Goal: Information Seeking & Learning: Learn about a topic

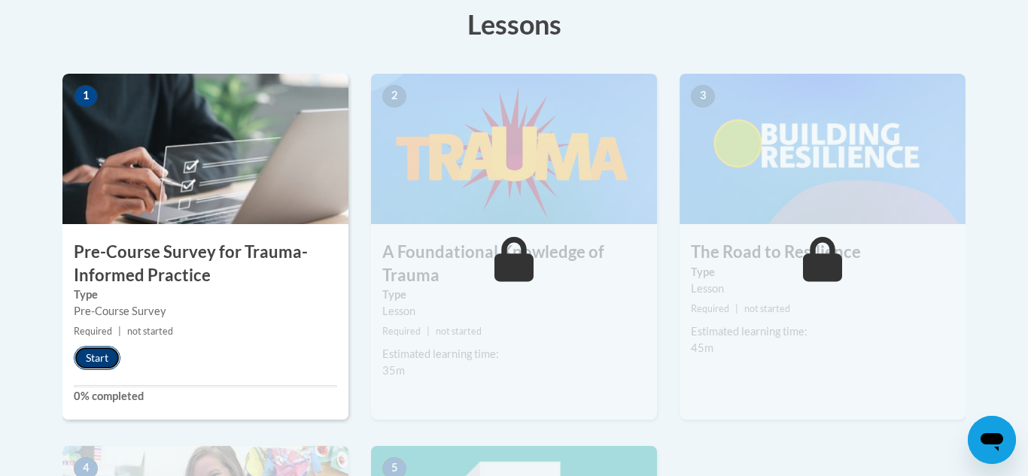
click at [94, 366] on button "Start" at bounding box center [97, 358] width 47 height 24
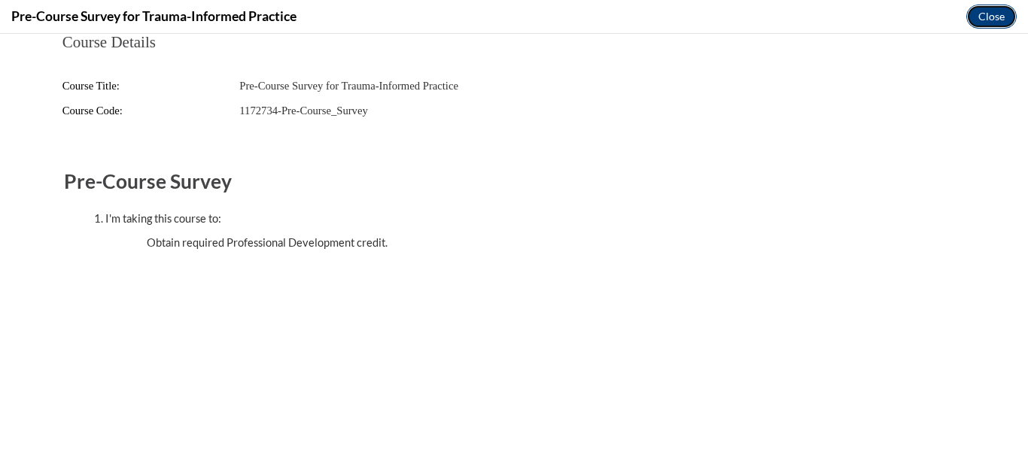
click at [598, 16] on button "Close" at bounding box center [991, 17] width 50 height 24
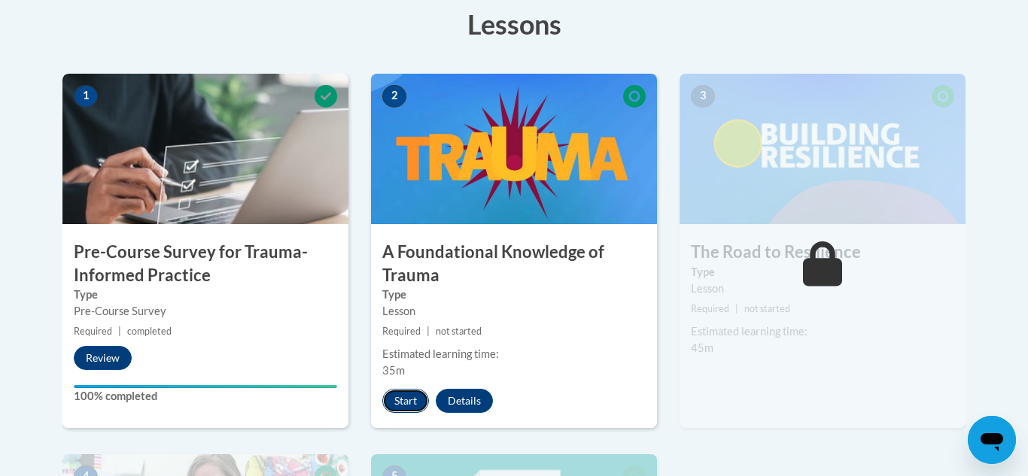
click at [404, 405] on button "Start" at bounding box center [405, 401] width 47 height 24
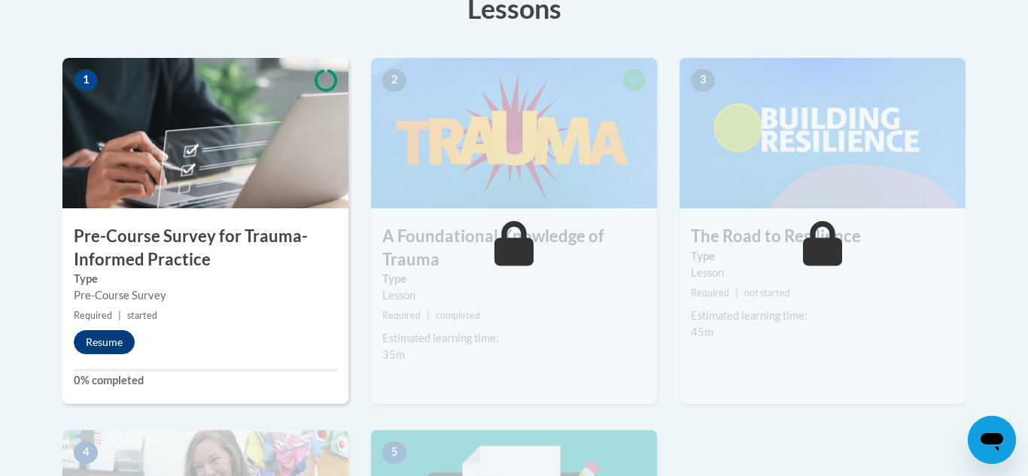
scroll to position [468, 0]
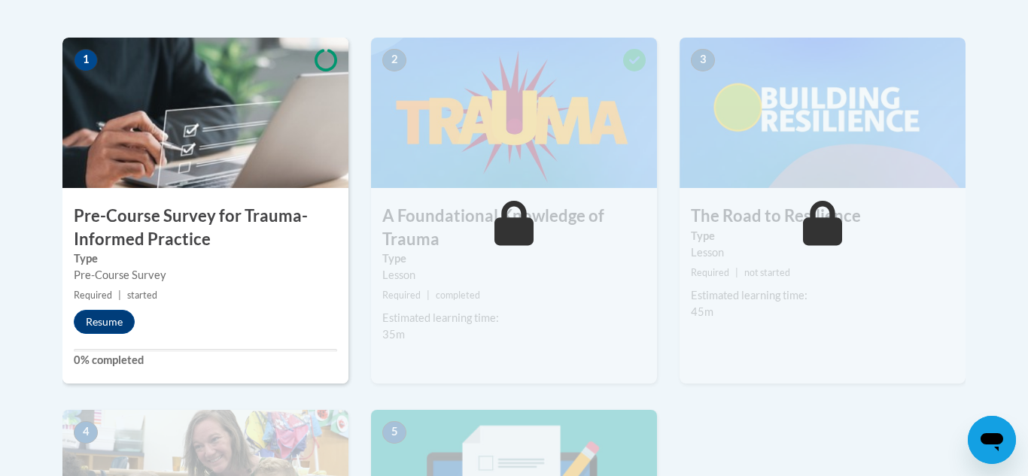
click at [472, 209] on h3 "A Foundational Knowledge of Trauma" at bounding box center [514, 228] width 286 height 47
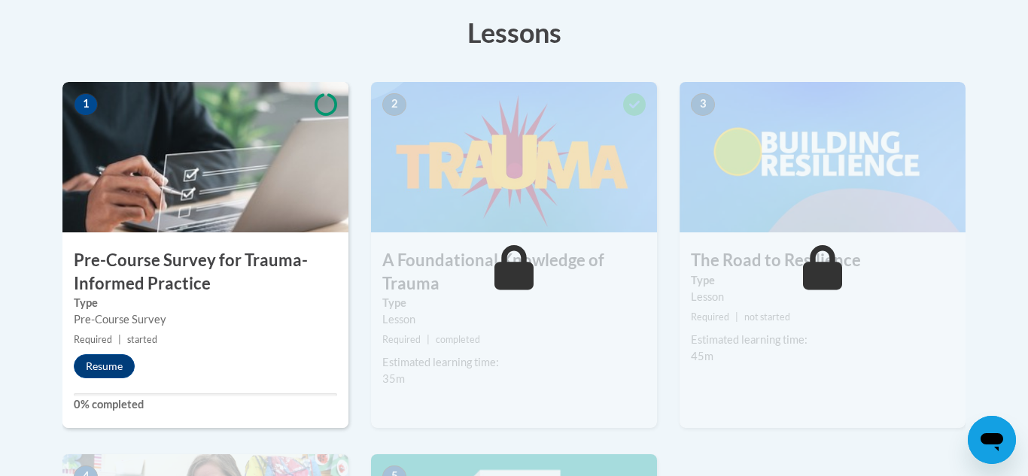
scroll to position [0, 0]
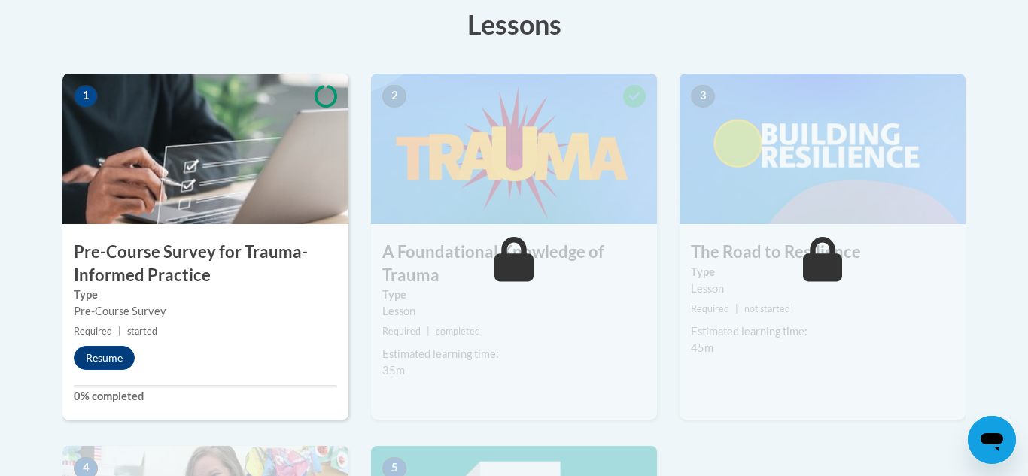
scroll to position [497, 0]
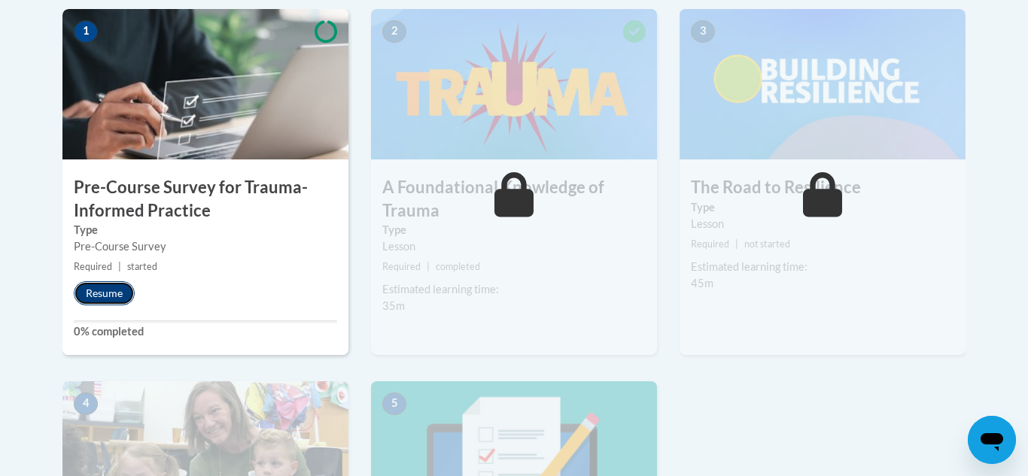
click at [114, 290] on button "Resume" at bounding box center [104, 293] width 61 height 24
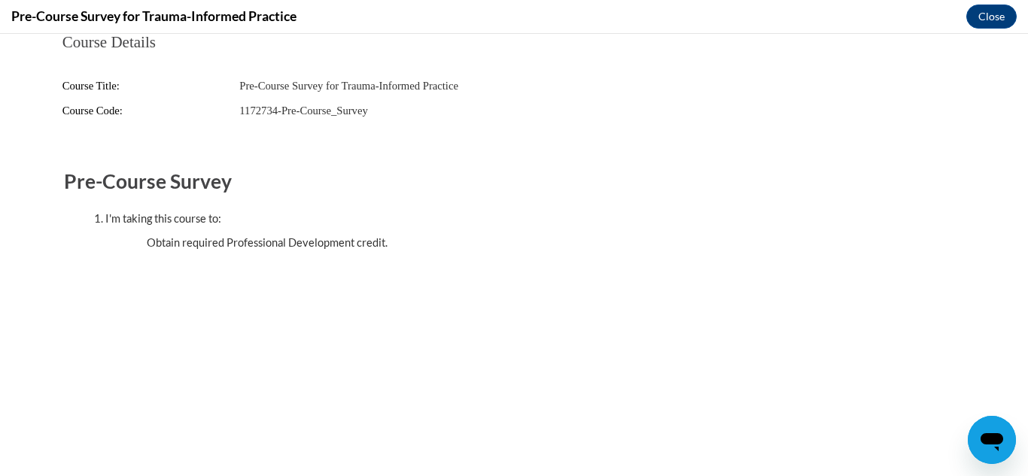
scroll to position [0, 0]
click at [978, 25] on button "Close" at bounding box center [991, 17] width 50 height 24
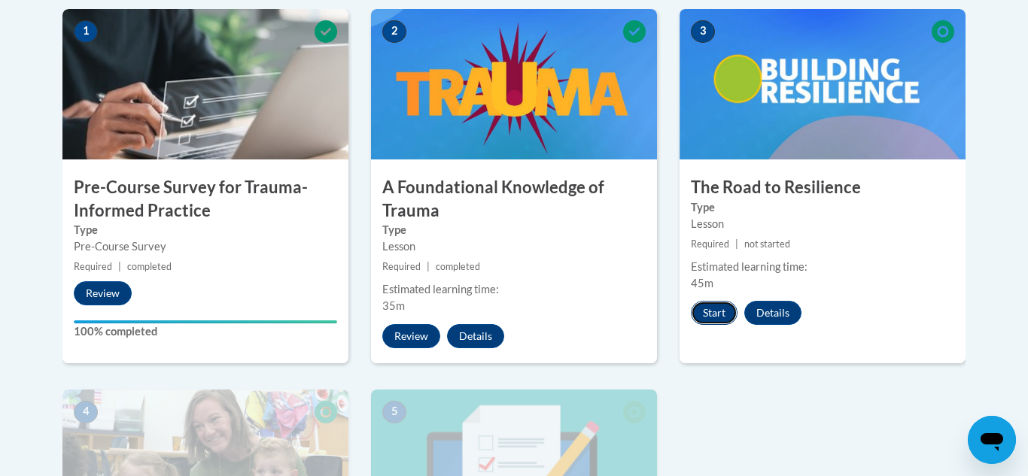
click at [698, 314] on button "Start" at bounding box center [714, 313] width 47 height 24
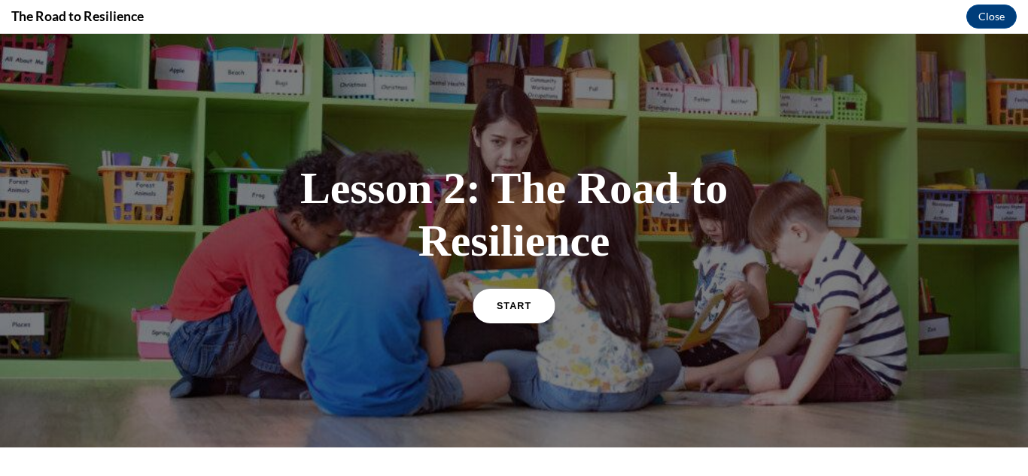
click at [514, 300] on span "START" at bounding box center [514, 305] width 35 height 11
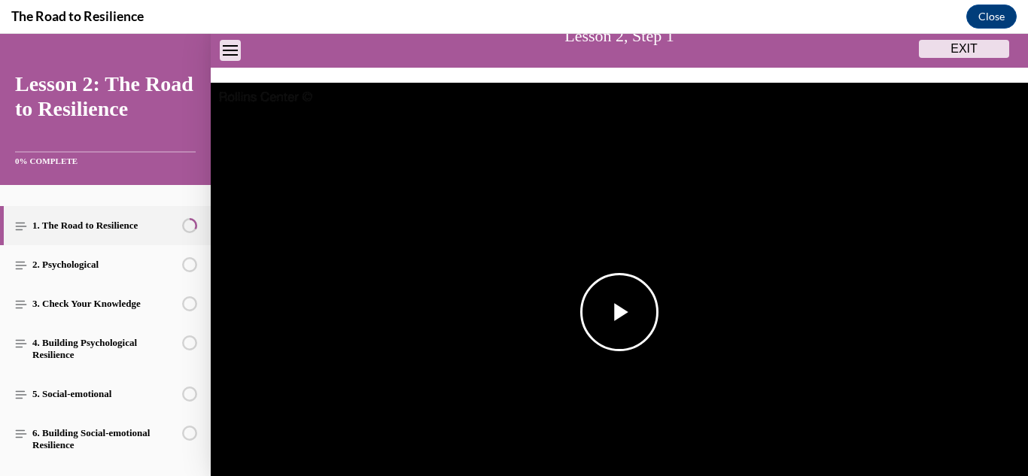
click at [619, 312] on span "Video player" at bounding box center [619, 312] width 0 height 0
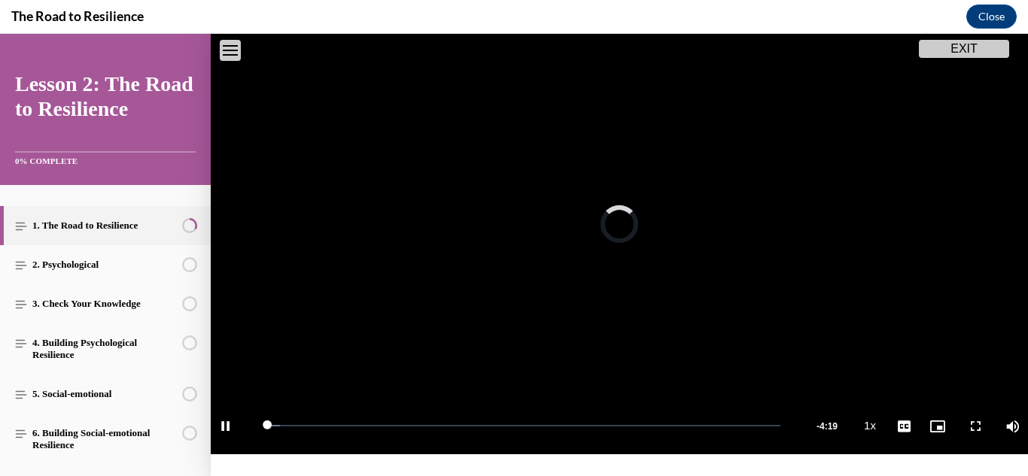
scroll to position [207, 0]
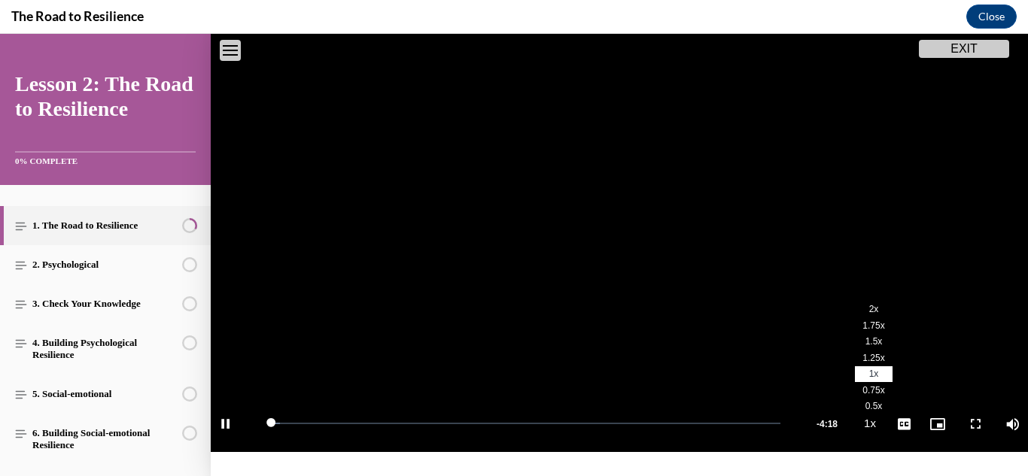
click at [866, 314] on li "2x" at bounding box center [874, 310] width 38 height 17
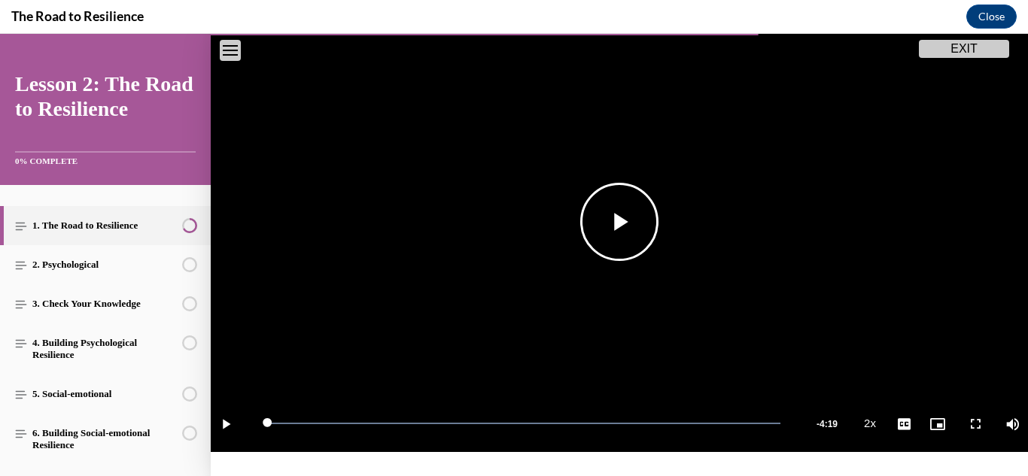
scroll to position [357, 0]
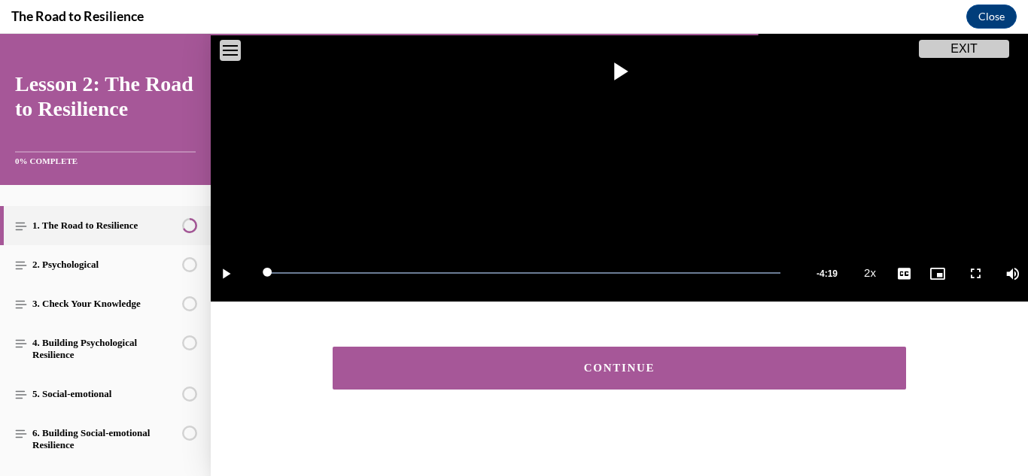
click at [613, 383] on button "CONTINUE" at bounding box center [619, 368] width 573 height 43
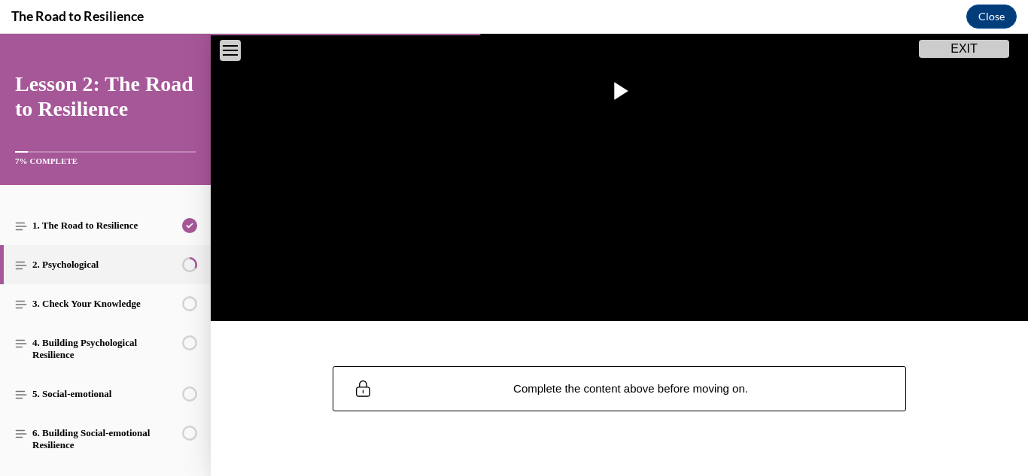
scroll to position [360, 0]
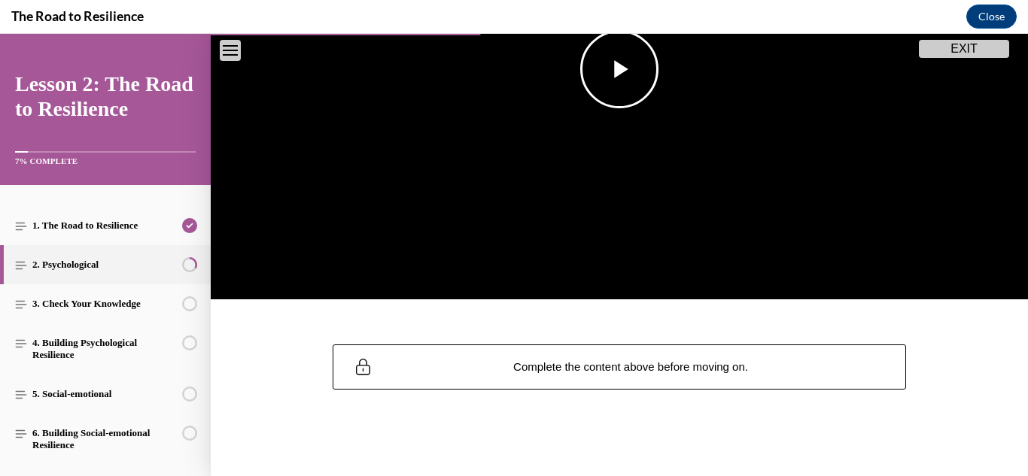
click at [587, 111] on img "Video player" at bounding box center [619, 70] width 817 height 460
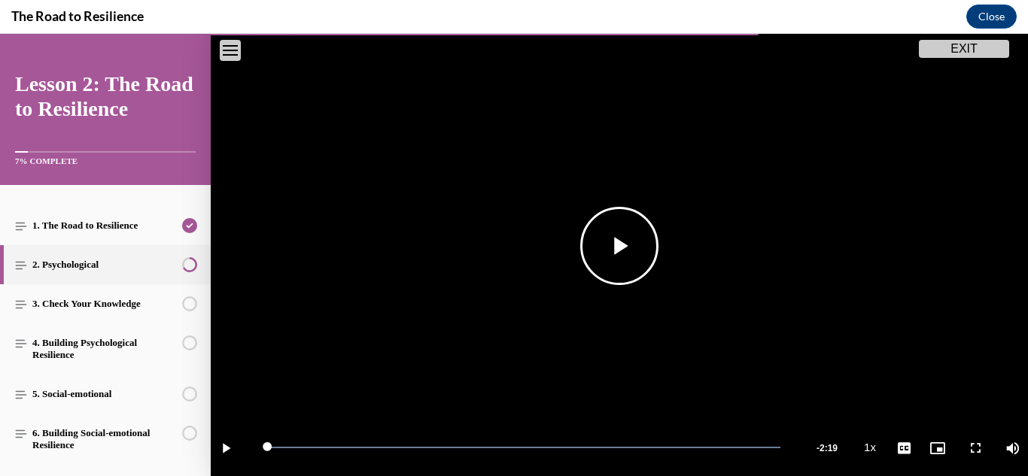
scroll to position [357, 0]
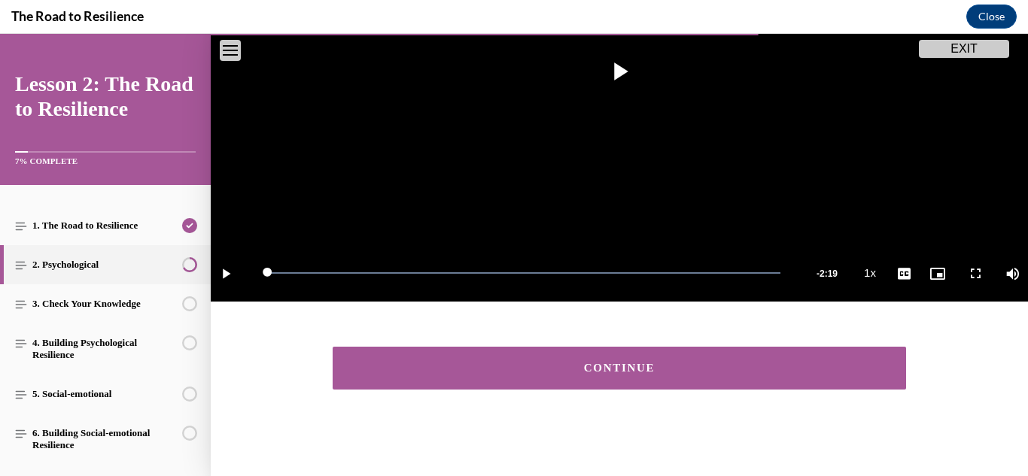
click at [792, 371] on div "CONTINUE" at bounding box center [619, 368] width 527 height 11
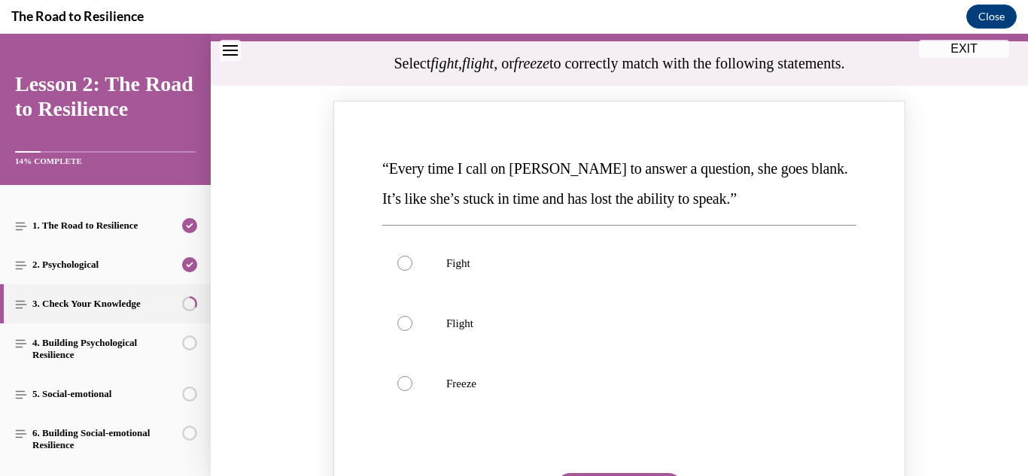
scroll to position [146, 0]
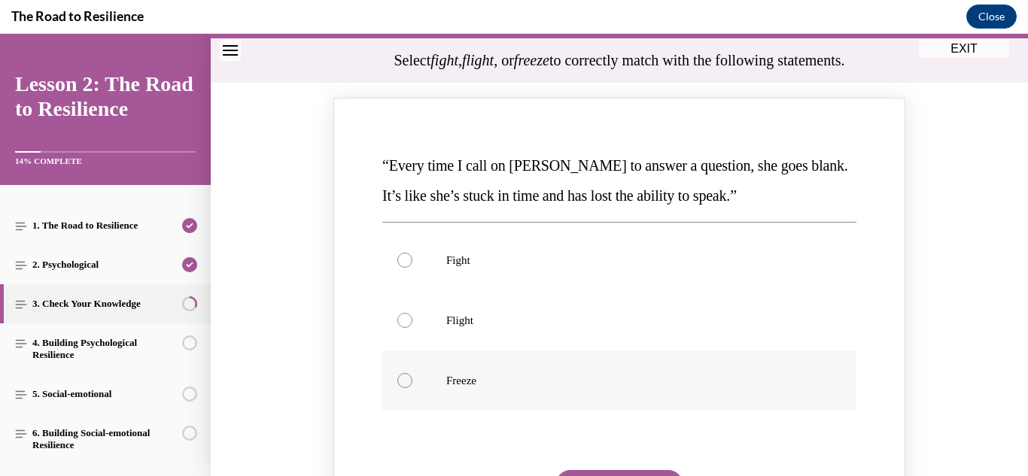
click at [480, 399] on label "Freeze" at bounding box center [619, 381] width 474 height 60
click at [412, 388] on input "Freeze" at bounding box center [404, 380] width 15 height 15
radio input "true"
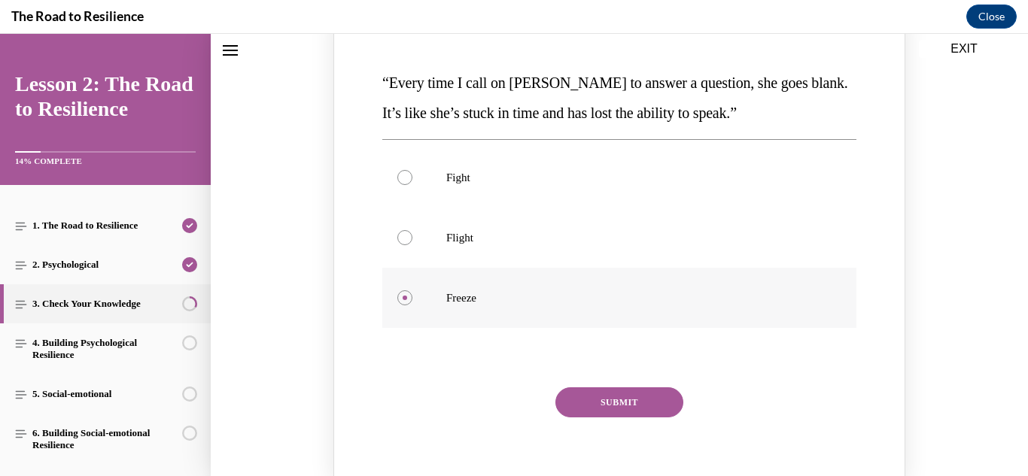
scroll to position [244, 0]
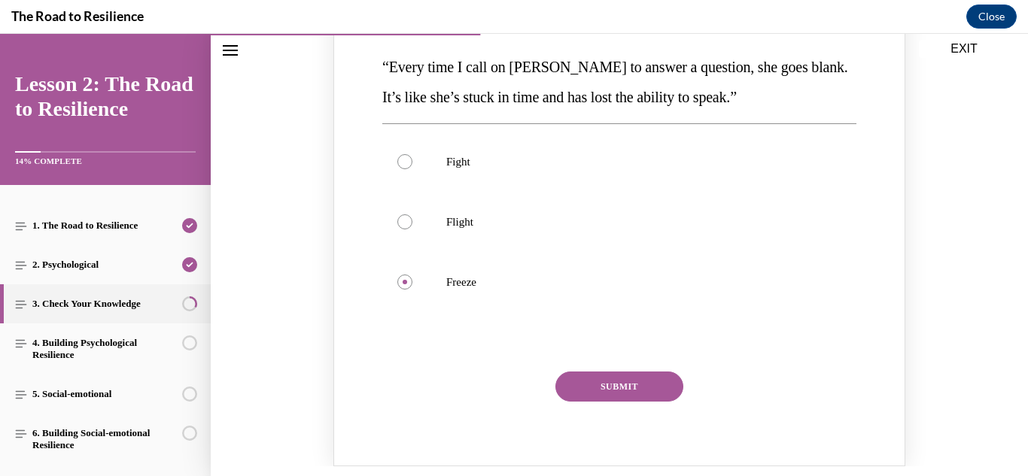
click at [599, 393] on button "SUBMIT" at bounding box center [619, 387] width 128 height 30
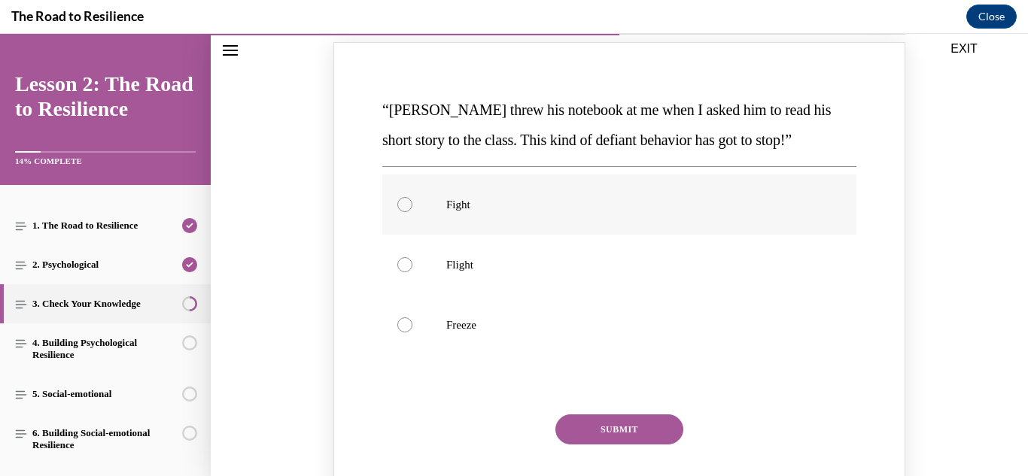
scroll to position [813, 0]
click at [412, 202] on label "Fight" at bounding box center [619, 204] width 474 height 60
click at [412, 202] on input "Fight" at bounding box center [404, 203] width 15 height 15
radio input "true"
click at [593, 424] on button "SUBMIT" at bounding box center [619, 429] width 128 height 30
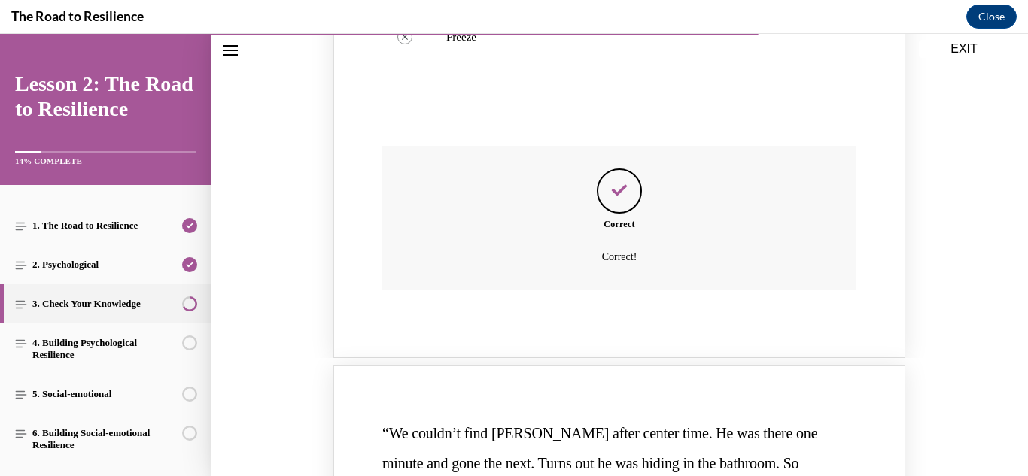
scroll to position [1429, 0]
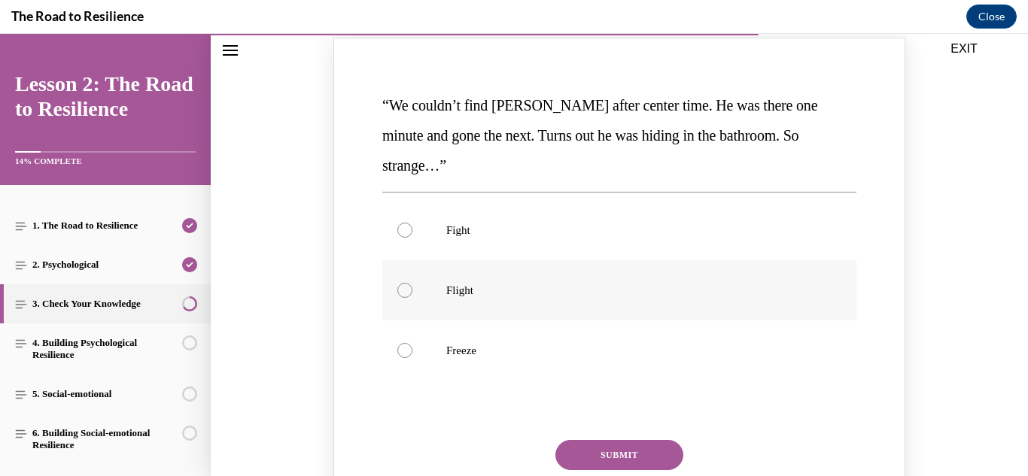
click at [480, 283] on p "Flight" at bounding box center [632, 290] width 372 height 15
click at [412, 283] on input "Flight" at bounding box center [404, 290] width 15 height 15
radio input "true"
click at [592, 440] on button "SUBMIT" at bounding box center [619, 455] width 128 height 30
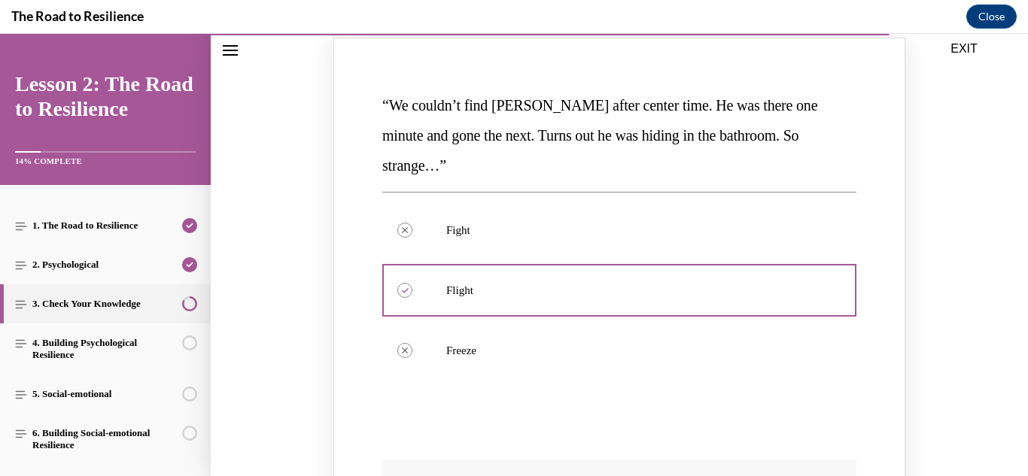
scroll to position [1754, 0]
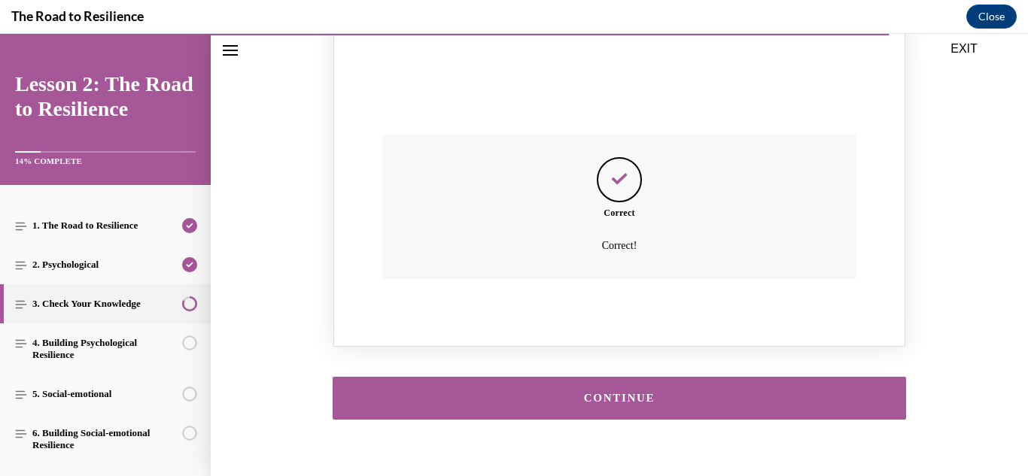
click at [621, 378] on button "CONTINUE" at bounding box center [619, 398] width 573 height 43
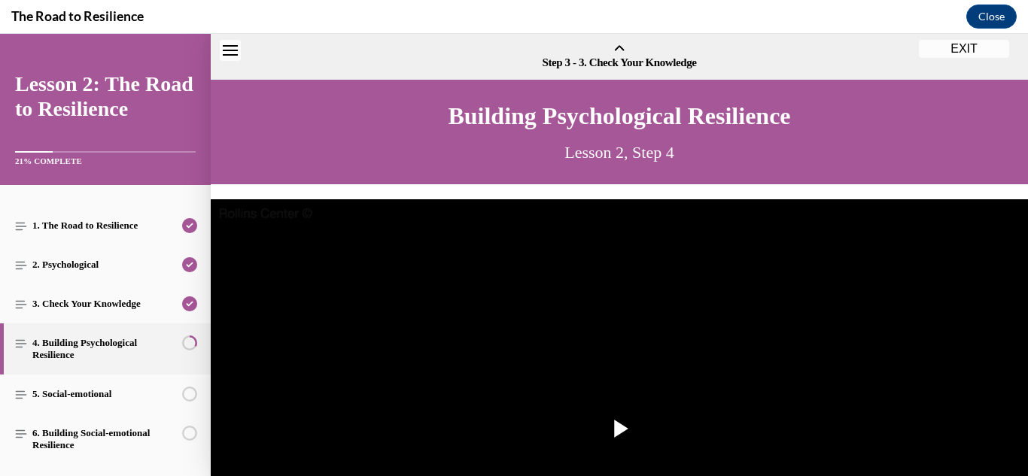
scroll to position [47, 0]
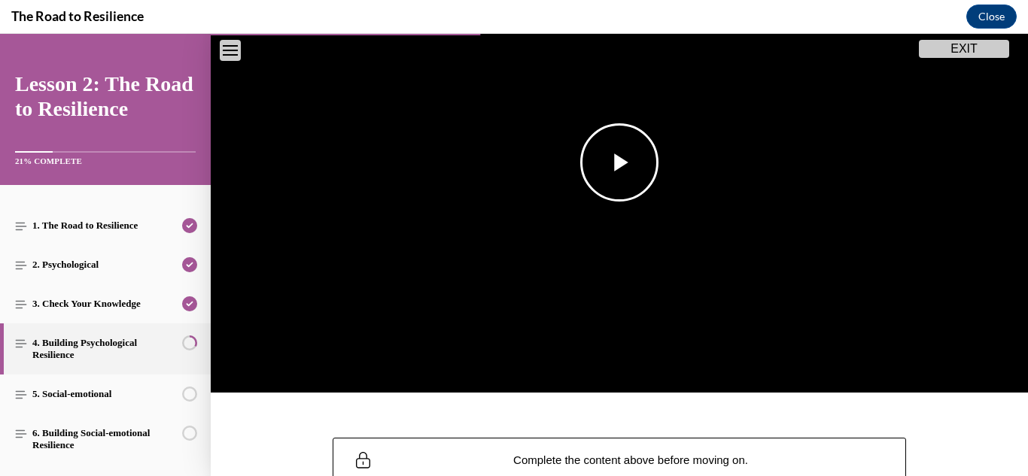
click at [619, 162] on span "Video player" at bounding box center [619, 162] width 0 height 0
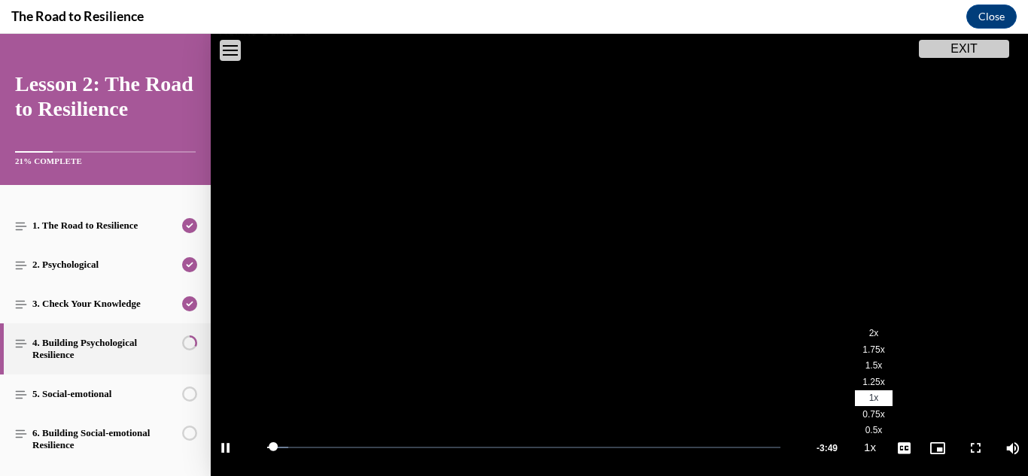
click at [868, 339] on li "2x" at bounding box center [874, 334] width 38 height 17
click at [863, 369] on li "1.5x" at bounding box center [874, 366] width 38 height 17
click at [872, 337] on span "2x" at bounding box center [874, 333] width 10 height 11
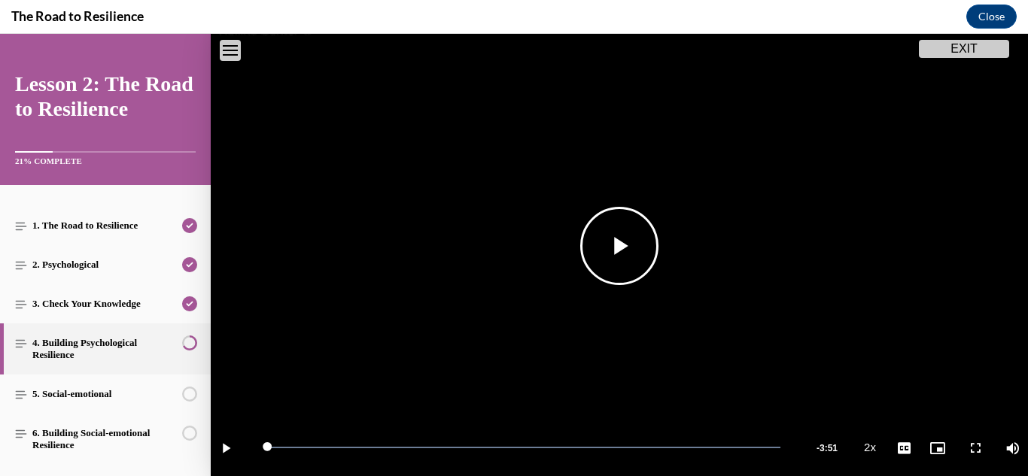
scroll to position [357, 0]
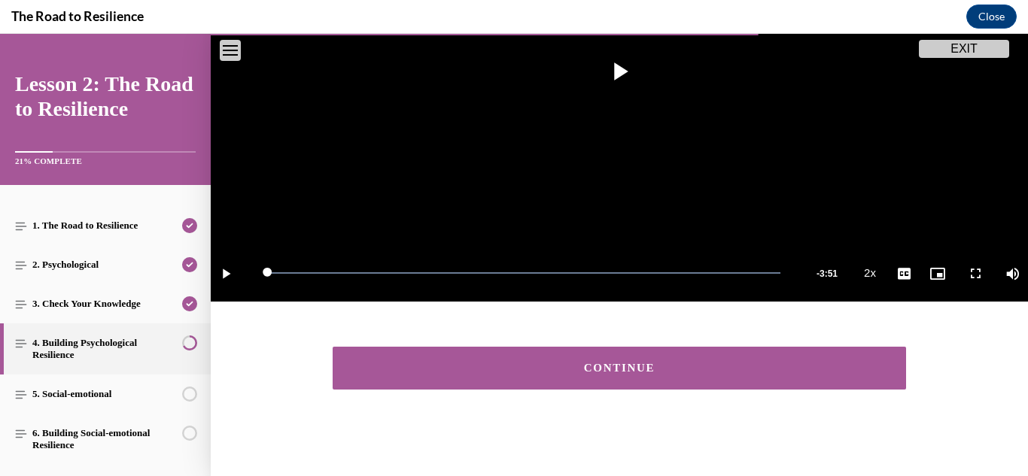
click at [698, 375] on button "CONTINUE" at bounding box center [619, 368] width 573 height 43
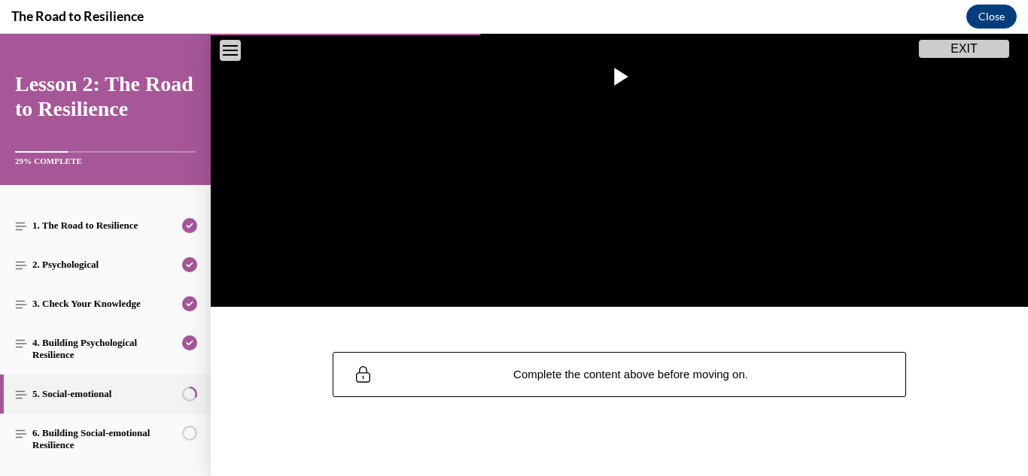
scroll to position [346, 0]
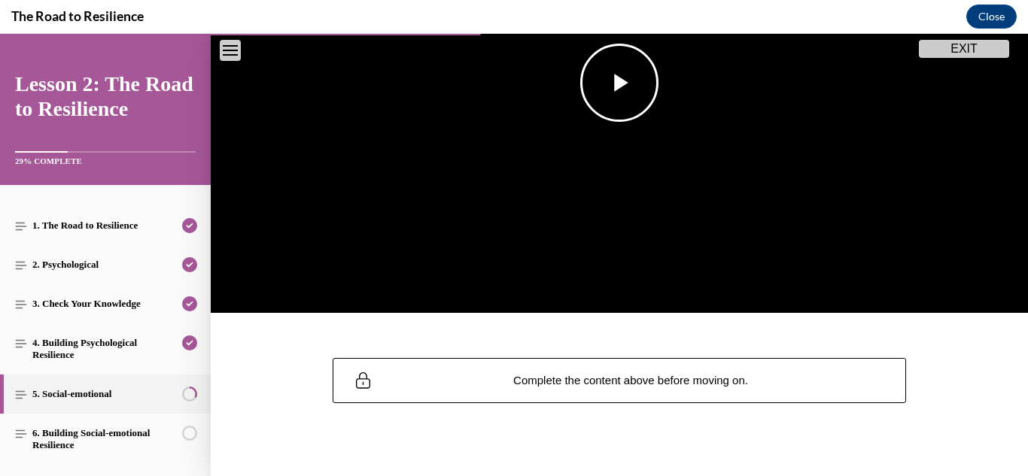
click at [613, 120] on button "Play Video" at bounding box center [619, 83] width 78 height 78
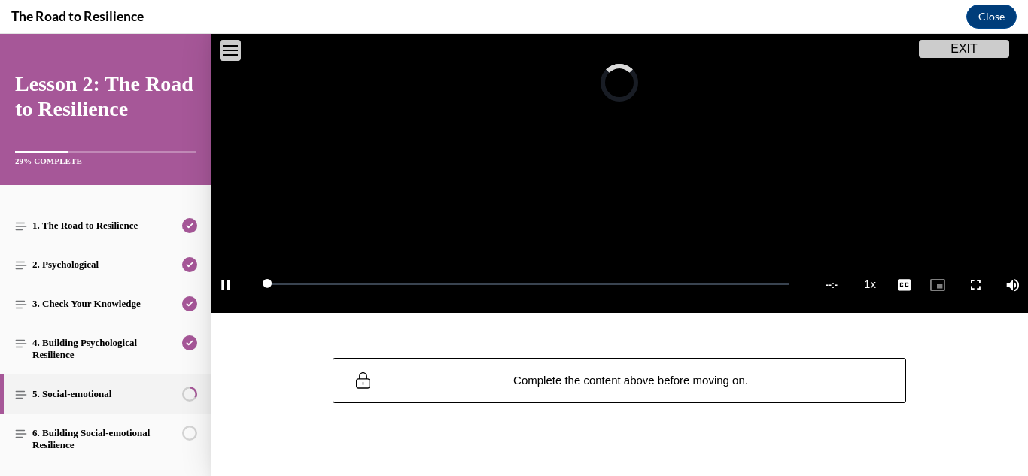
scroll to position [183, 0]
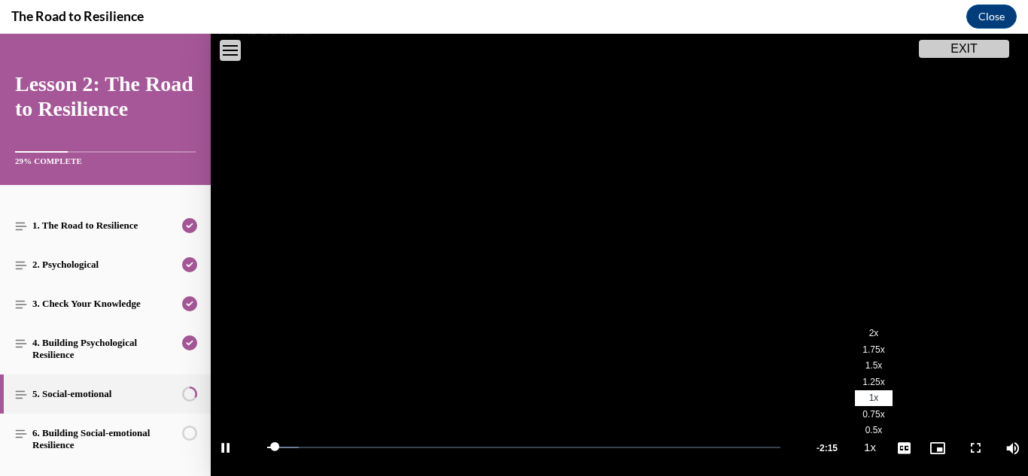
click at [866, 328] on li "2x" at bounding box center [874, 334] width 38 height 17
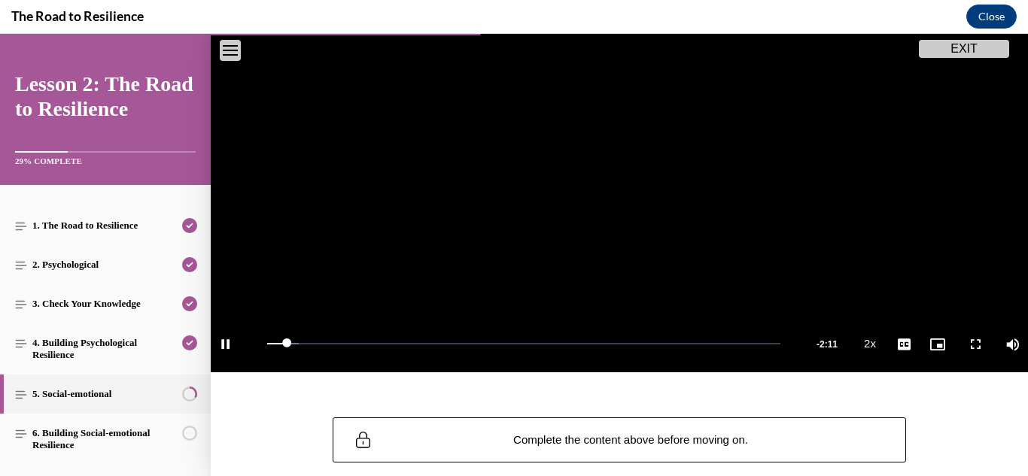
scroll to position [352, 0]
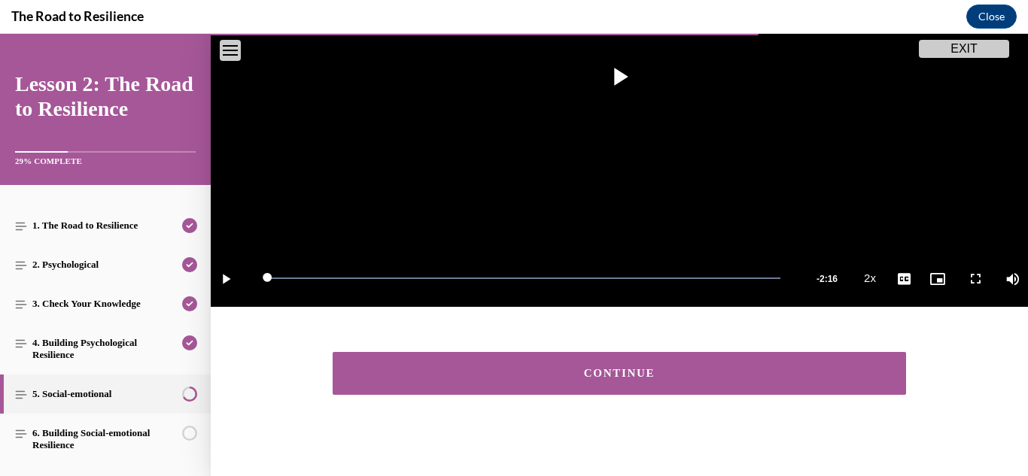
click at [788, 378] on div "CONTINUE" at bounding box center [619, 373] width 527 height 11
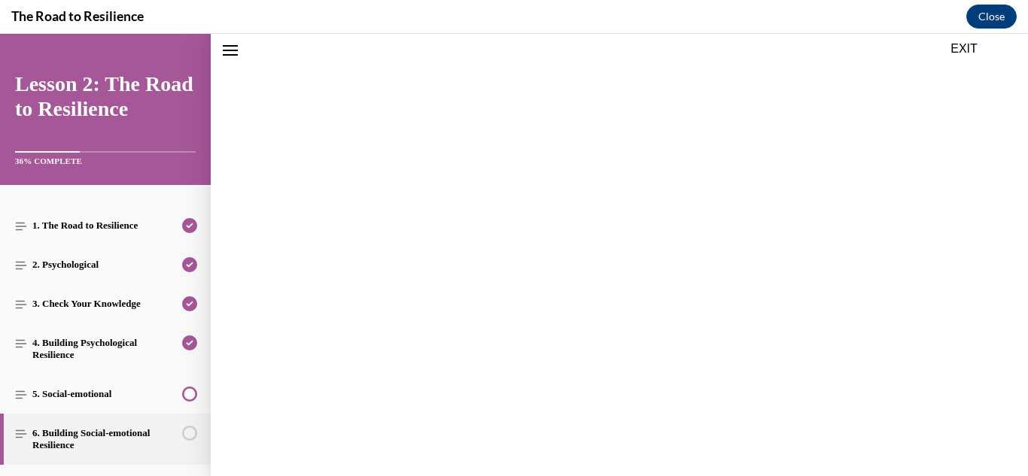
scroll to position [311, 0]
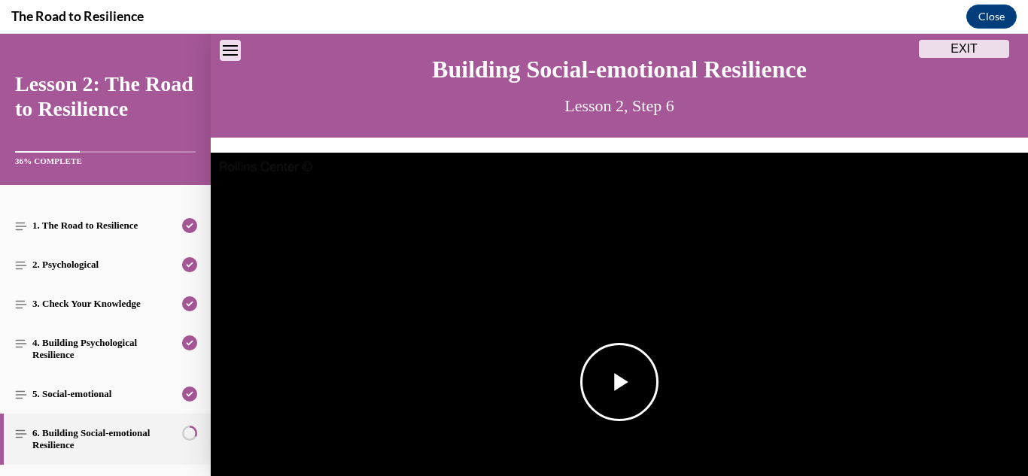
click at [619, 382] on span "Video player" at bounding box center [619, 382] width 0 height 0
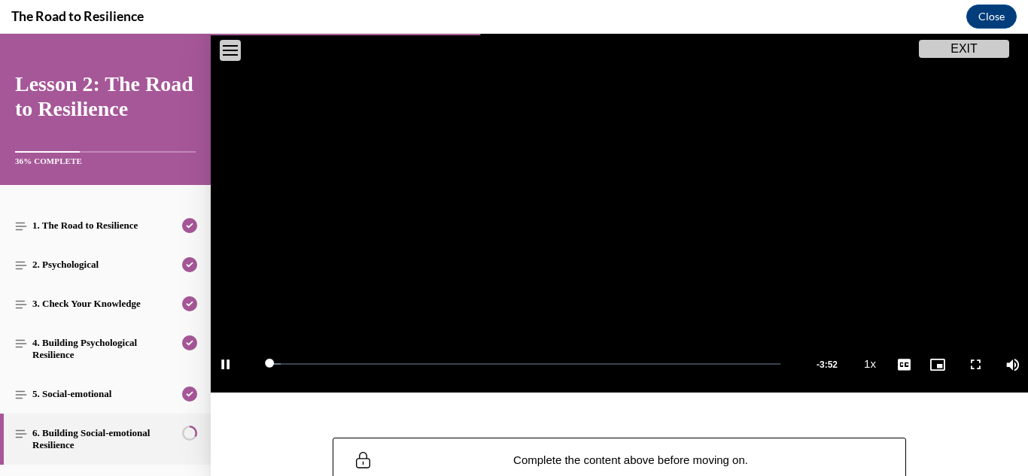
scroll to position [267, 0]
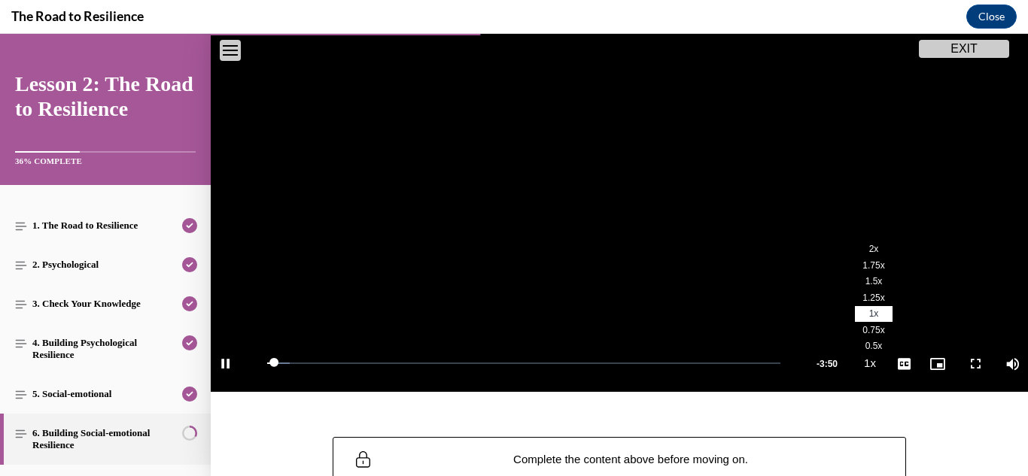
click at [873, 249] on span "2x" at bounding box center [874, 249] width 10 height 11
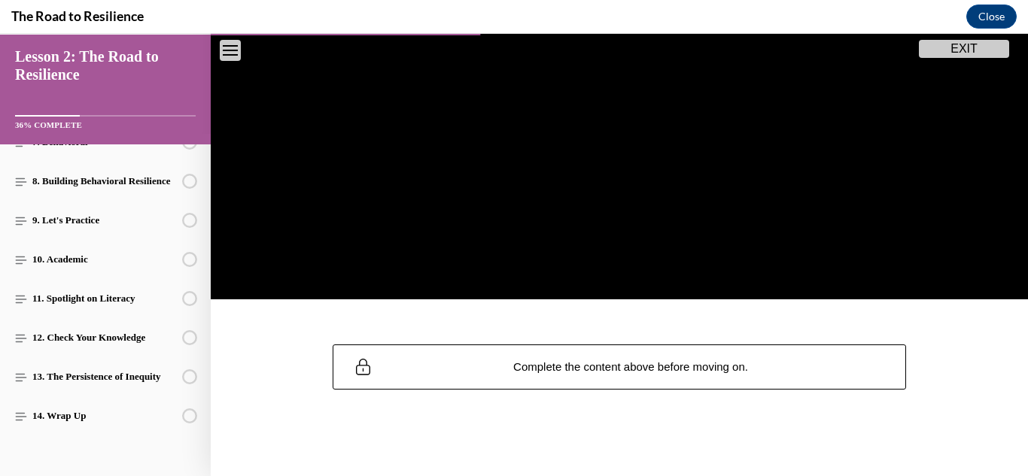
scroll to position [353, 0]
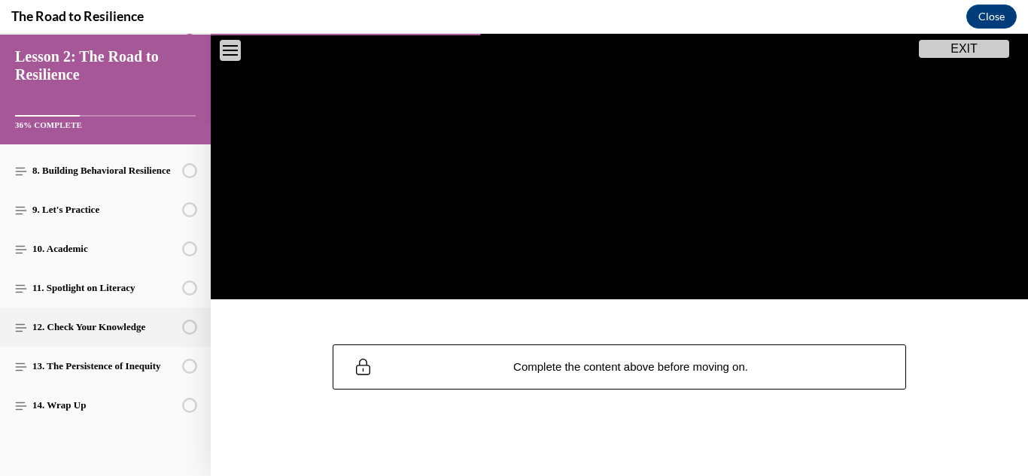
click at [103, 342] on div "12. Check Your Knowledge This lesson is currently unavailable Lessons must be c…" at bounding box center [105, 327] width 211 height 39
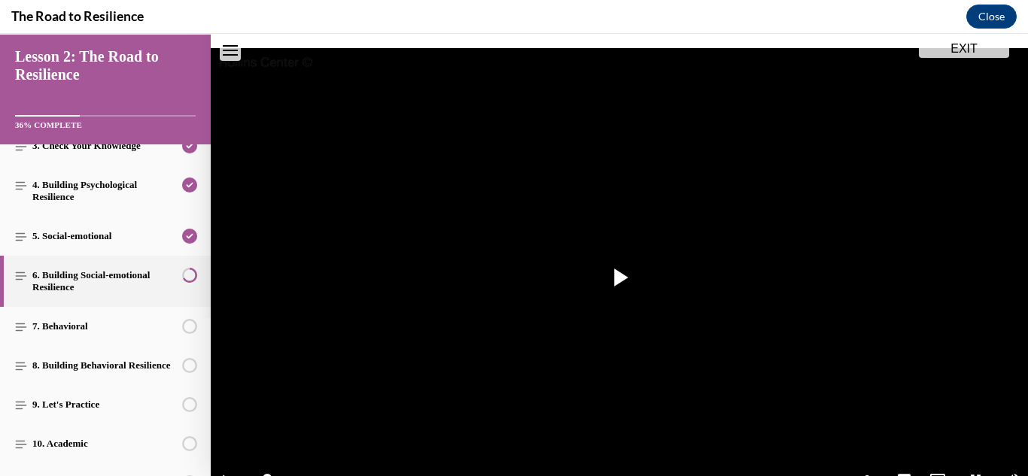
scroll to position [357, 0]
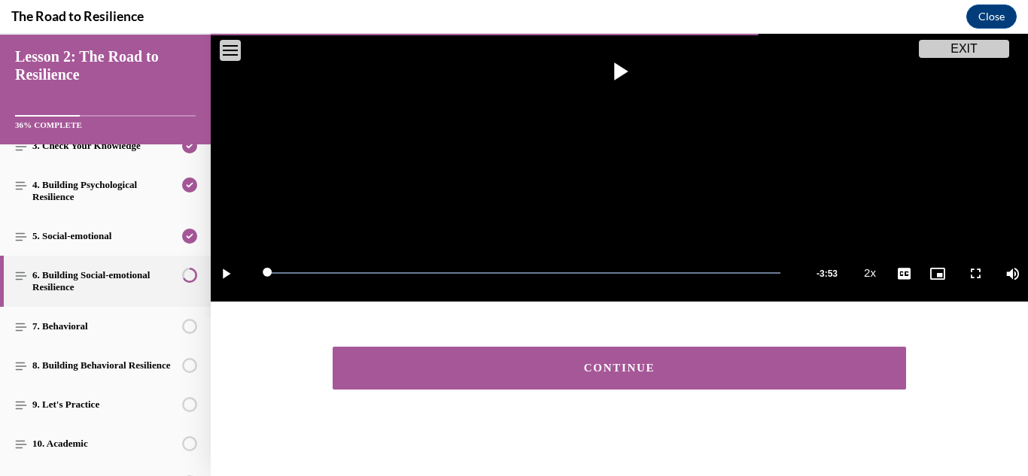
click at [590, 359] on button "CONTINUE" at bounding box center [619, 368] width 573 height 43
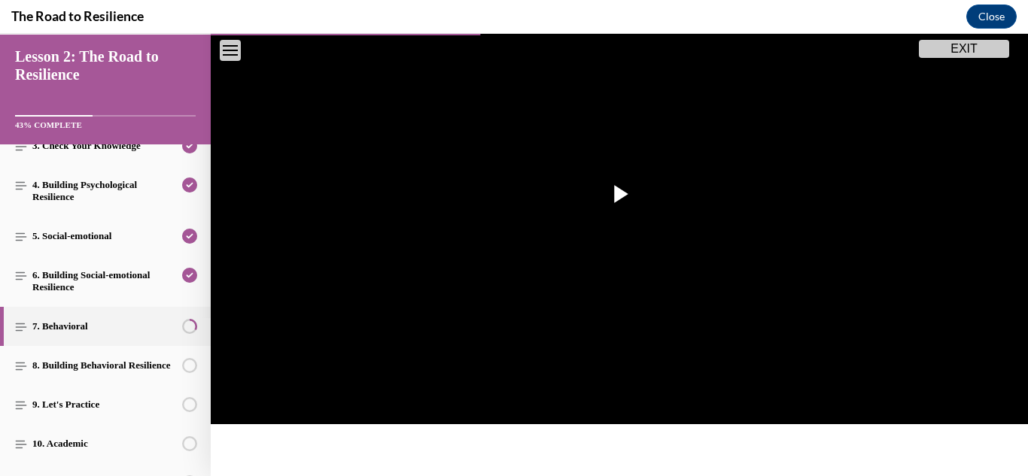
scroll to position [249, 0]
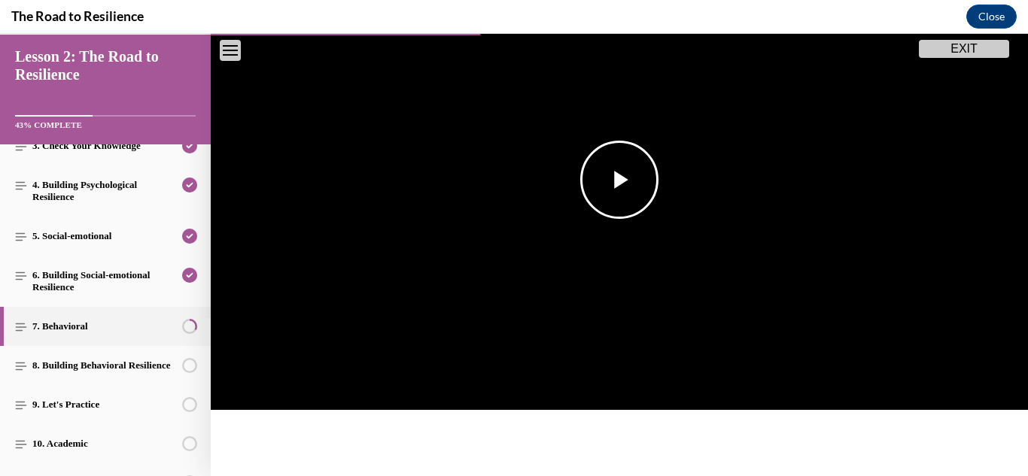
click at [619, 180] on span "Video player" at bounding box center [619, 180] width 0 height 0
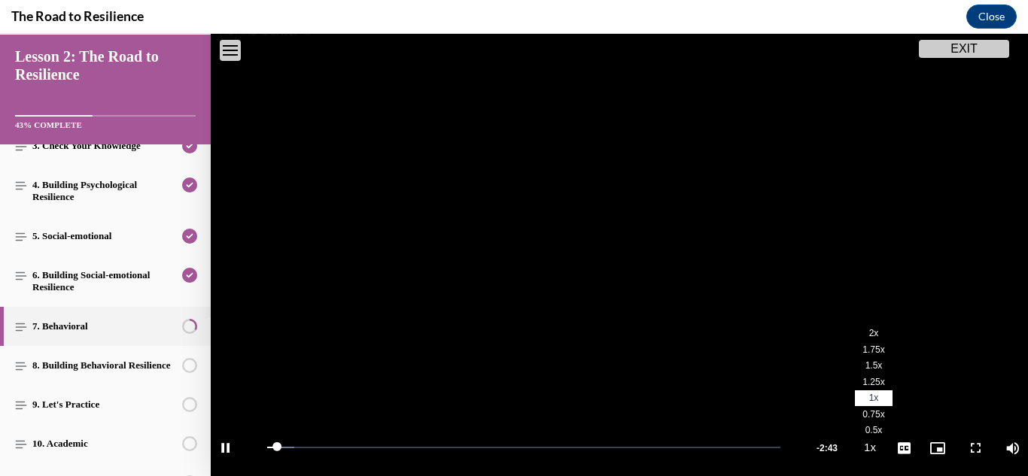
click at [878, 335] on li "2x" at bounding box center [874, 334] width 38 height 17
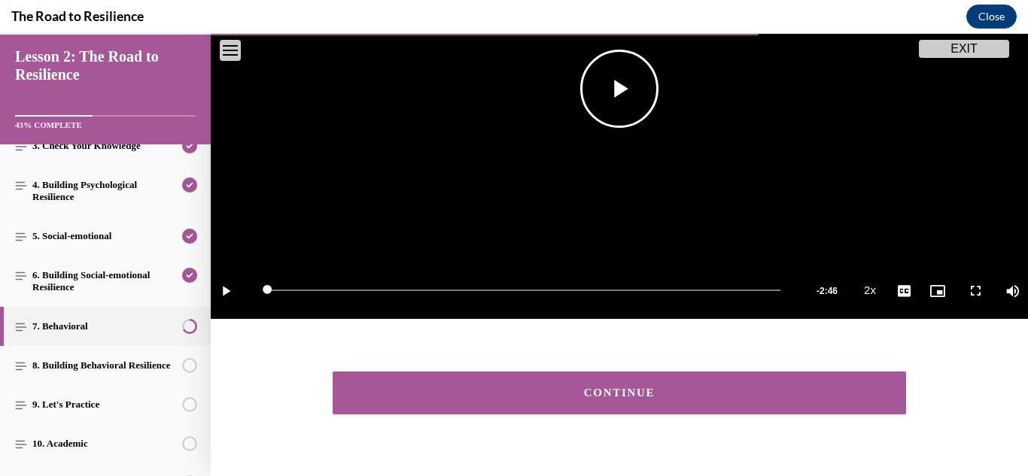
scroll to position [360, 0]
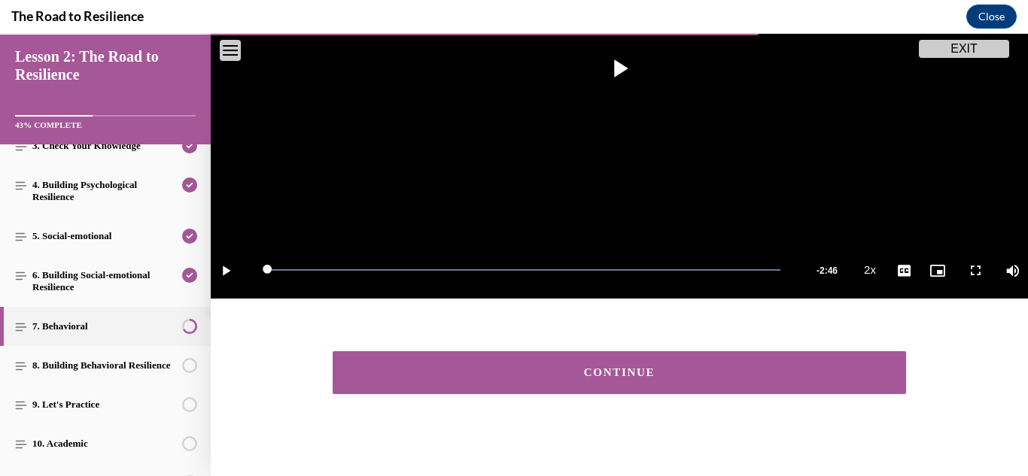
click at [616, 389] on button "CONTINUE" at bounding box center [619, 372] width 573 height 43
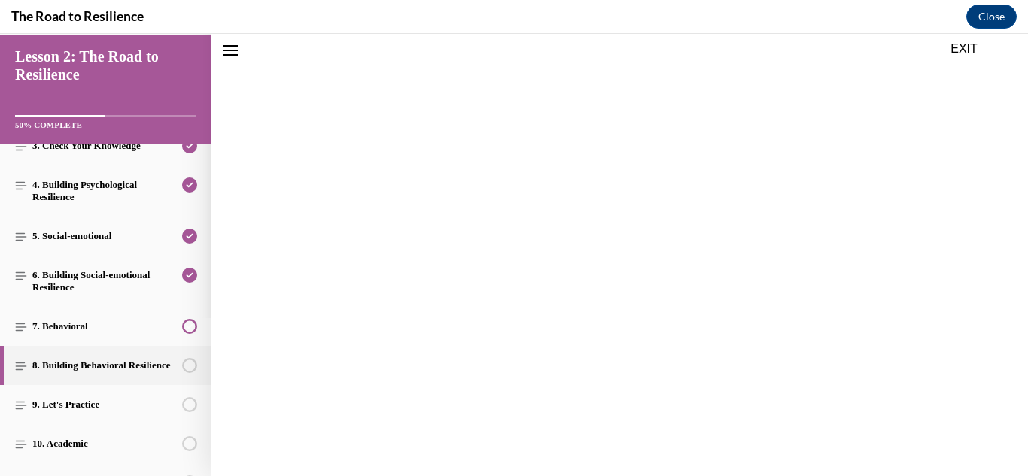
scroll to position [327, 0]
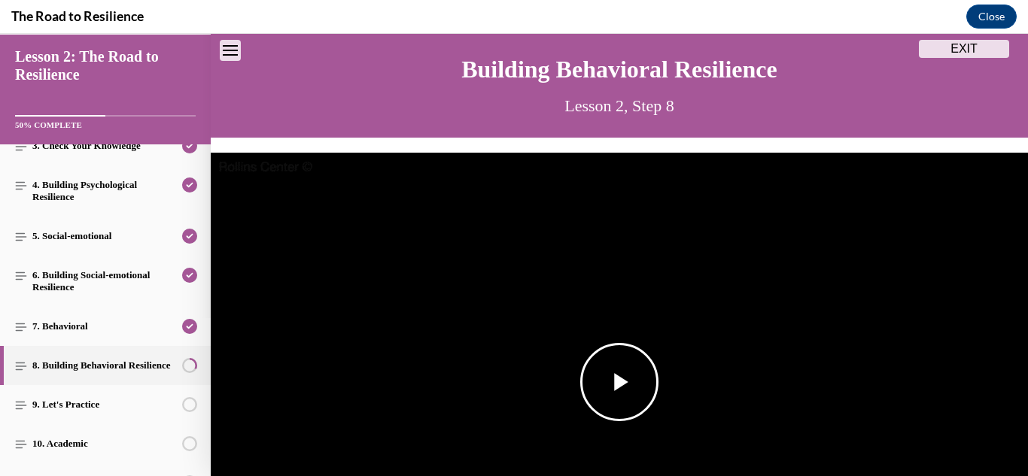
click at [619, 382] on span "Video player" at bounding box center [619, 382] width 0 height 0
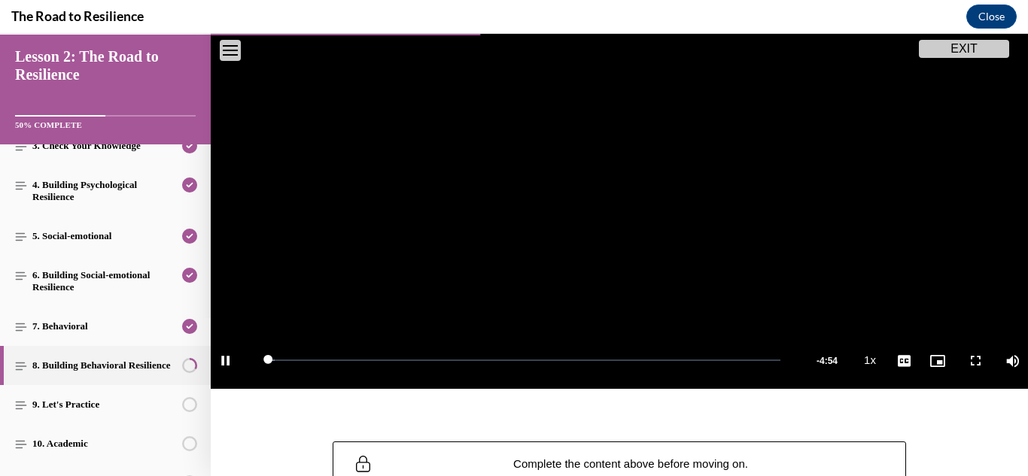
scroll to position [302, 0]
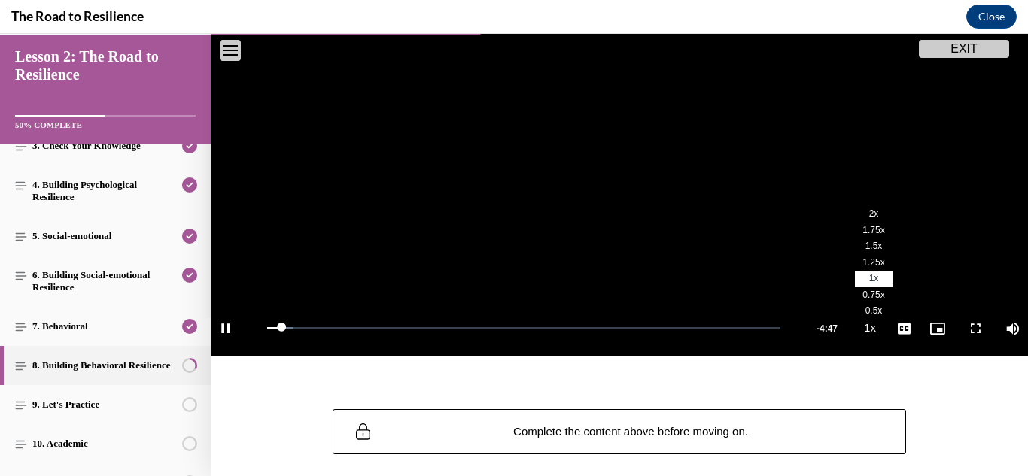
click at [873, 217] on span "2x" at bounding box center [874, 213] width 10 height 11
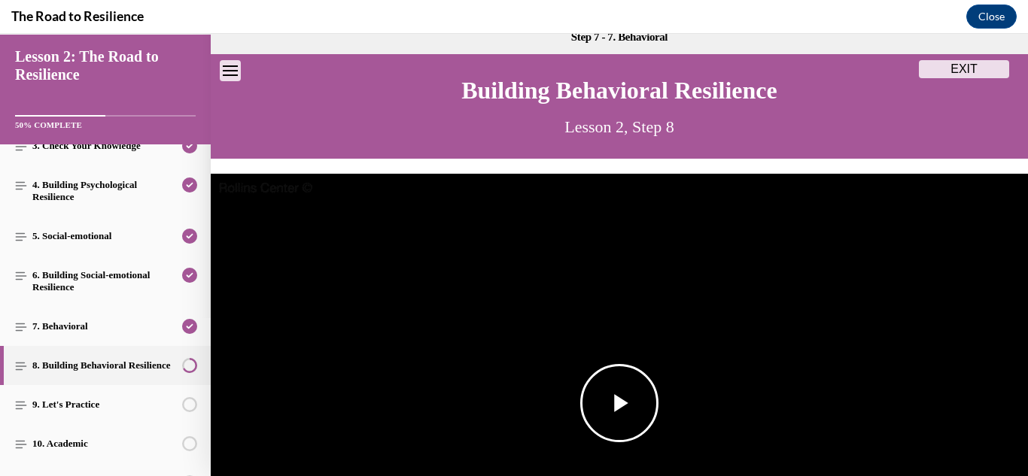
scroll to position [372, 0]
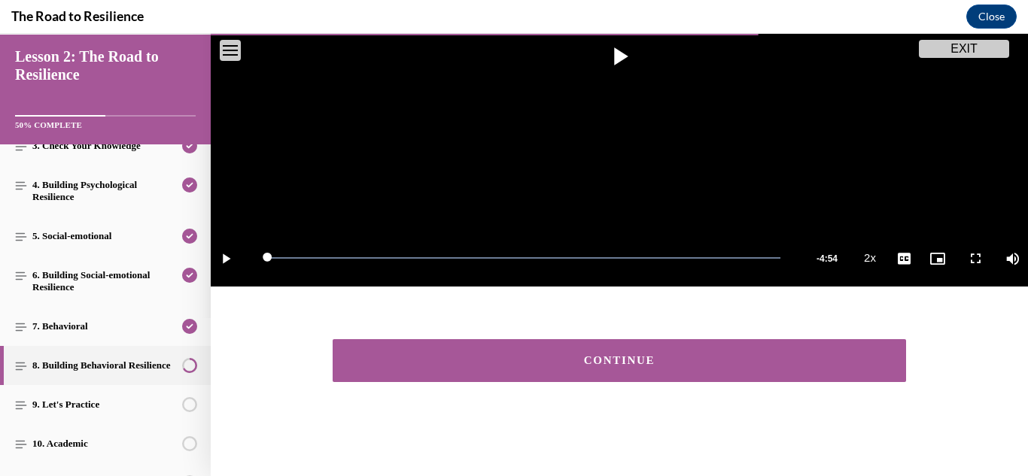
click at [653, 372] on button "CONTINUE" at bounding box center [619, 360] width 573 height 43
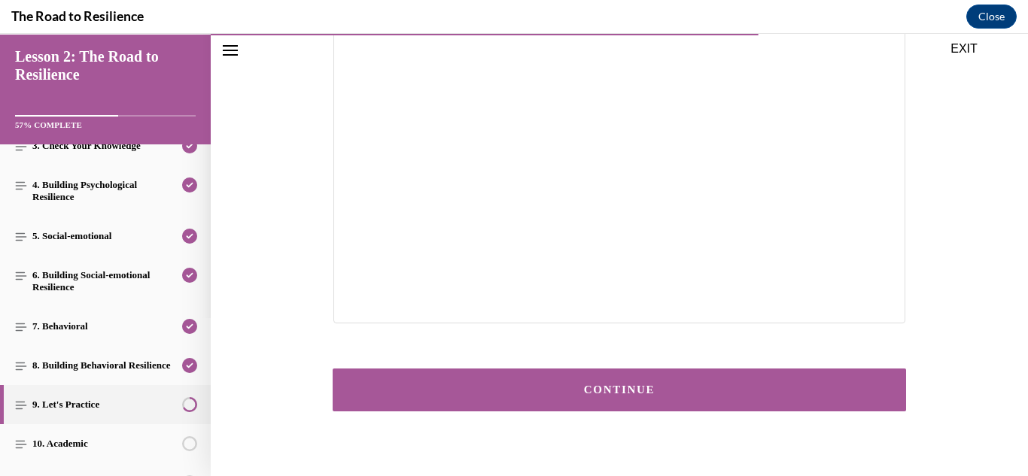
scroll to position [375, 0]
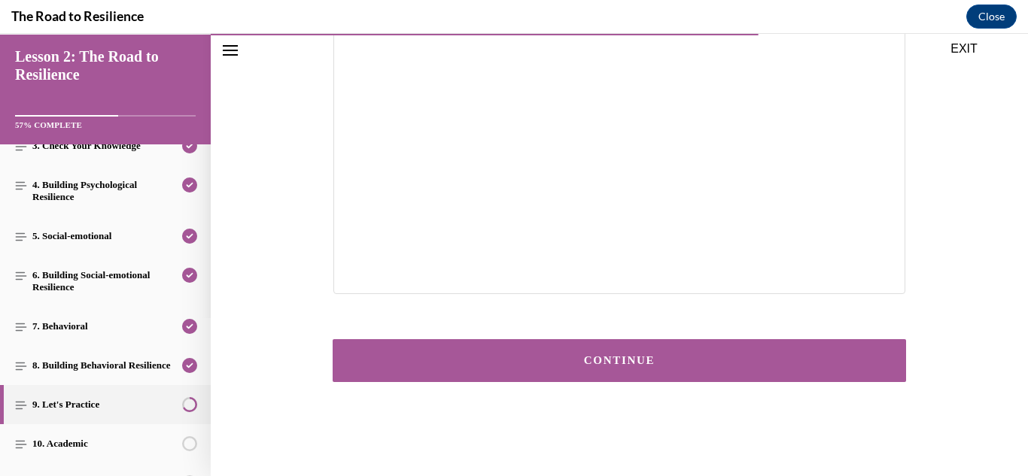
click at [633, 344] on button "CONTINUE" at bounding box center [619, 360] width 573 height 43
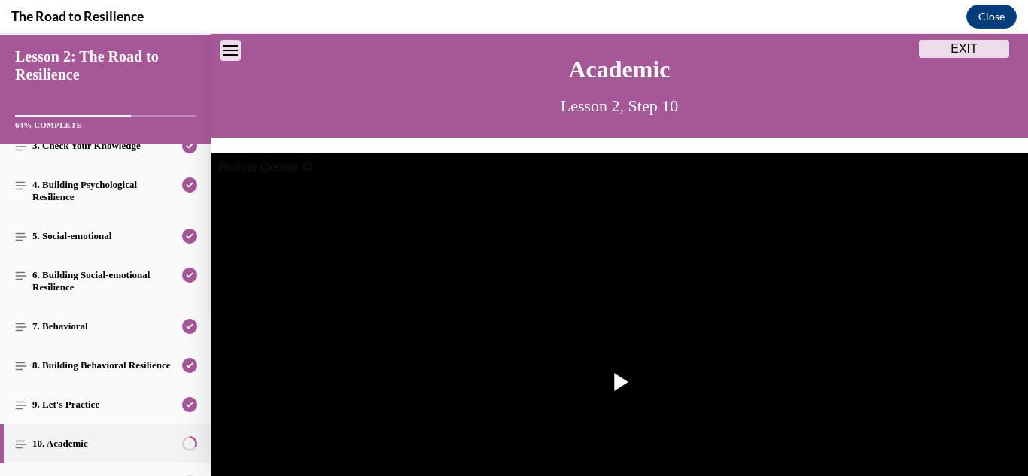
scroll to position [350, 0]
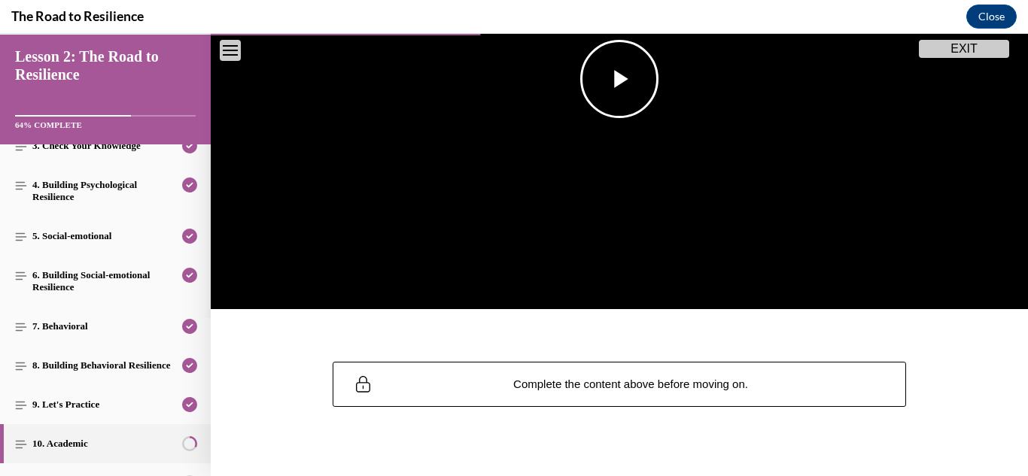
click at [616, 129] on img "Video player" at bounding box center [619, 80] width 817 height 460
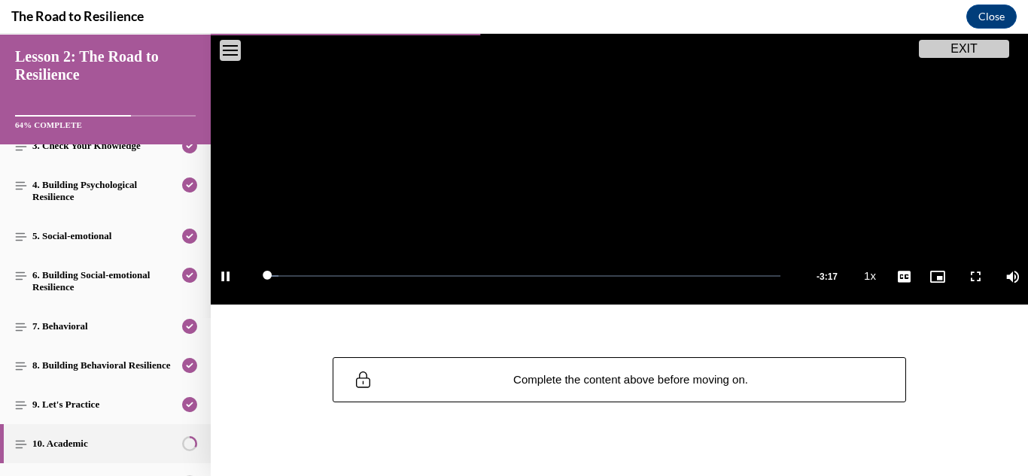
scroll to position [375, 0]
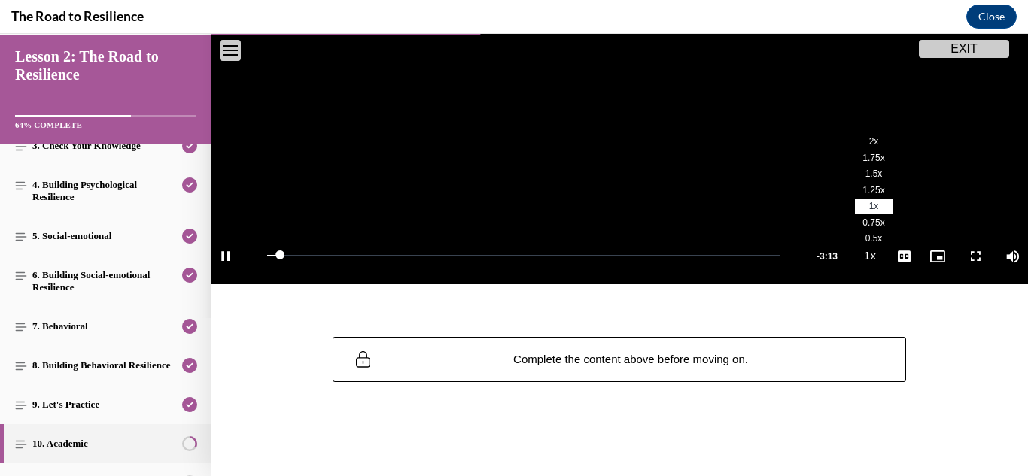
click at [867, 136] on li "2x" at bounding box center [874, 142] width 38 height 17
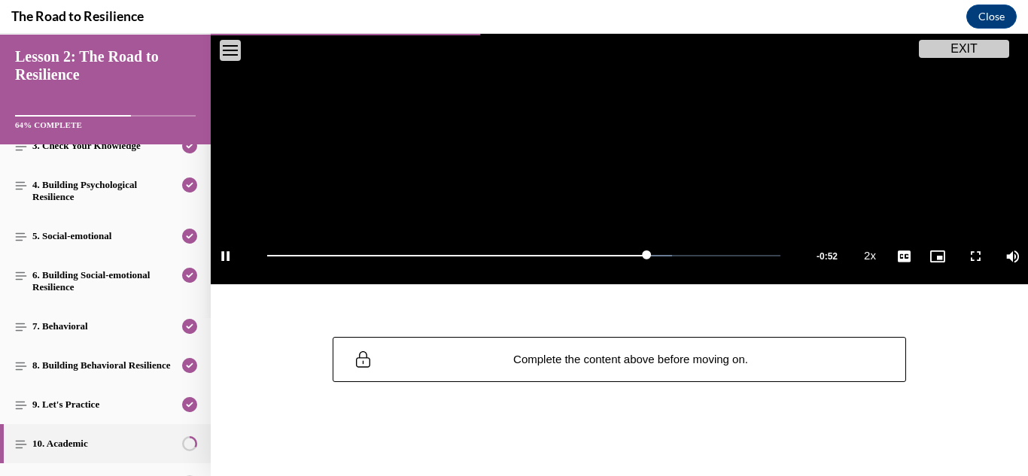
click at [852, 337] on div "Complete the content above before moving on." at bounding box center [619, 360] width 573 height 46
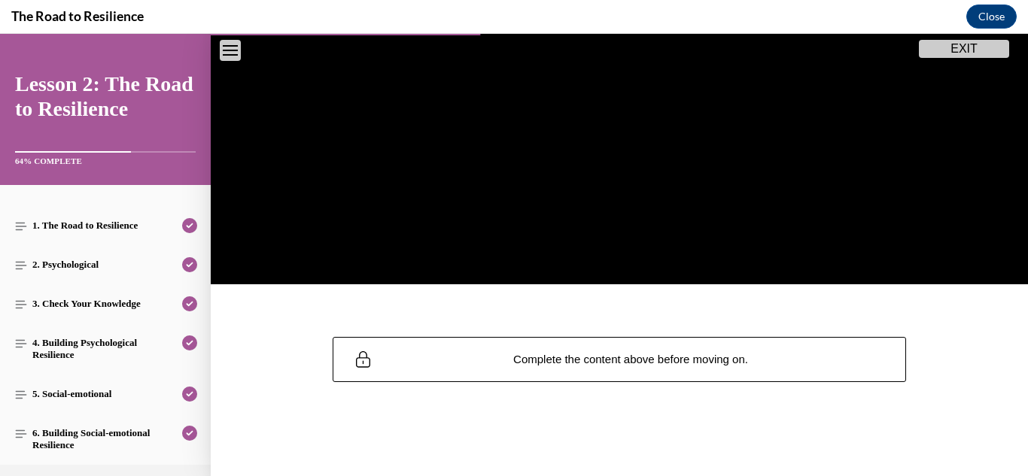
scroll to position [372, 0]
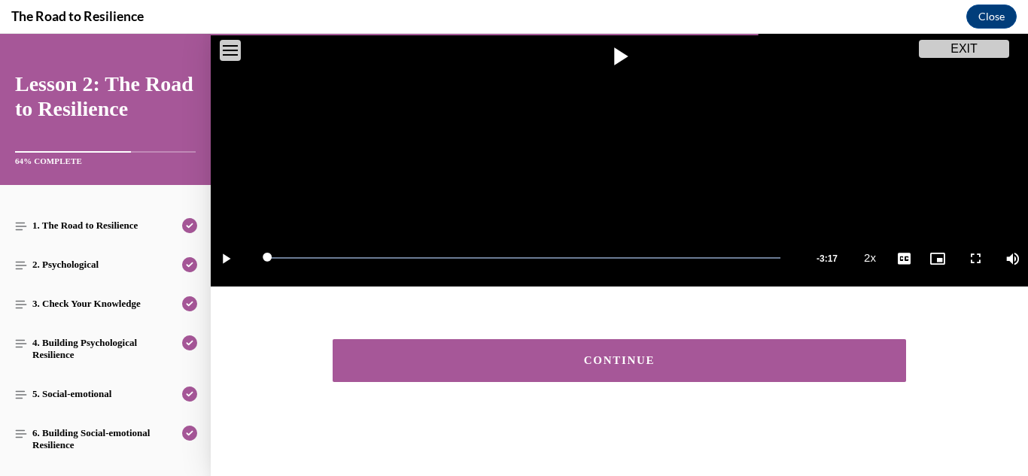
click at [564, 369] on button "CONTINUE" at bounding box center [619, 360] width 573 height 43
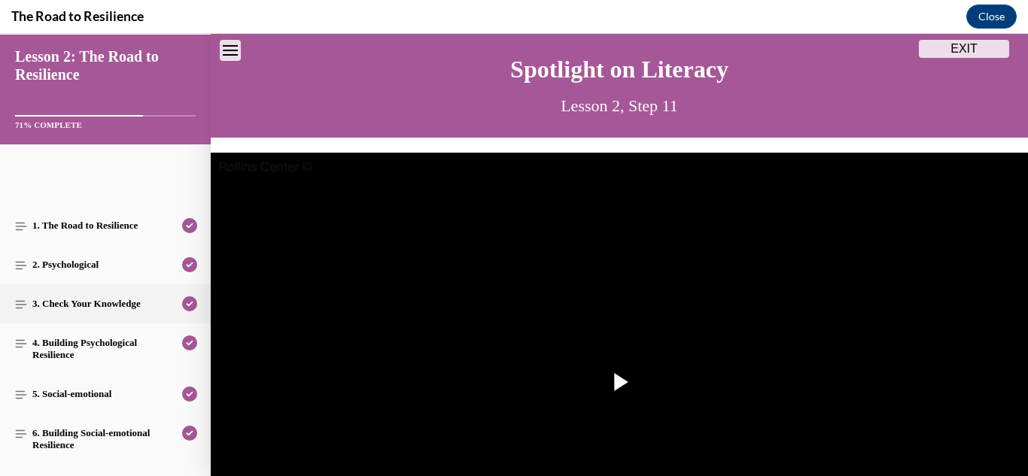
scroll to position [353, 0]
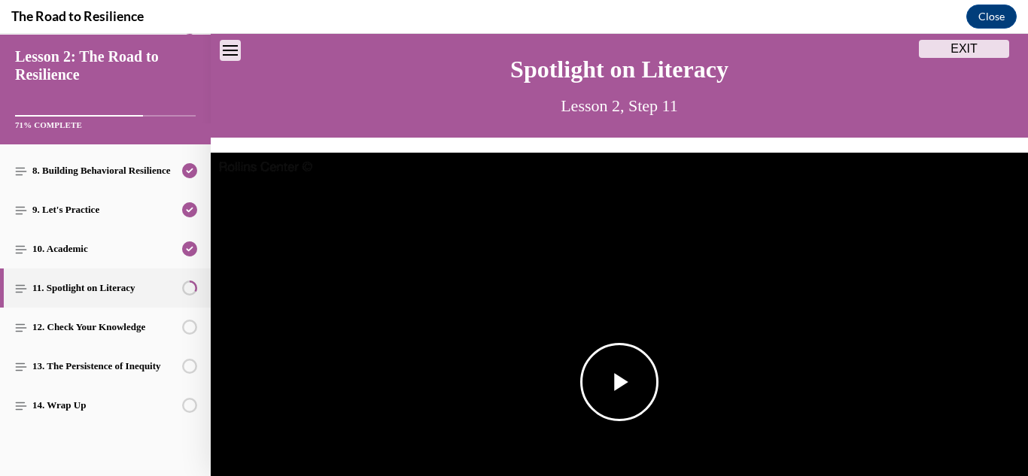
click at [611, 339] on img "Video player" at bounding box center [619, 383] width 817 height 460
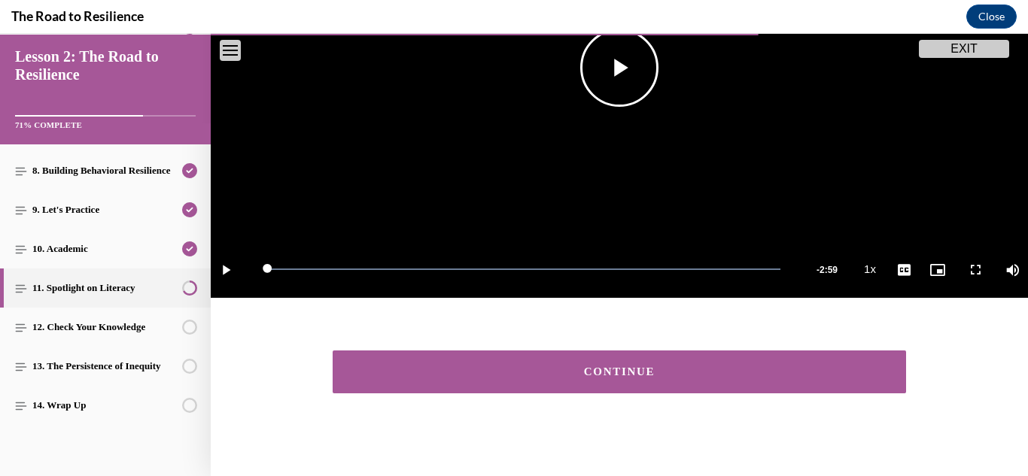
scroll to position [372, 0]
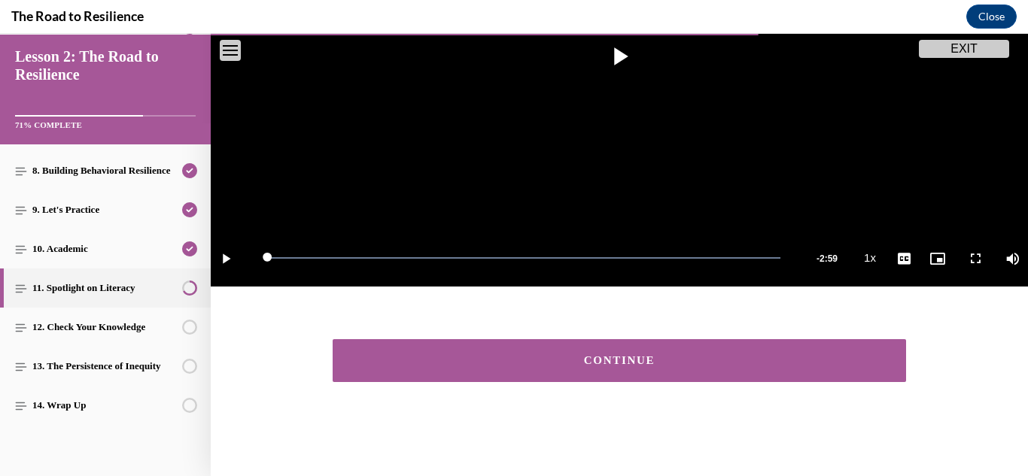
click at [744, 366] on button "CONTINUE" at bounding box center [619, 360] width 573 height 43
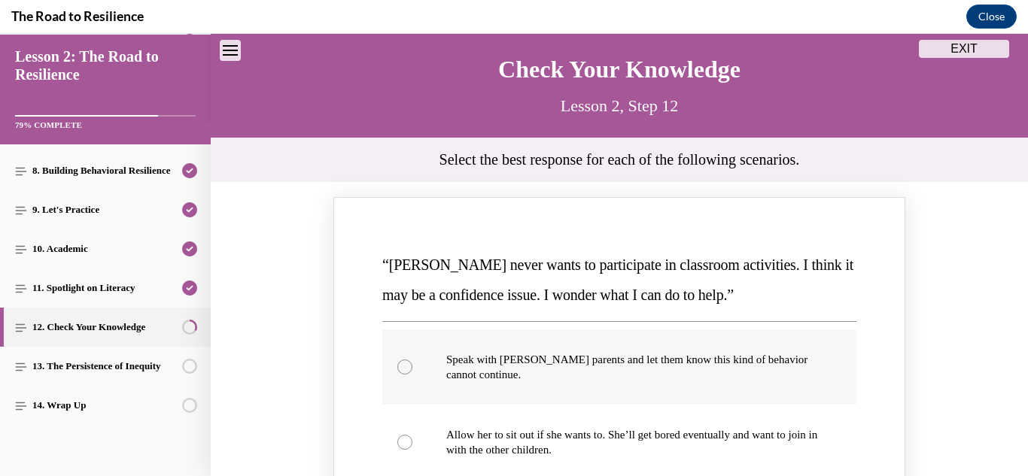
scroll to position [244, 0]
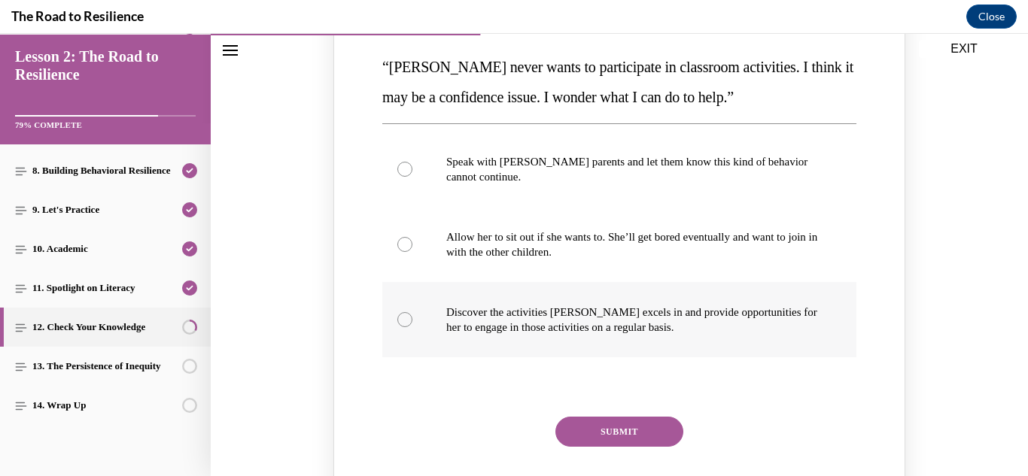
click at [664, 316] on p "Discover the activities Mattison excels in and provide opportunities for her to…" at bounding box center [632, 320] width 372 height 30
click at [412, 316] on input "Discover the activities Mattison excels in and provide opportunities for her to…" at bounding box center [404, 319] width 15 height 15
radio input "true"
click at [618, 448] on div "SUBMIT" at bounding box center [619, 442] width 474 height 50
click at [618, 434] on button "SUBMIT" at bounding box center [619, 432] width 128 height 30
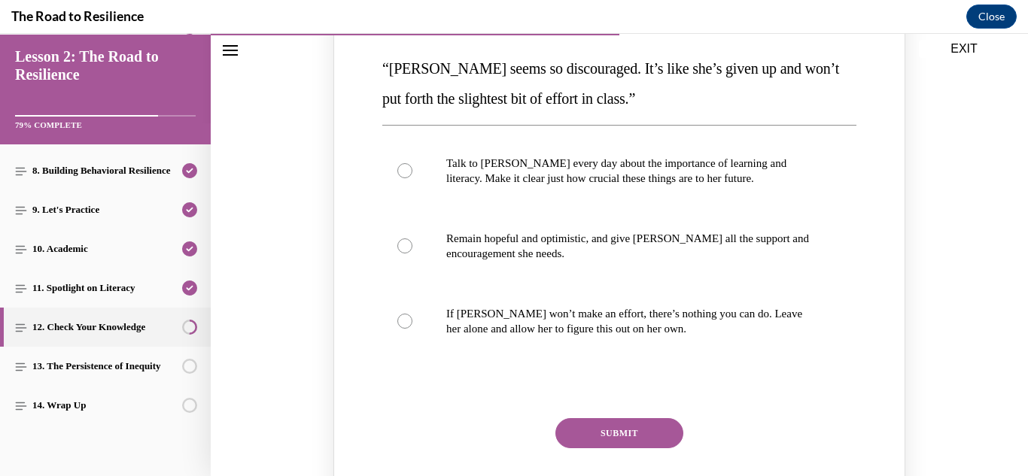
scroll to position [909, 0]
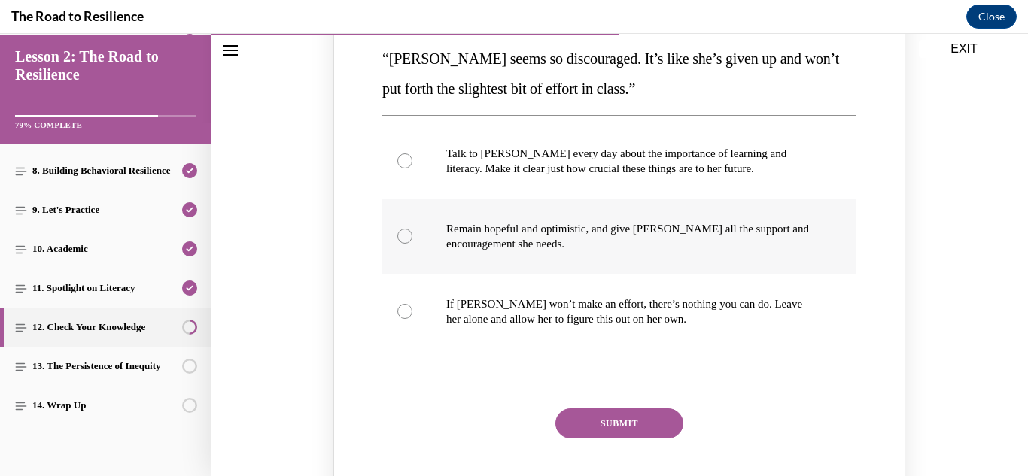
click at [610, 258] on label "Remain hopeful and optimistic, and give Alyson all the support and encouragemen…" at bounding box center [619, 236] width 474 height 75
click at [412, 244] on input "Remain hopeful and optimistic, and give Alyson all the support and encouragemen…" at bounding box center [404, 236] width 15 height 15
radio input "true"
click at [593, 430] on button "SUBMIT" at bounding box center [619, 424] width 128 height 30
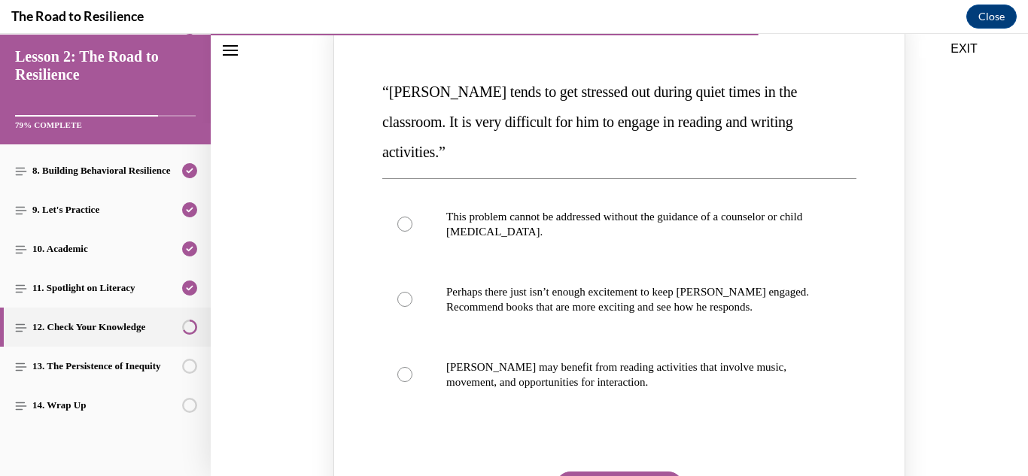
scroll to position [1553, 0]
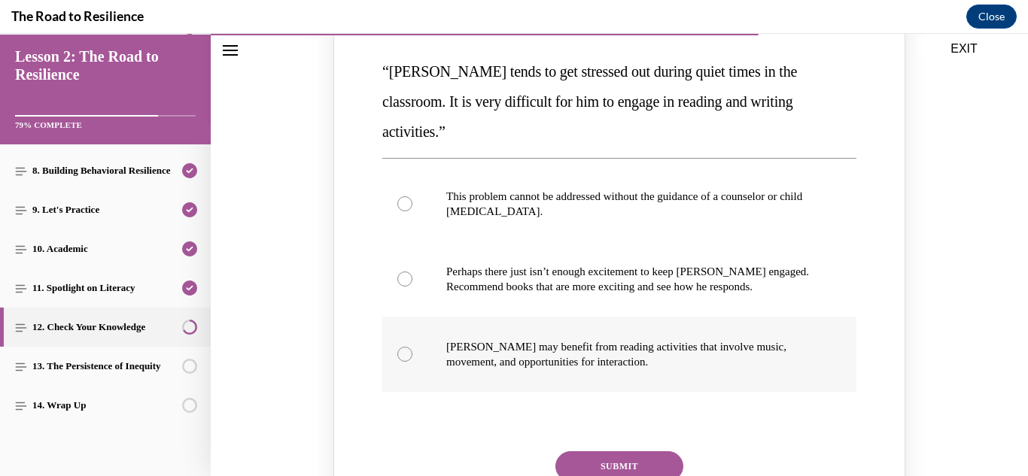
click at [570, 339] on p "Harrison may benefit from reading activities that involve music, movement, and …" at bounding box center [632, 354] width 372 height 30
click at [412, 347] on input "Harrison may benefit from reading activities that involve music, movement, and …" at bounding box center [404, 354] width 15 height 15
radio input "true"
click at [586, 451] on button "SUBMIT" at bounding box center [619, 466] width 128 height 30
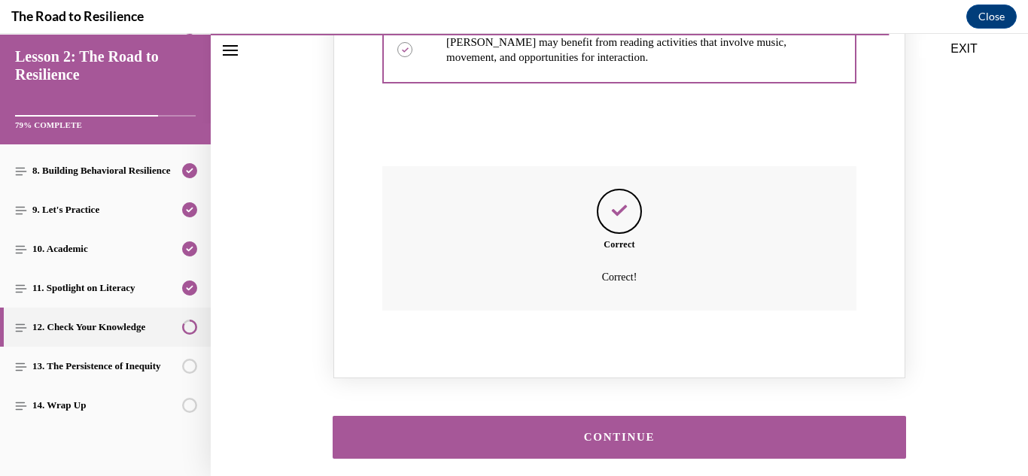
scroll to position [1904, 0]
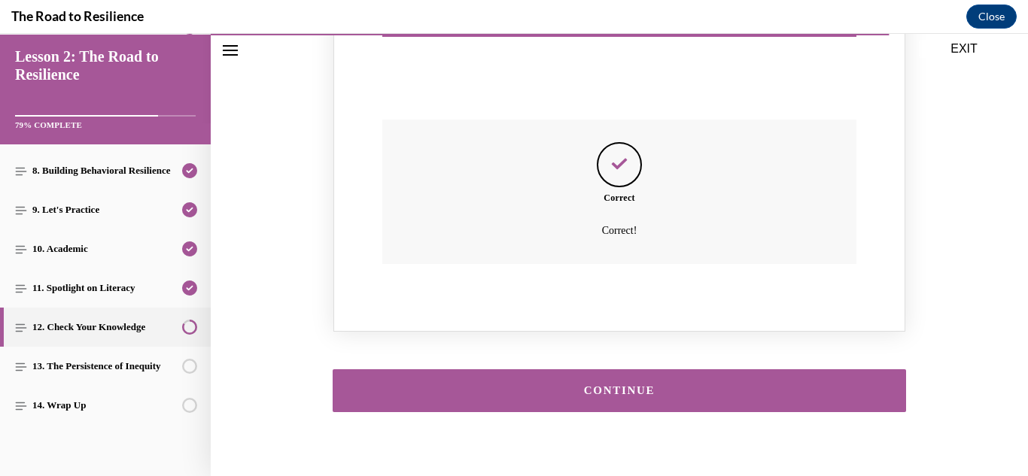
click at [608, 385] on div "CONTINUE" at bounding box center [619, 390] width 527 height 11
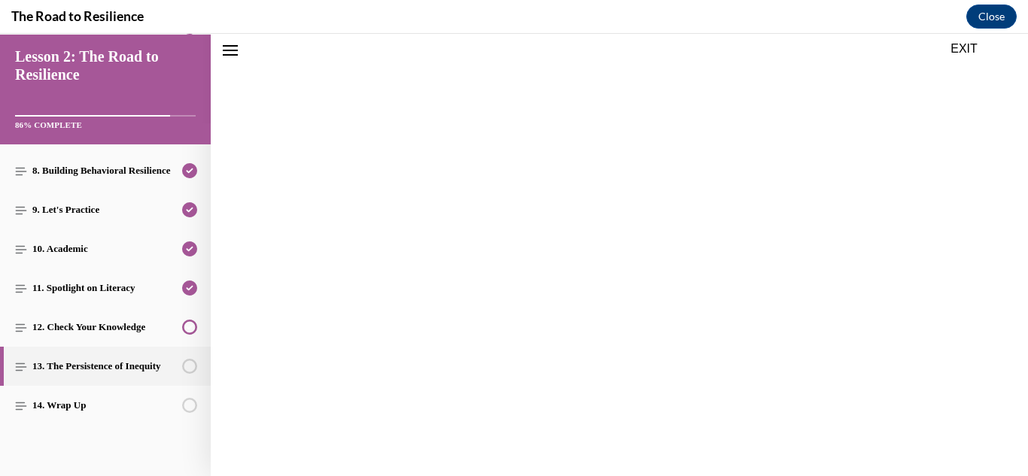
scroll to position [1858, 0]
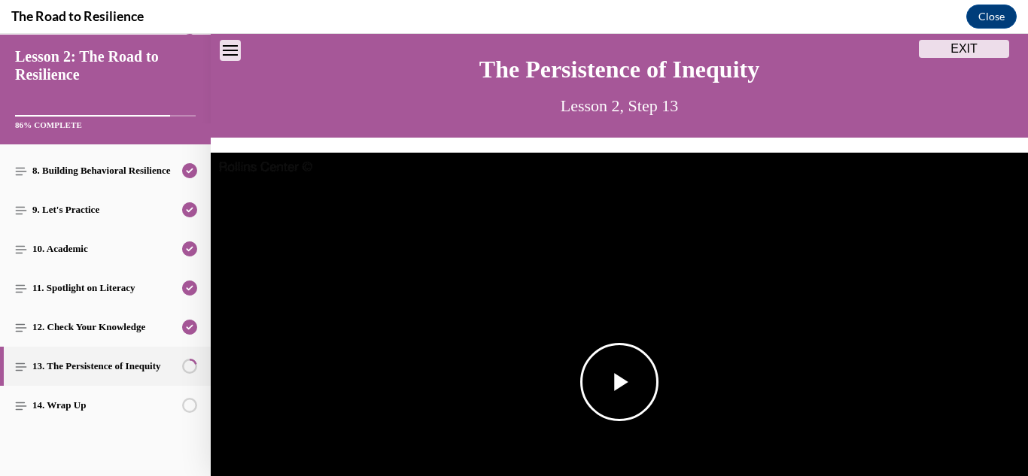
click at [619, 382] on span "Video player" at bounding box center [619, 382] width 0 height 0
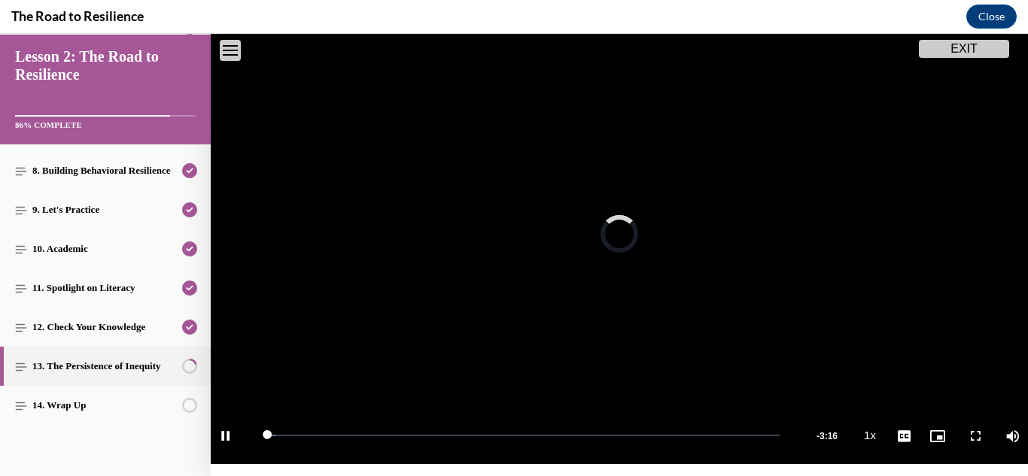
scroll to position [196, 0]
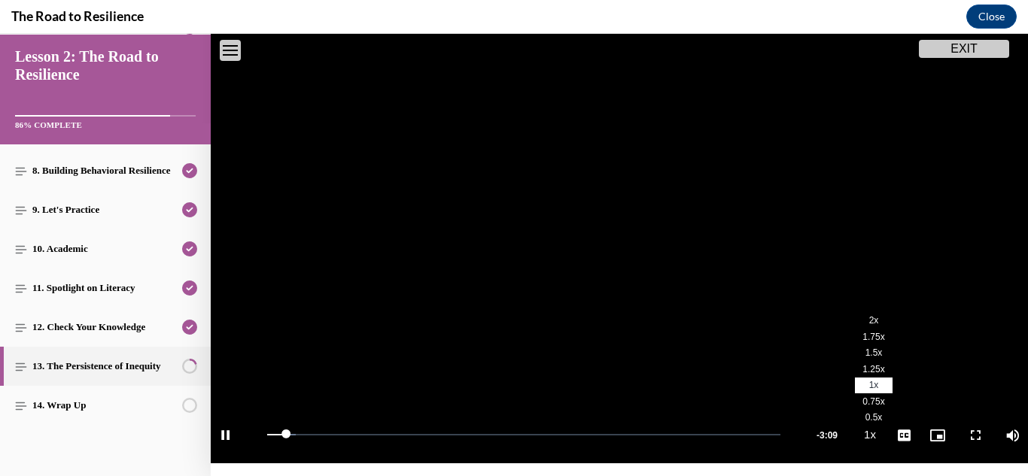
click at [866, 327] on li "2x" at bounding box center [874, 321] width 38 height 17
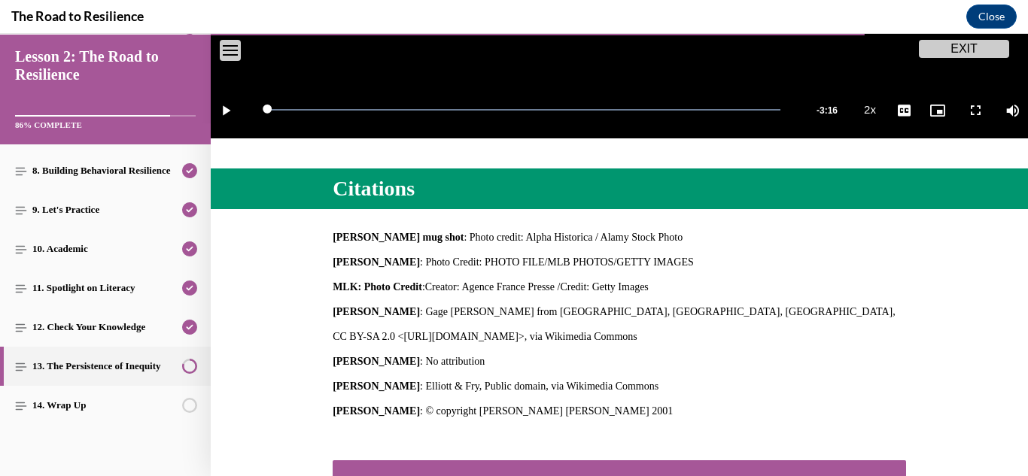
scroll to position [642, 0]
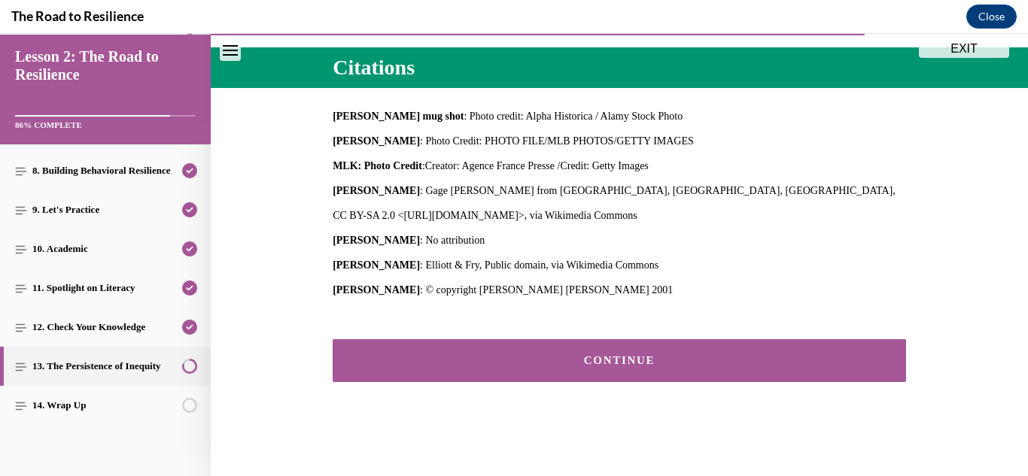
click at [695, 371] on button "CONTINUE" at bounding box center [619, 360] width 573 height 43
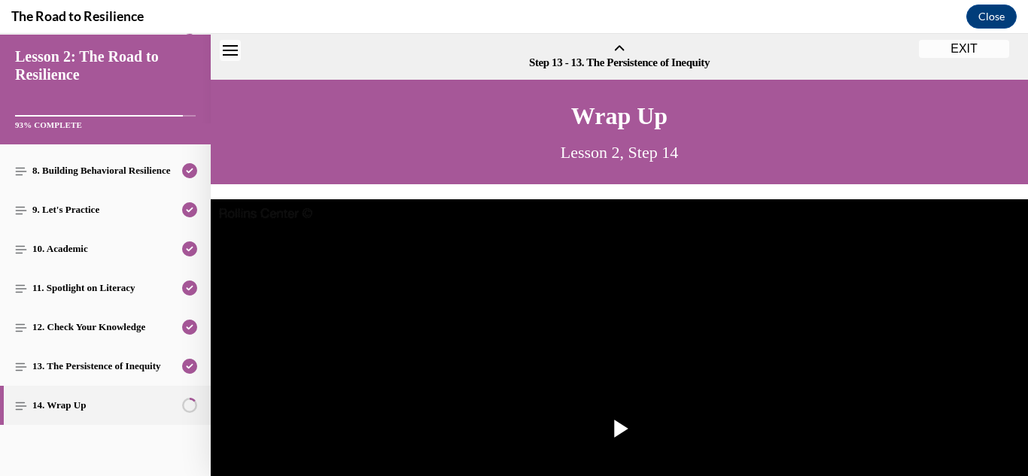
scroll to position [47, 0]
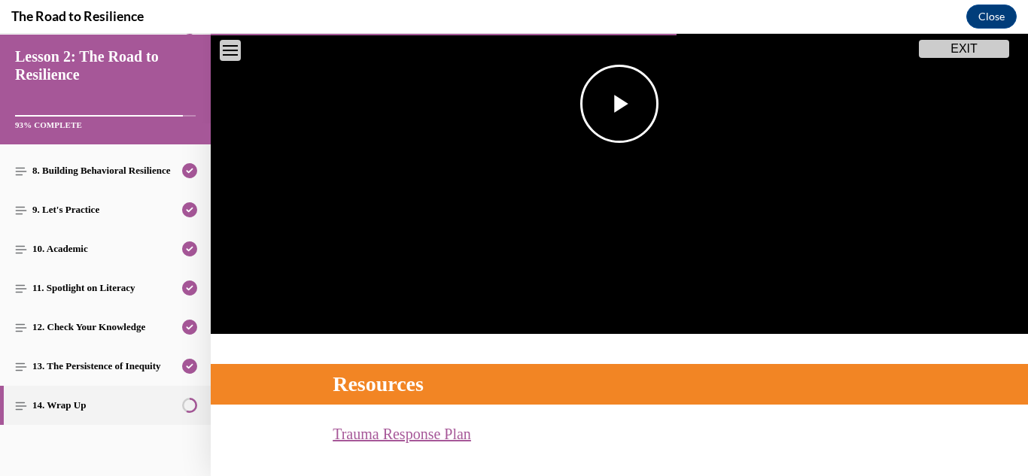
click at [619, 104] on span "Video player" at bounding box center [619, 104] width 0 height 0
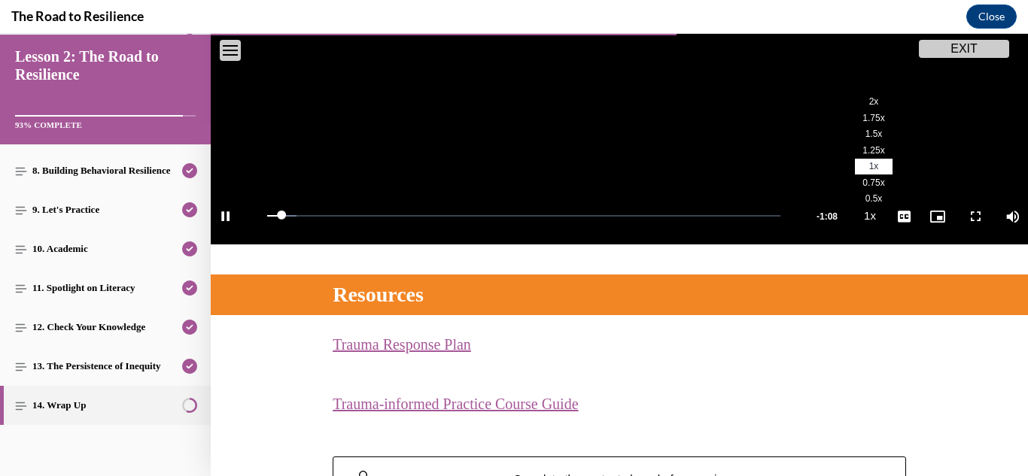
scroll to position [411, 0]
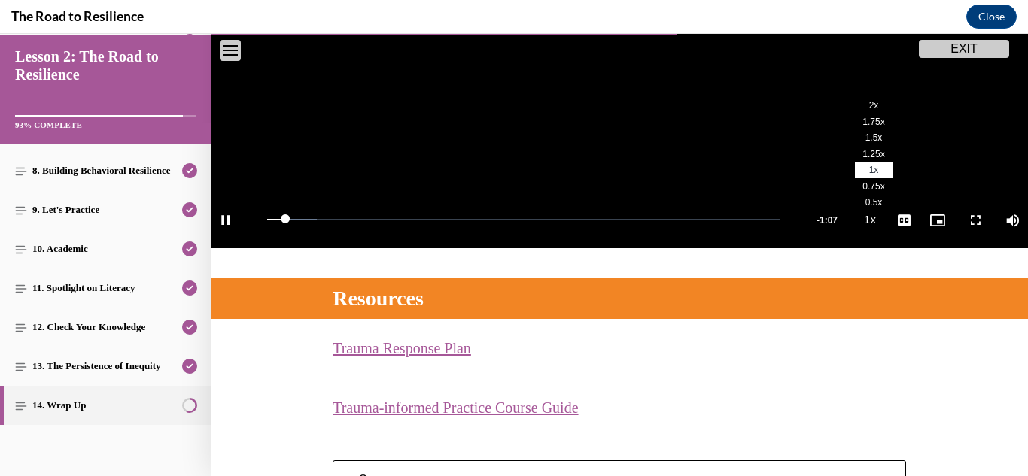
click at [859, 98] on li "2x" at bounding box center [874, 106] width 38 height 17
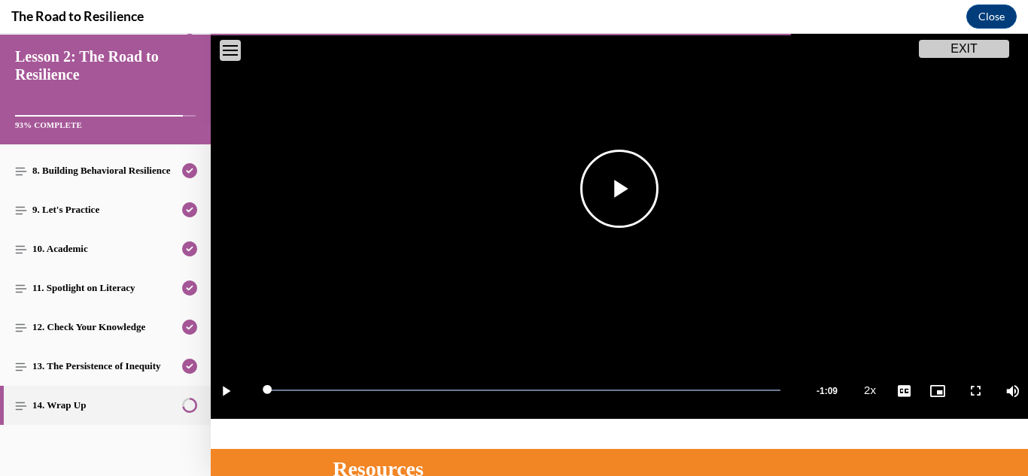
scroll to position [532, 0]
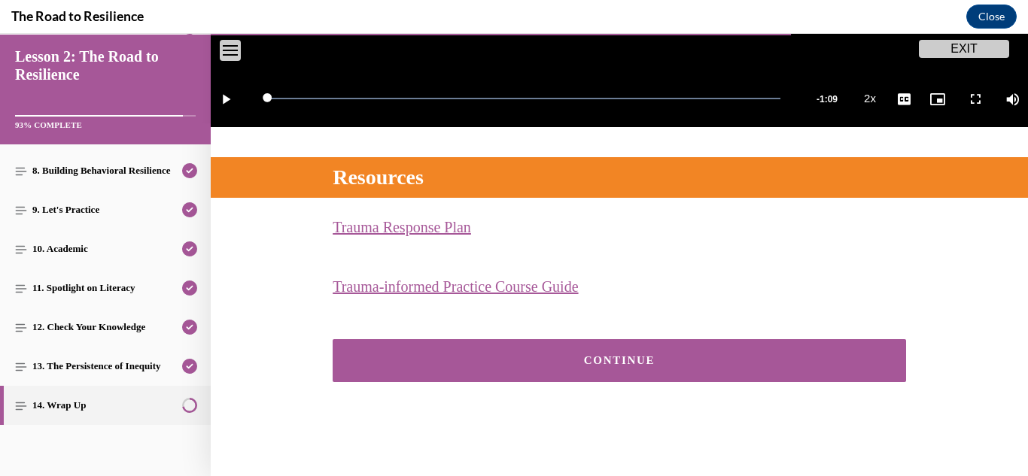
click at [593, 360] on div "CONTINUE" at bounding box center [619, 360] width 527 height 11
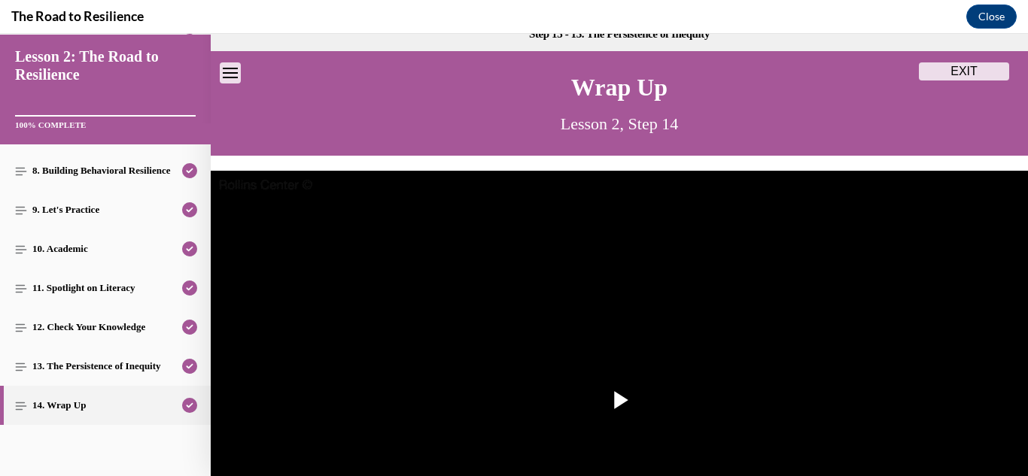
scroll to position [23, 0]
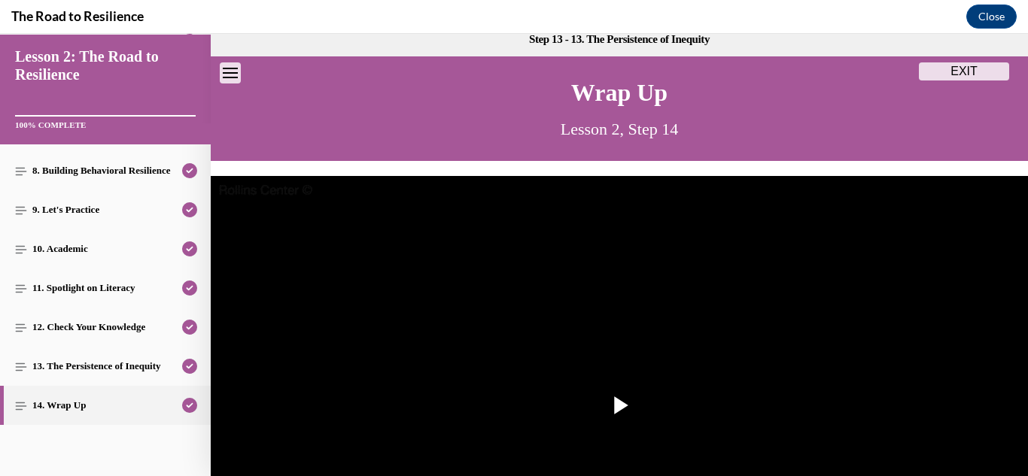
click at [989, 67] on button "EXIT" at bounding box center [964, 71] width 90 height 18
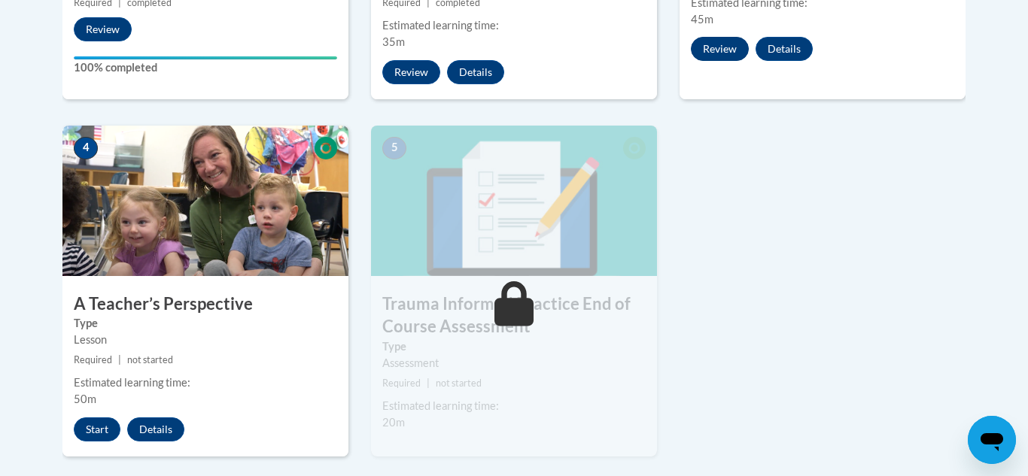
scroll to position [765, 0]
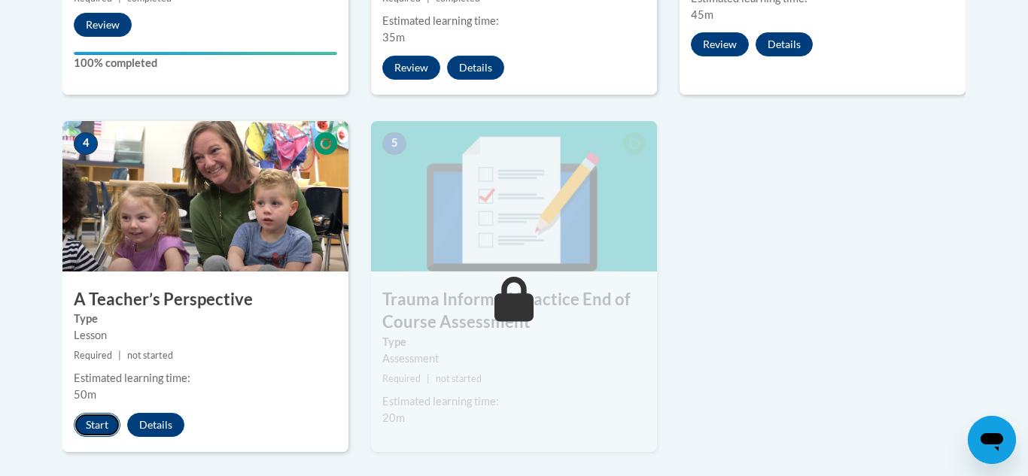
click at [99, 428] on button "Start" at bounding box center [97, 425] width 47 height 24
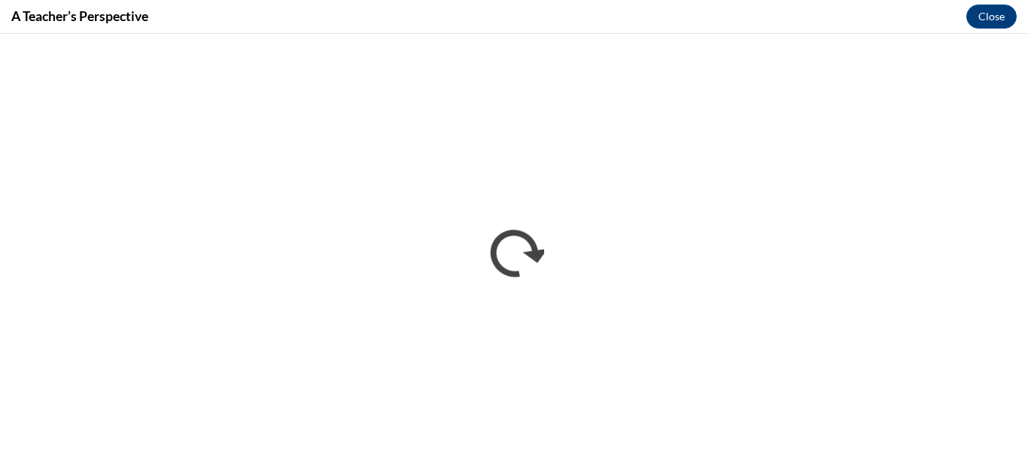
scroll to position [0, 0]
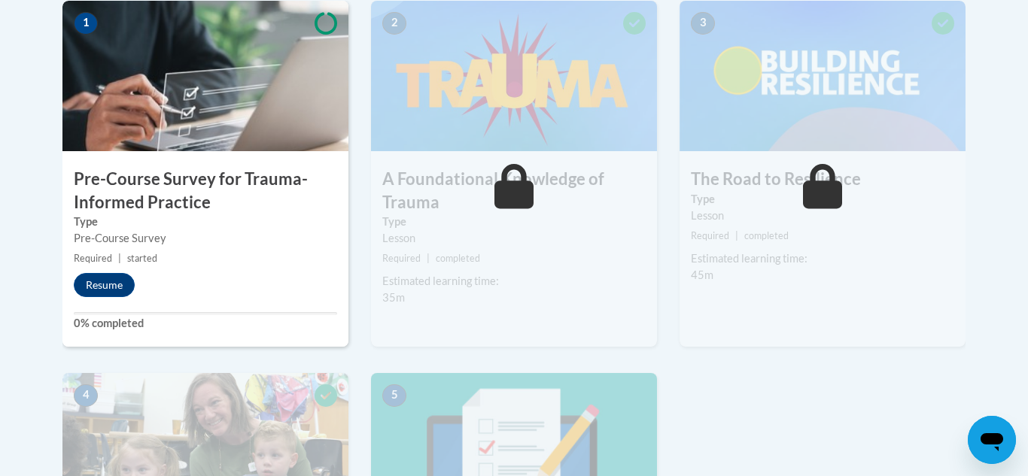
scroll to position [499, 0]
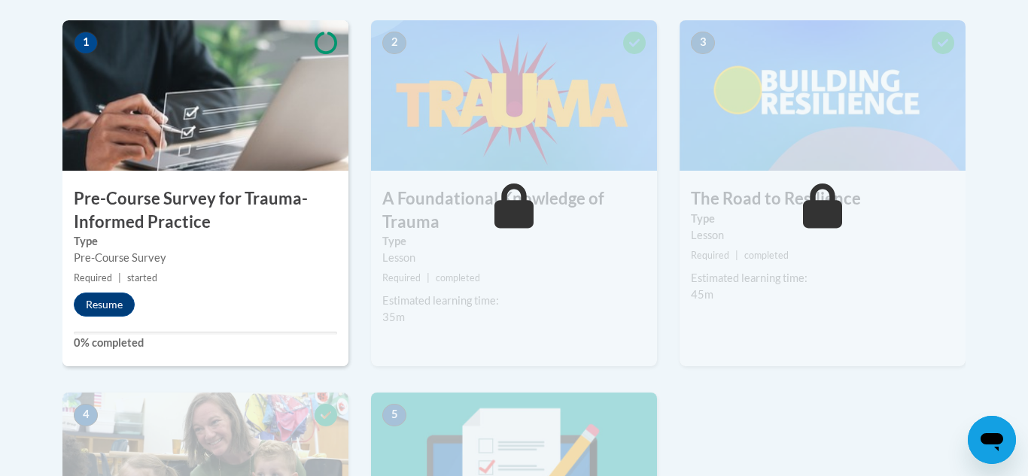
scroll to position [487, 0]
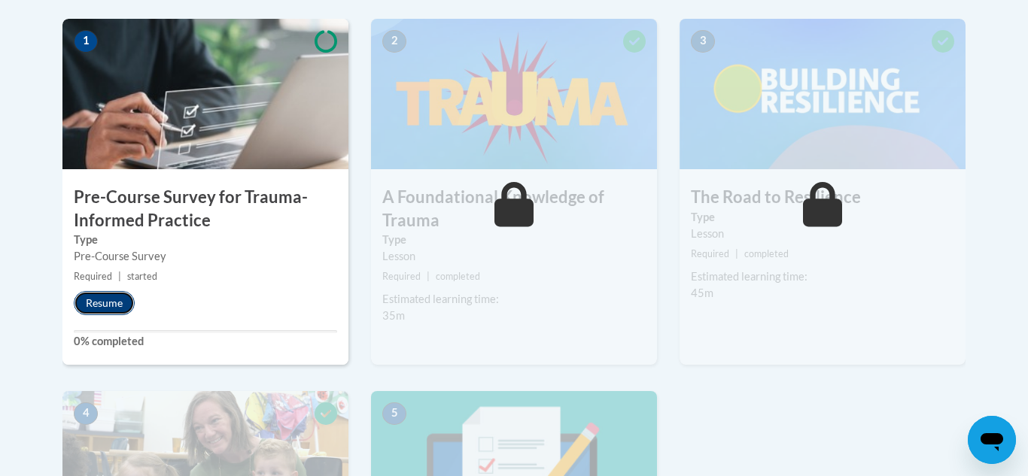
click at [117, 308] on button "Resume" at bounding box center [104, 303] width 61 height 24
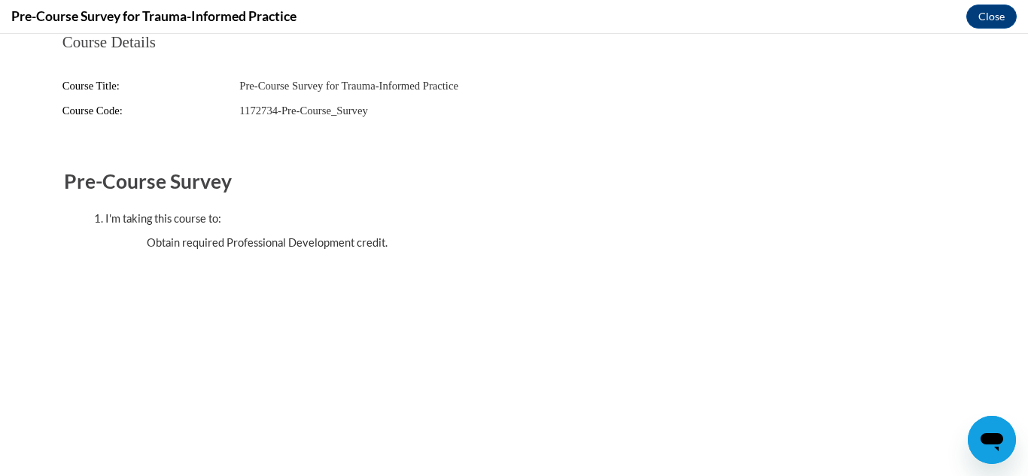
scroll to position [0, 0]
click at [1004, 20] on button "Close" at bounding box center [991, 17] width 50 height 24
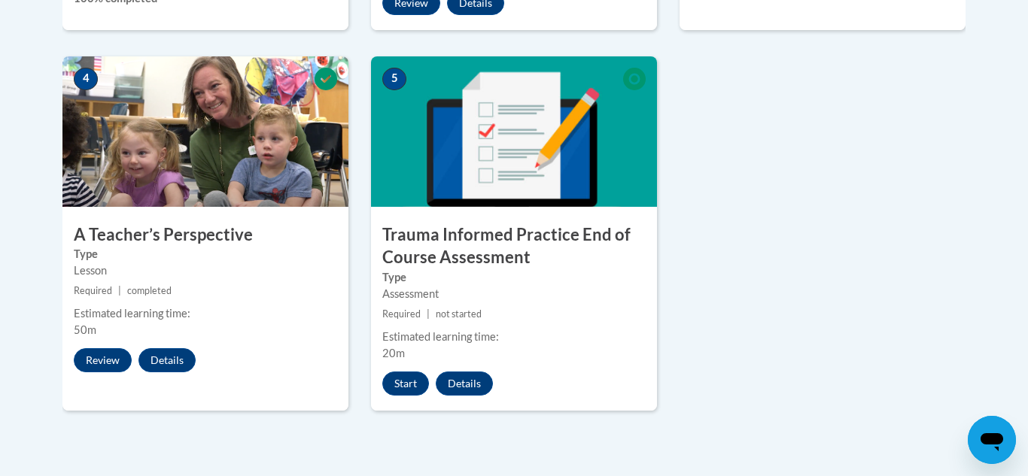
scroll to position [831, 0]
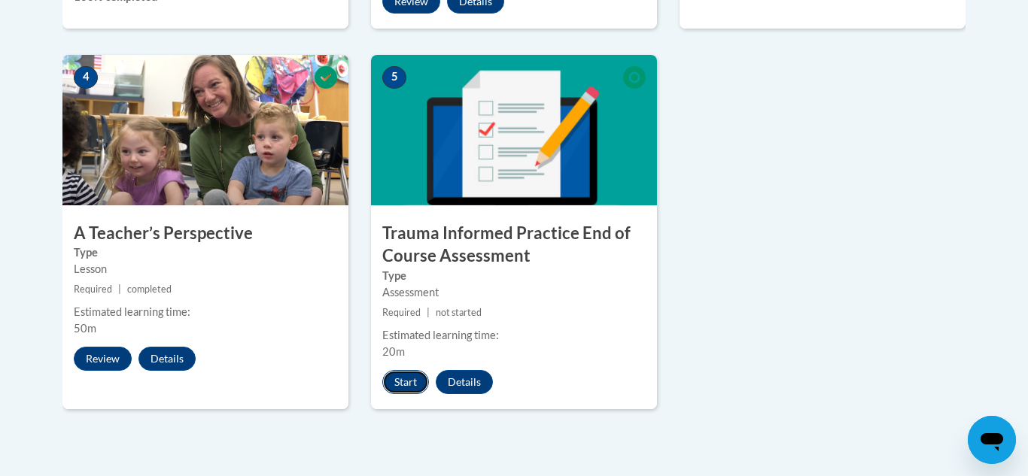
click at [414, 373] on button "Start" at bounding box center [405, 382] width 47 height 24
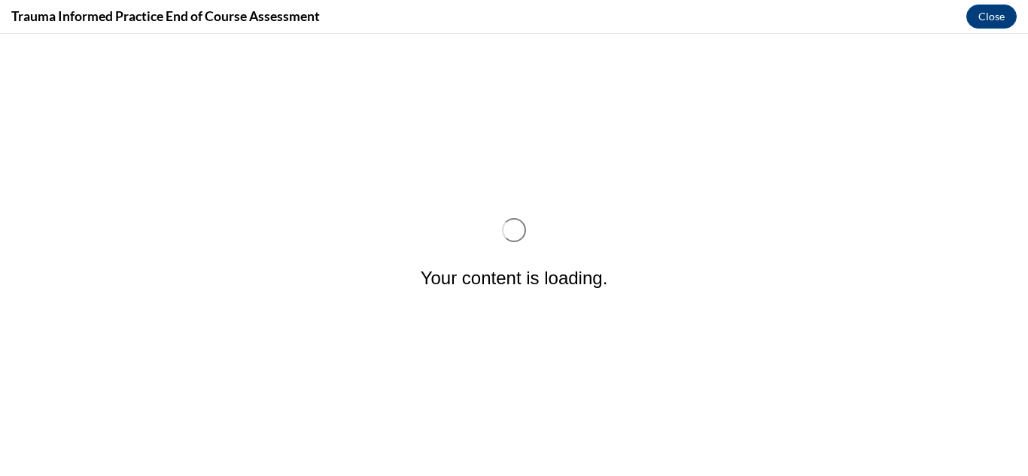
scroll to position [0, 0]
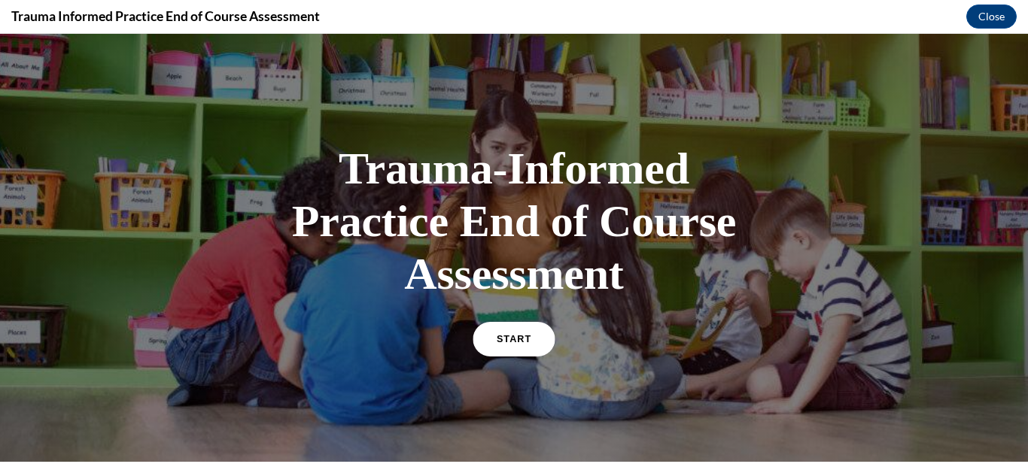
click at [494, 333] on link "START" at bounding box center [513, 339] width 82 height 35
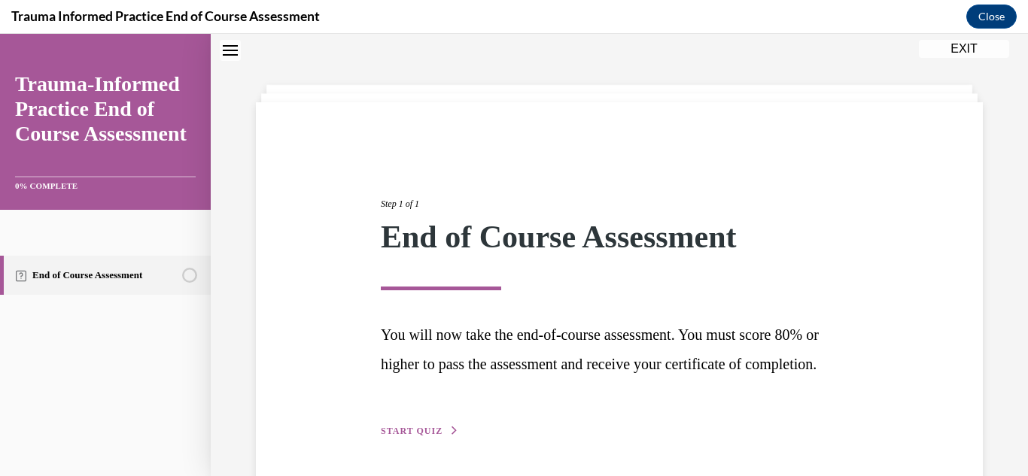
scroll to position [129, 0]
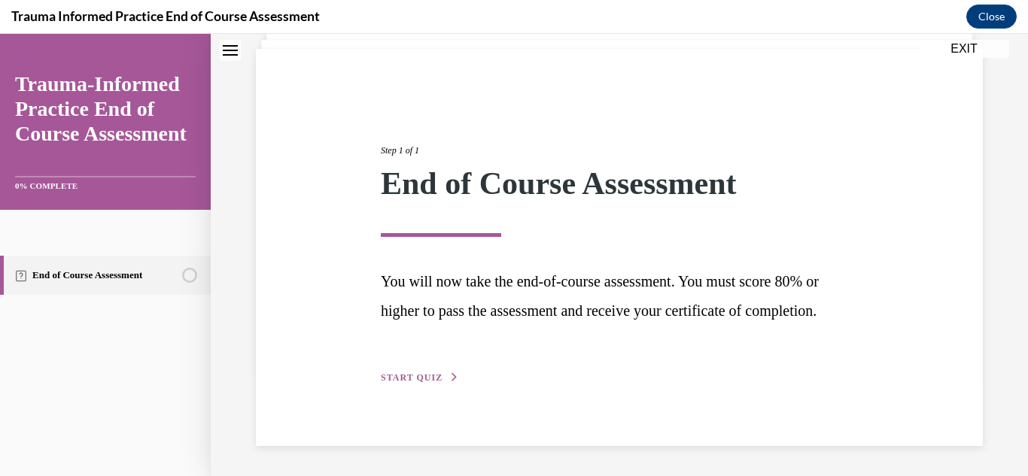
click at [421, 371] on button "START QUIZ" at bounding box center [420, 378] width 78 height 14
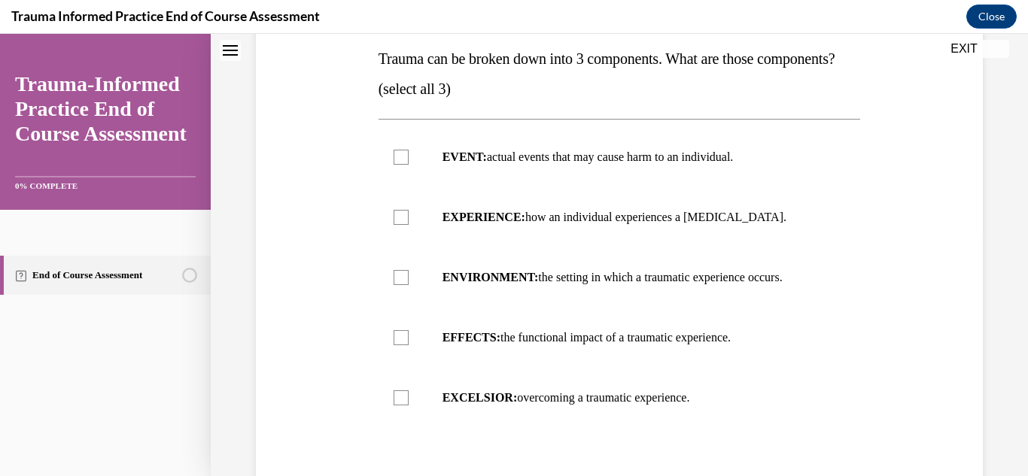
scroll to position [244, 0]
click at [445, 187] on label "EVENT: actual events that may cause harm to an individual." at bounding box center [619, 156] width 482 height 60
click at [409, 164] on input "EVENT: actual events that may cause harm to an individual." at bounding box center [400, 156] width 15 height 15
checkbox input "true"
click at [449, 223] on strong "EXPERIENCE:" at bounding box center [483, 216] width 83 height 13
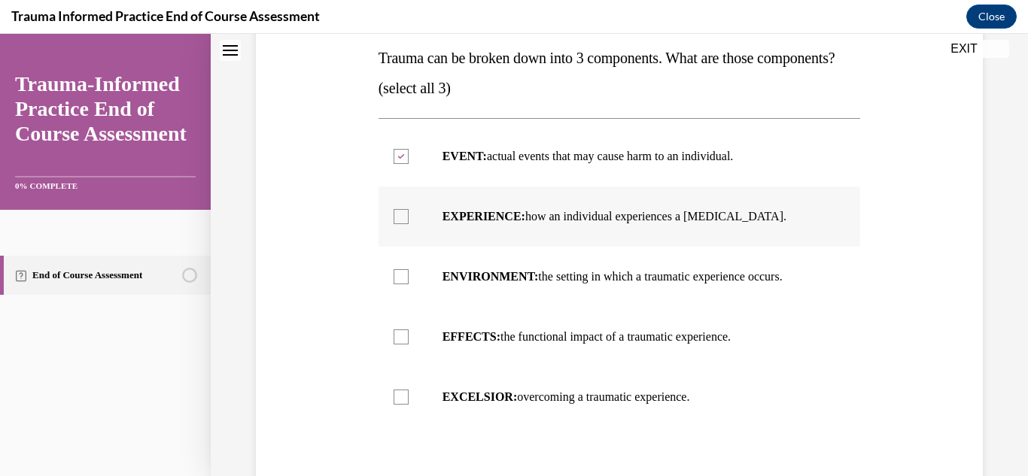
click at [409, 224] on input "EXPERIENCE: how an individual experiences a stressor." at bounding box center [400, 216] width 15 height 15
checkbox input "true"
click at [493, 345] on p "EFFECTS: the functional impact of a traumatic experience." at bounding box center [632, 337] width 381 height 15
click at [409, 345] on input "EFFECTS: the functional impact of a traumatic experience." at bounding box center [400, 337] width 15 height 15
checkbox input "true"
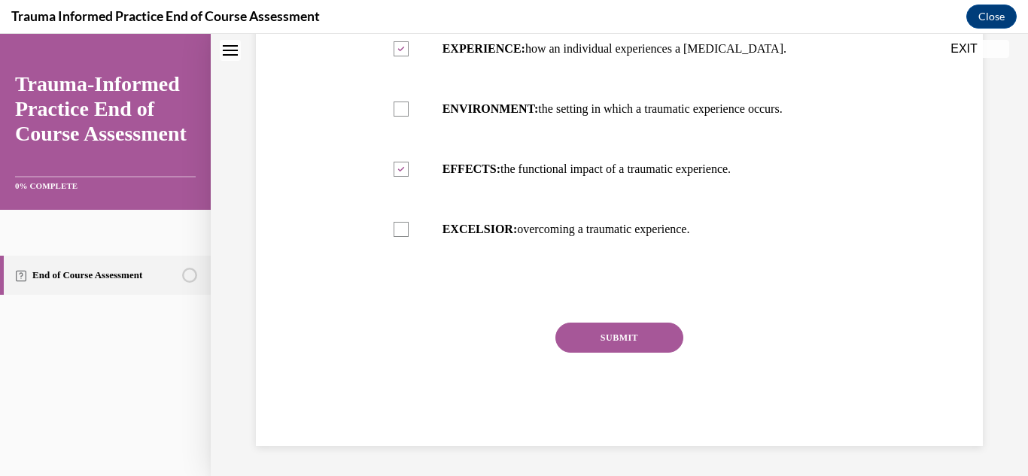
click at [651, 353] on button "SUBMIT" at bounding box center [619, 338] width 128 height 30
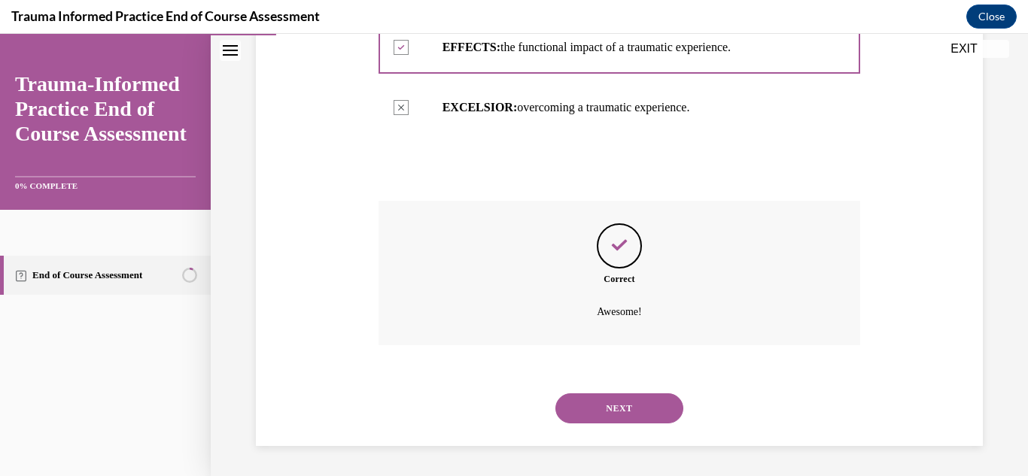
scroll to position [563, 0]
click at [623, 405] on button "NEXT" at bounding box center [619, 408] width 128 height 30
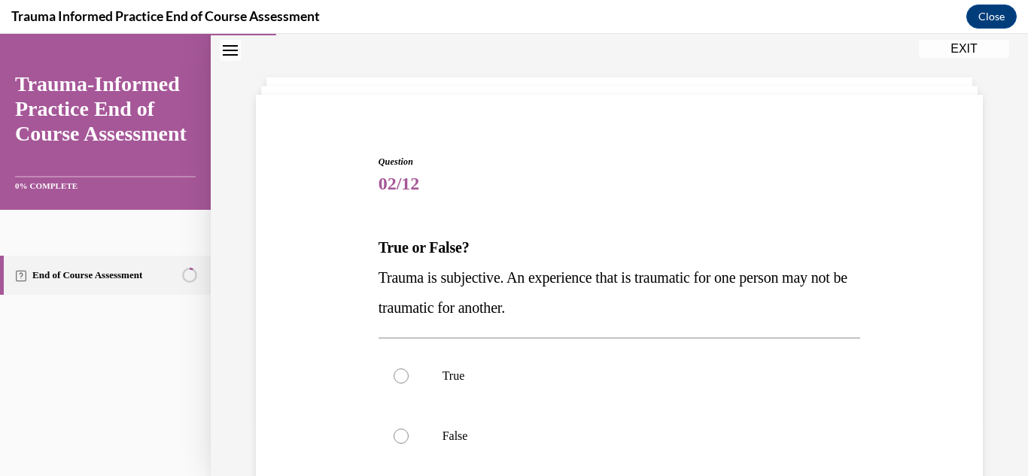
scroll to position [55, 0]
click at [472, 369] on p "True" at bounding box center [632, 375] width 381 height 15
click at [409, 369] on input "True" at bounding box center [400, 375] width 15 height 15
radio input "true"
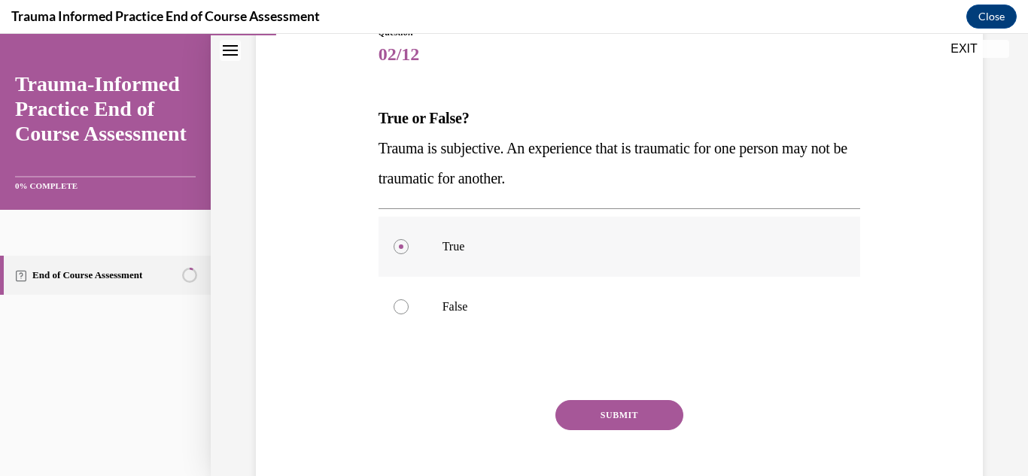
scroll to position [261, 0]
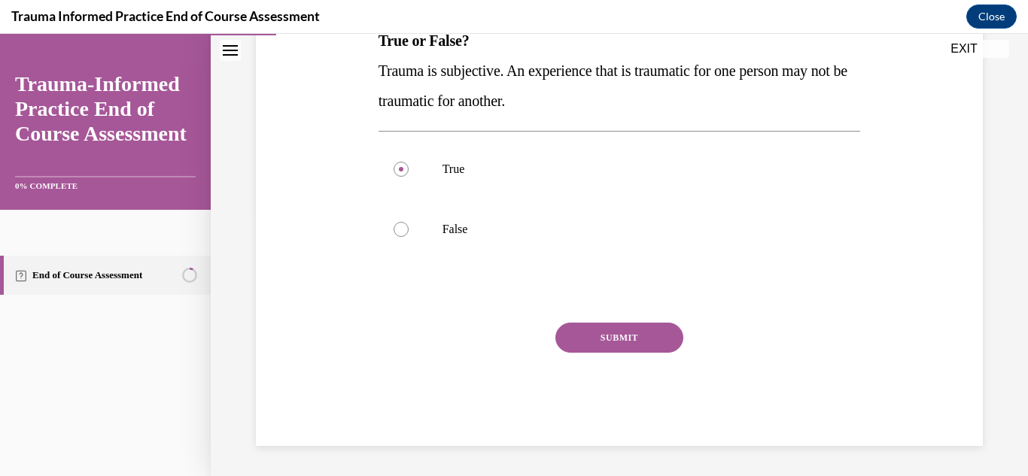
click at [612, 345] on button "SUBMIT" at bounding box center [619, 338] width 128 height 30
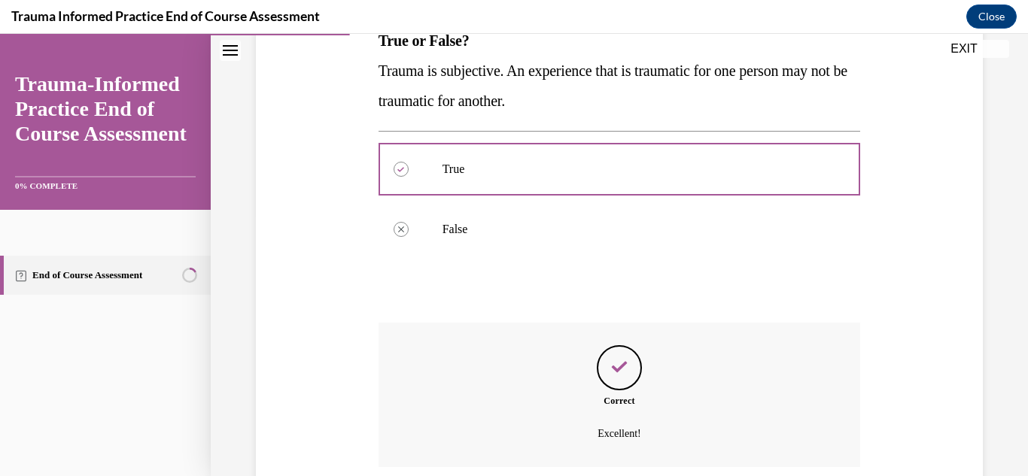
scroll to position [383, 0]
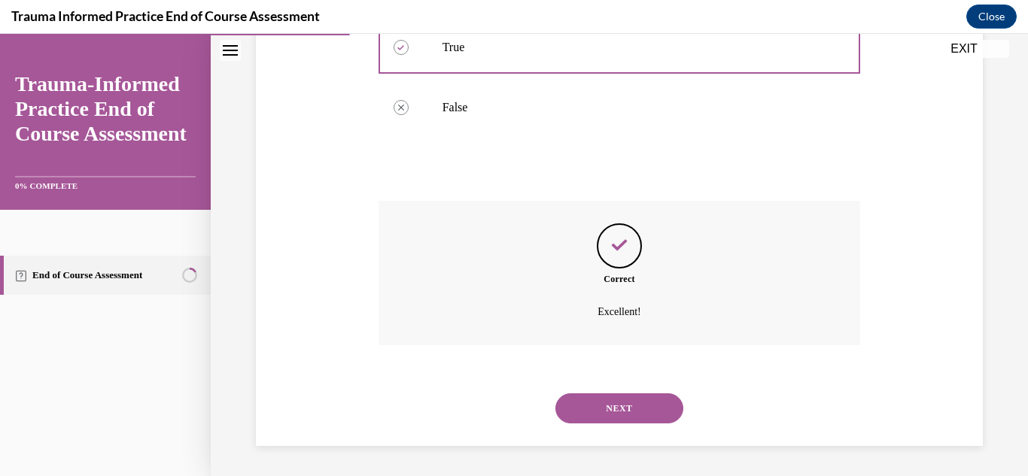
click at [604, 395] on button "NEXT" at bounding box center [619, 408] width 128 height 30
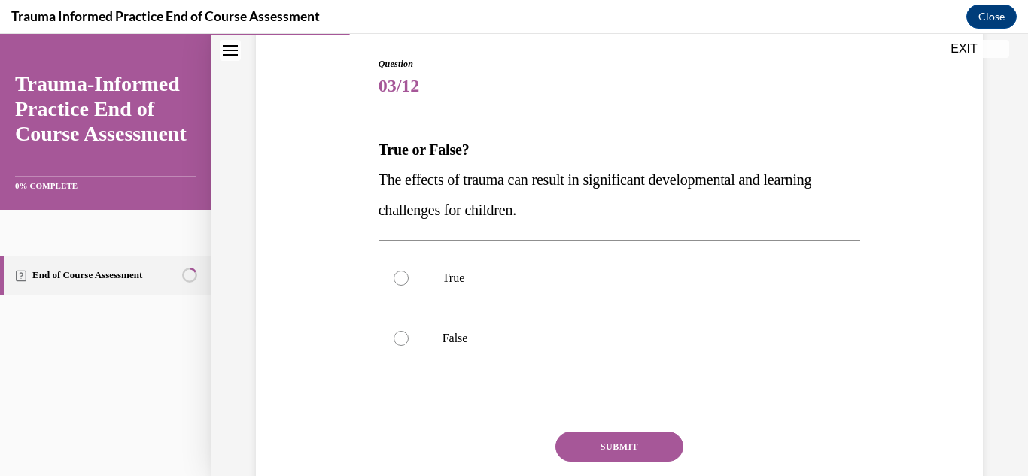
scroll to position [155, 0]
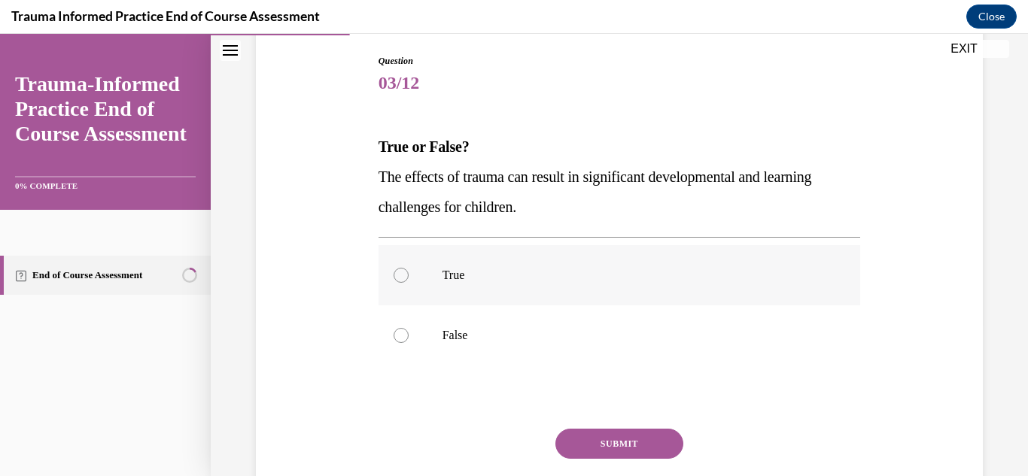
click at [446, 293] on label "True" at bounding box center [619, 275] width 482 height 60
click at [409, 283] on input "True" at bounding box center [400, 275] width 15 height 15
radio input "true"
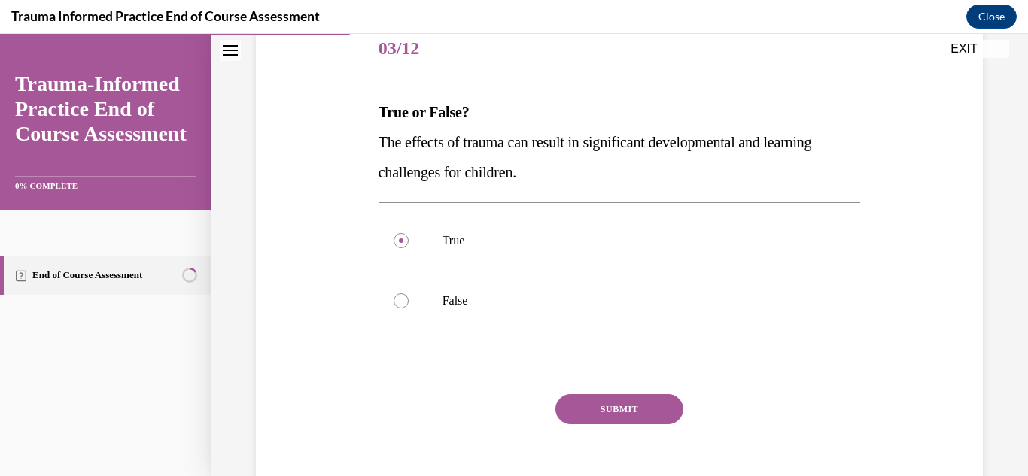
click at [618, 400] on button "SUBMIT" at bounding box center [619, 409] width 128 height 30
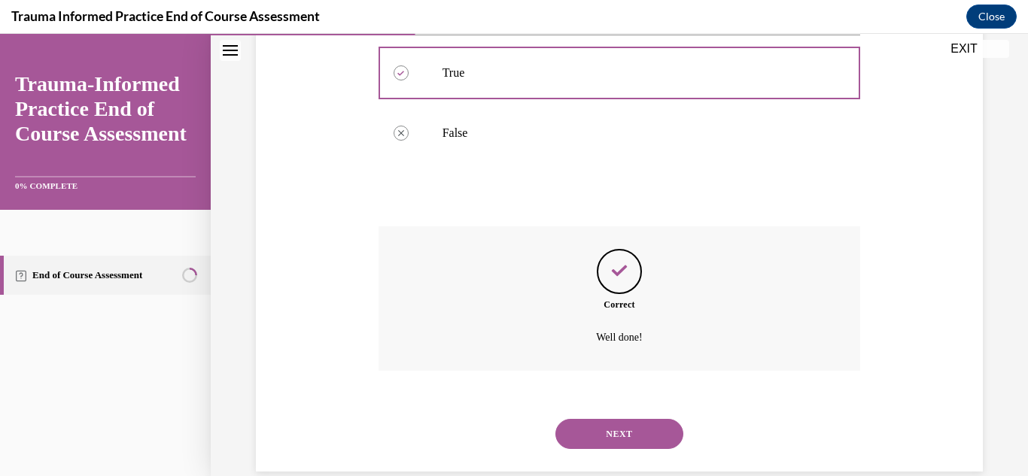
scroll to position [383, 0]
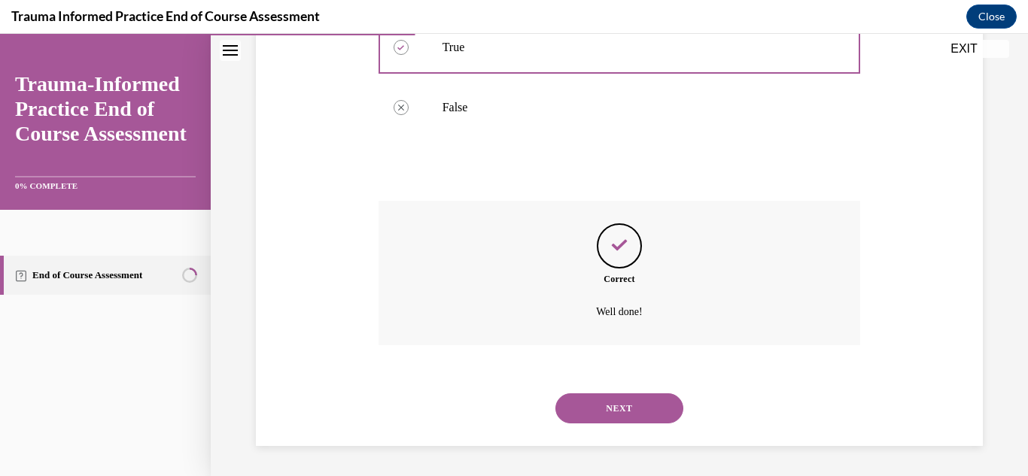
click at [658, 411] on button "NEXT" at bounding box center [619, 408] width 128 height 30
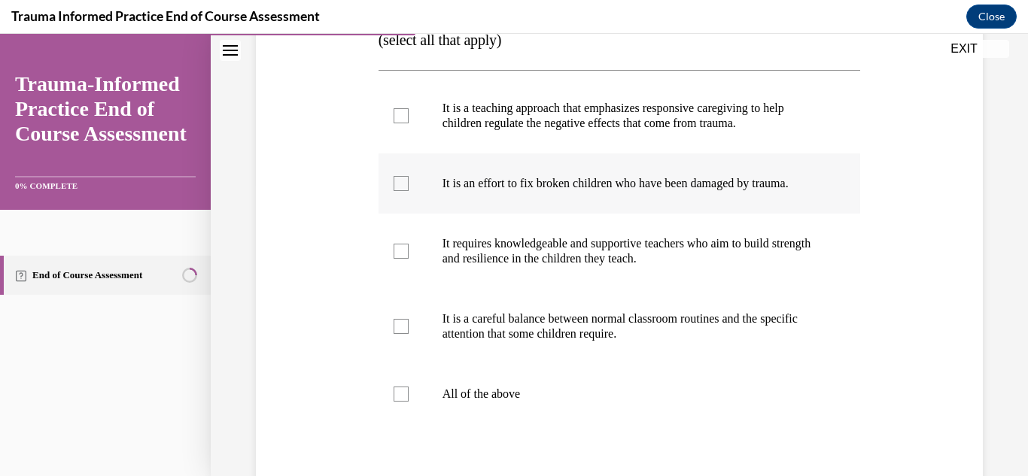
scroll to position [294, 0]
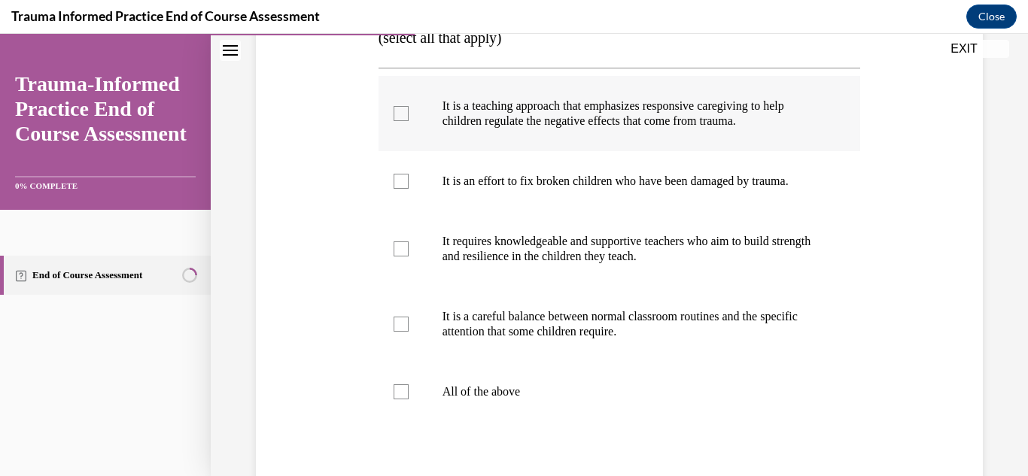
click at [456, 151] on label "It is a teaching approach that emphasizes responsive caregiving to help childre…" at bounding box center [619, 113] width 482 height 75
click at [409, 121] on input "It is a teaching approach that emphasizes responsive caregiving to help childre…" at bounding box center [400, 113] width 15 height 15
checkbox input "true"
click at [424, 287] on label "It requires knowledgeable and supportive teachers who aim to build strength and…" at bounding box center [619, 248] width 482 height 75
click at [409, 257] on input "It requires knowledgeable and supportive teachers who aim to build strength and…" at bounding box center [400, 248] width 15 height 15
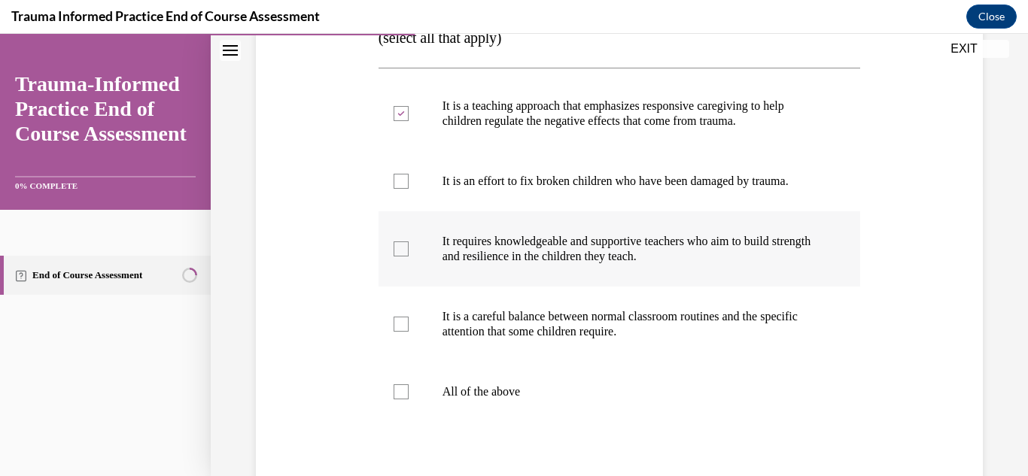
checkbox input "true"
click at [424, 345] on label "It is a careful balance between normal classroom routines and the specific atte…" at bounding box center [619, 324] width 482 height 75
click at [409, 332] on input "It is a careful balance between normal classroom routines and the specific atte…" at bounding box center [400, 324] width 15 height 15
checkbox input "true"
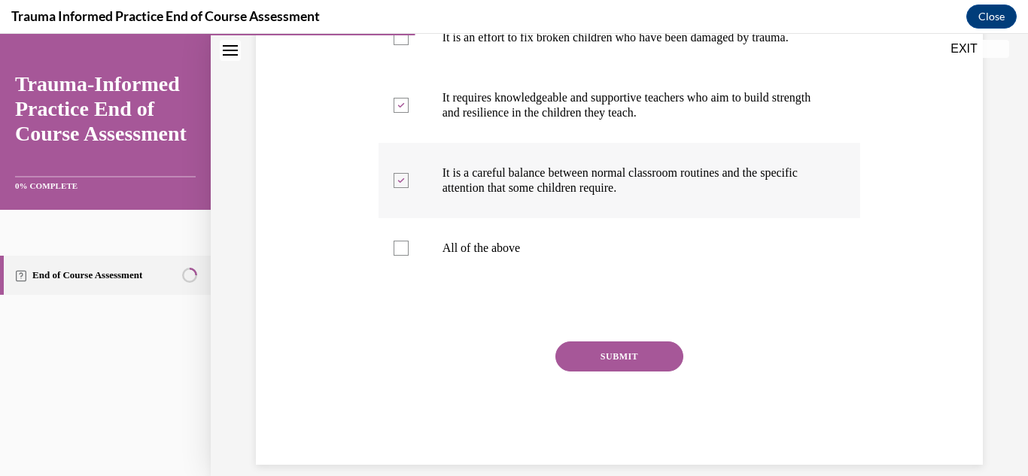
scroll to position [487, 0]
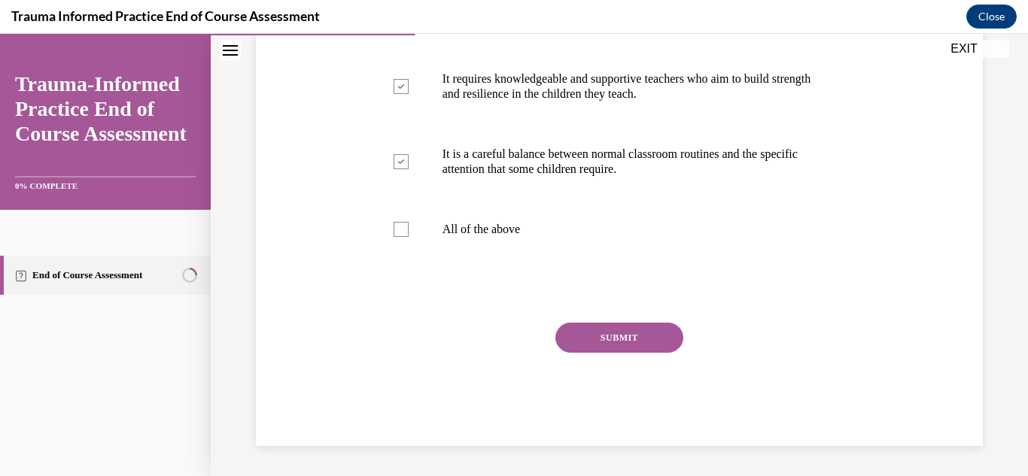
click at [604, 346] on button "SUBMIT" at bounding box center [619, 338] width 128 height 30
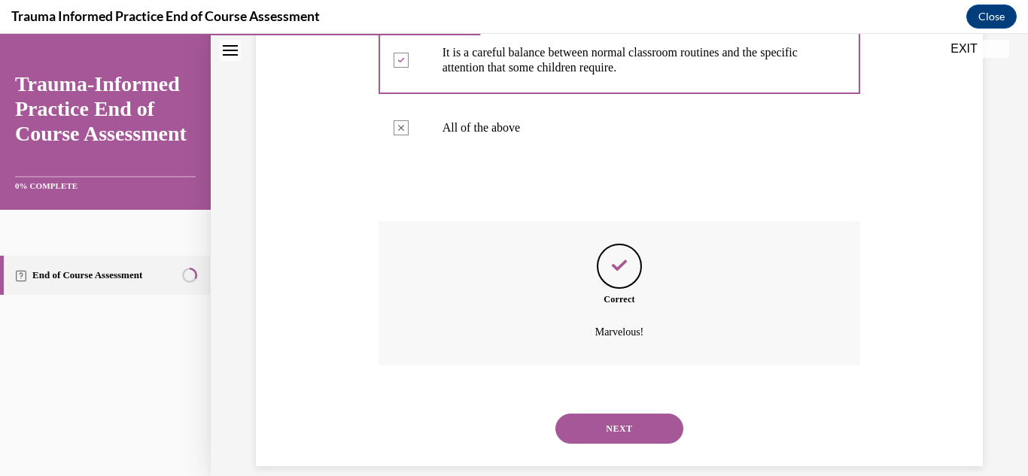
scroll to position [609, 0]
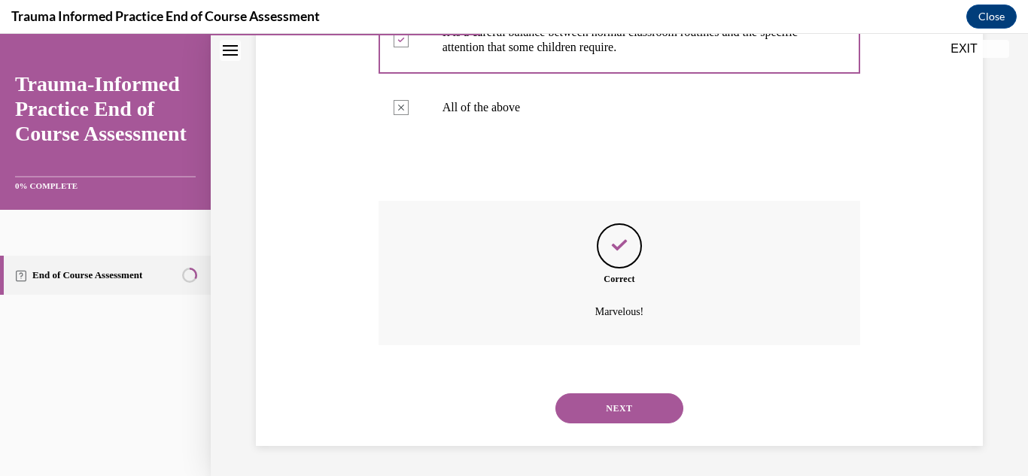
click at [606, 409] on button "NEXT" at bounding box center [619, 408] width 128 height 30
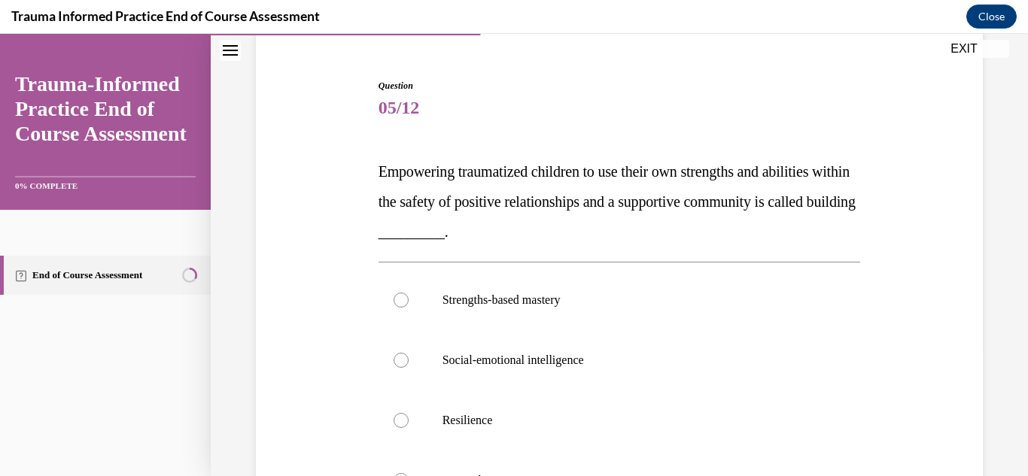
scroll to position [132, 0]
click at [430, 402] on label "Resilience" at bounding box center [619, 419] width 482 height 60
click at [409, 412] on input "Resilience" at bounding box center [400, 419] width 15 height 15
radio input "true"
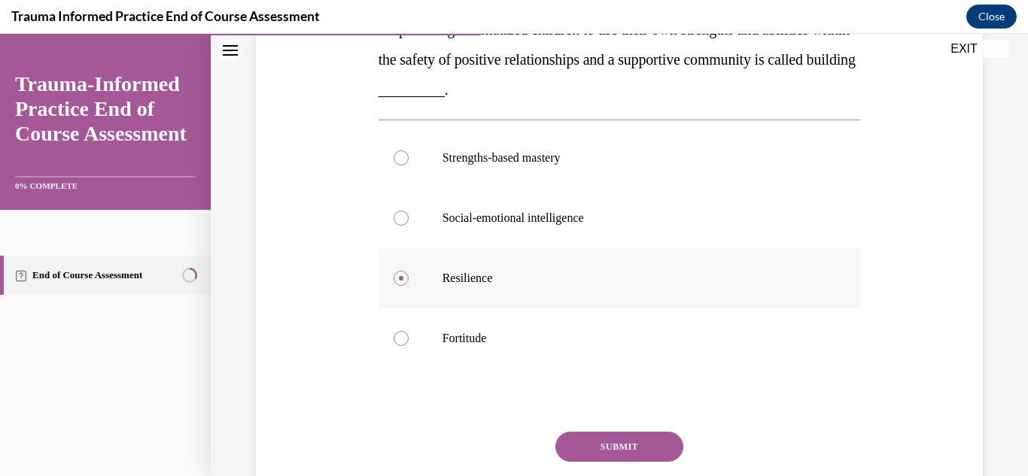
scroll to position [273, 0]
click at [612, 456] on button "SUBMIT" at bounding box center [619, 446] width 128 height 30
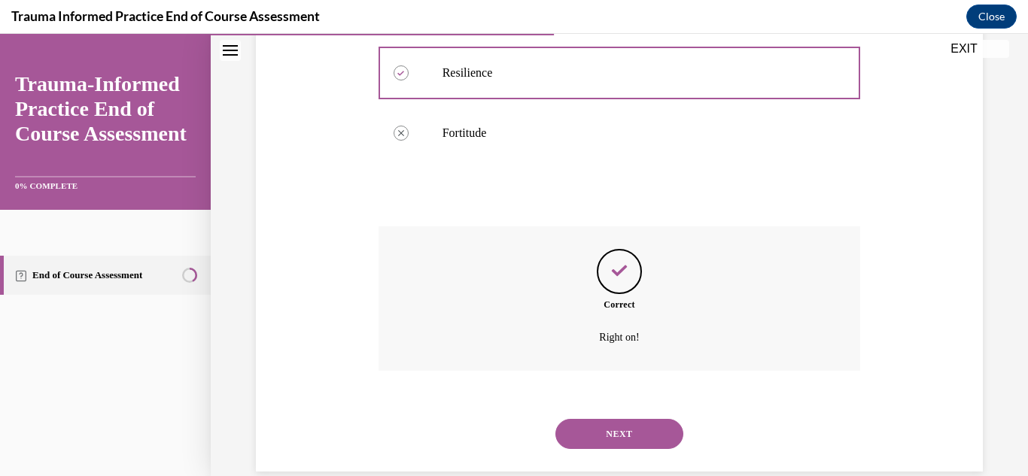
scroll to position [503, 0]
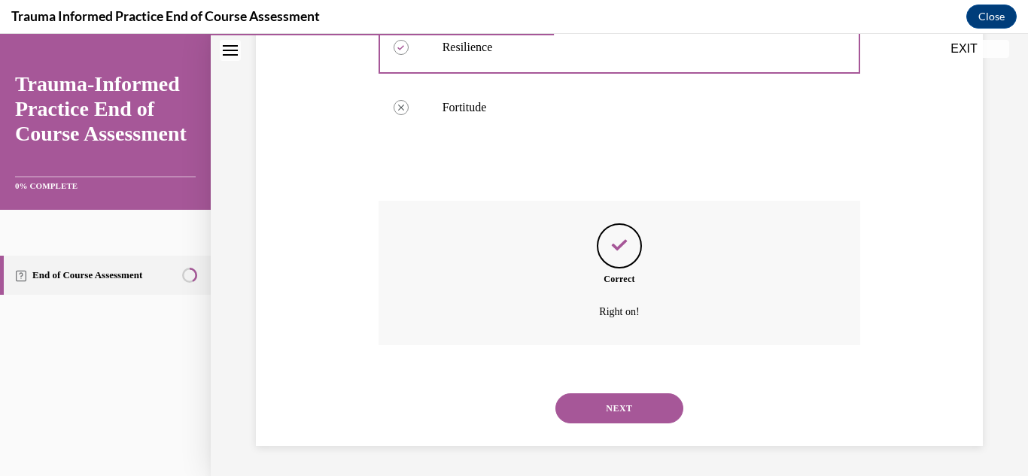
click at [612, 418] on button "NEXT" at bounding box center [619, 408] width 128 height 30
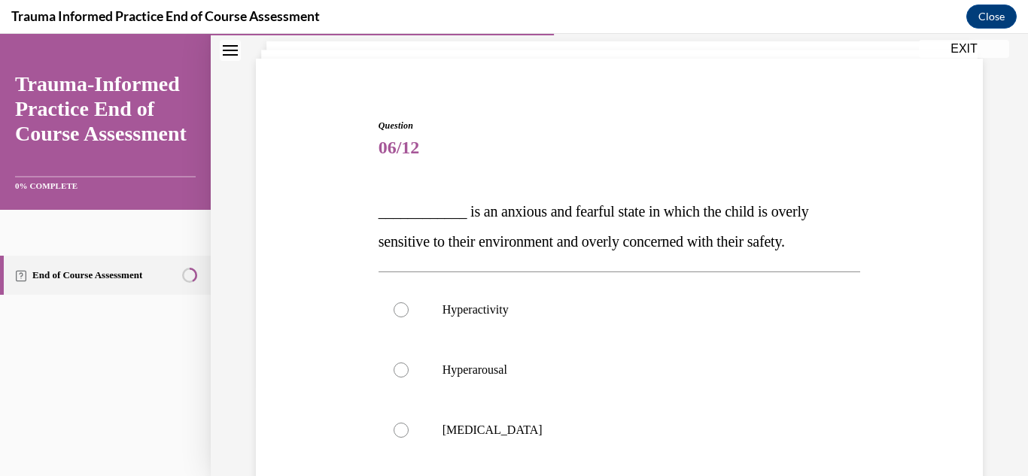
scroll to position [80, 0]
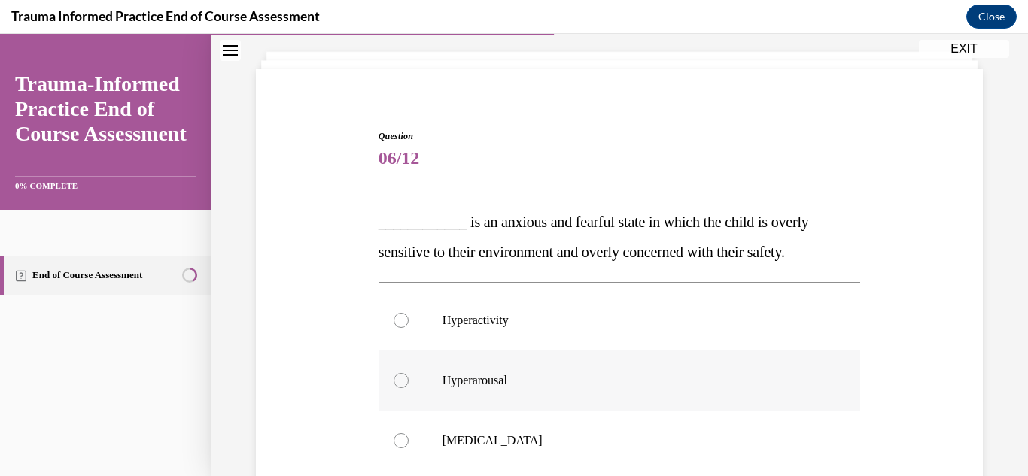
click at [440, 391] on label "Hyperarousal" at bounding box center [619, 381] width 482 height 60
click at [409, 388] on input "Hyperarousal" at bounding box center [400, 380] width 15 height 15
radio input "true"
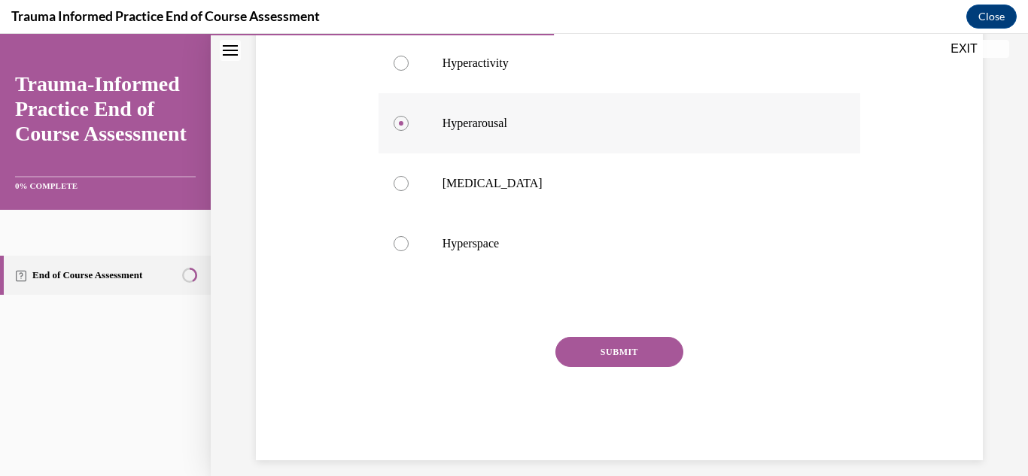
scroll to position [351, 0]
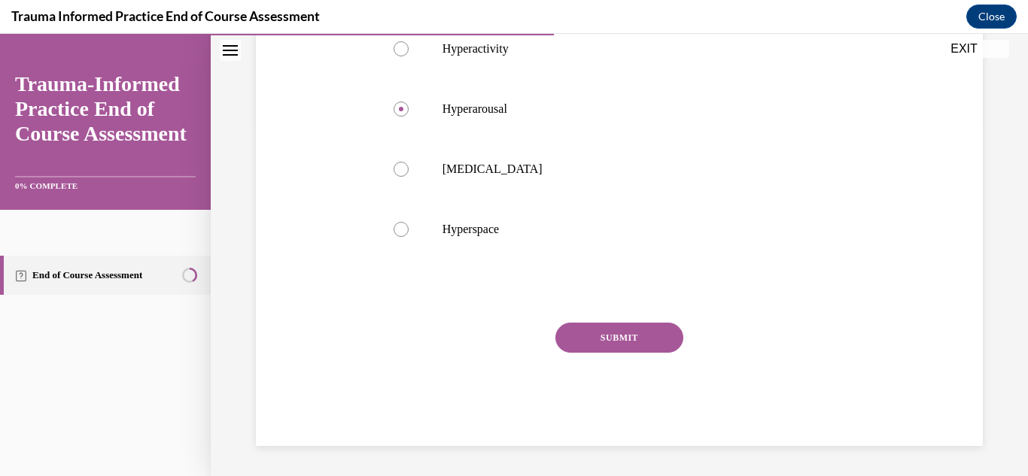
click at [670, 350] on button "SUBMIT" at bounding box center [619, 338] width 128 height 30
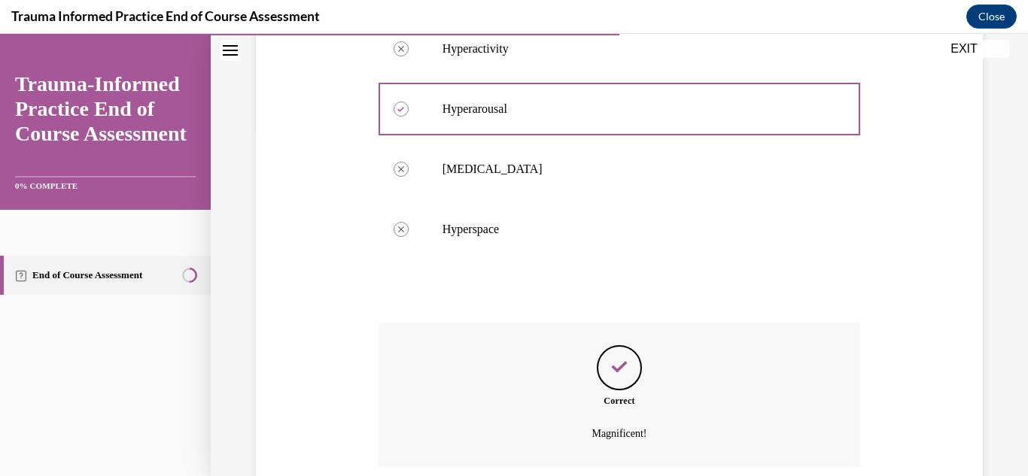
scroll to position [473, 0]
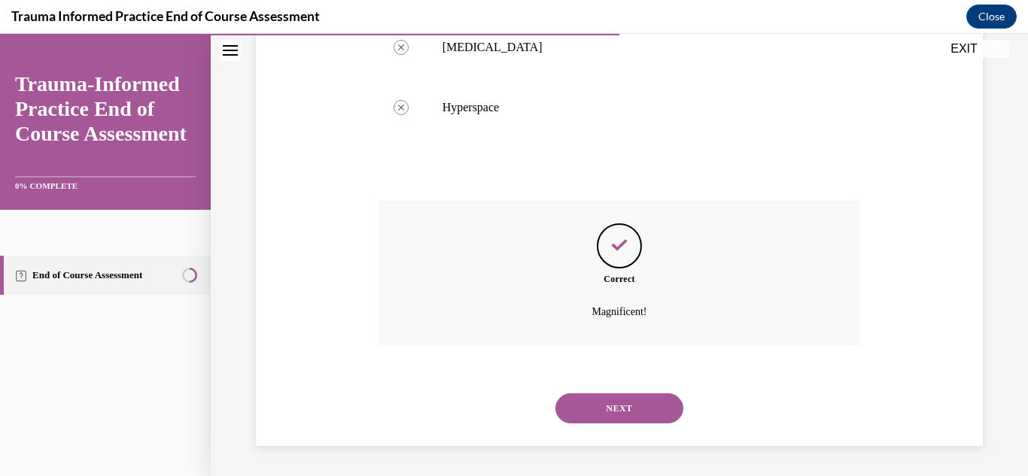
click at [600, 404] on button "NEXT" at bounding box center [619, 408] width 128 height 30
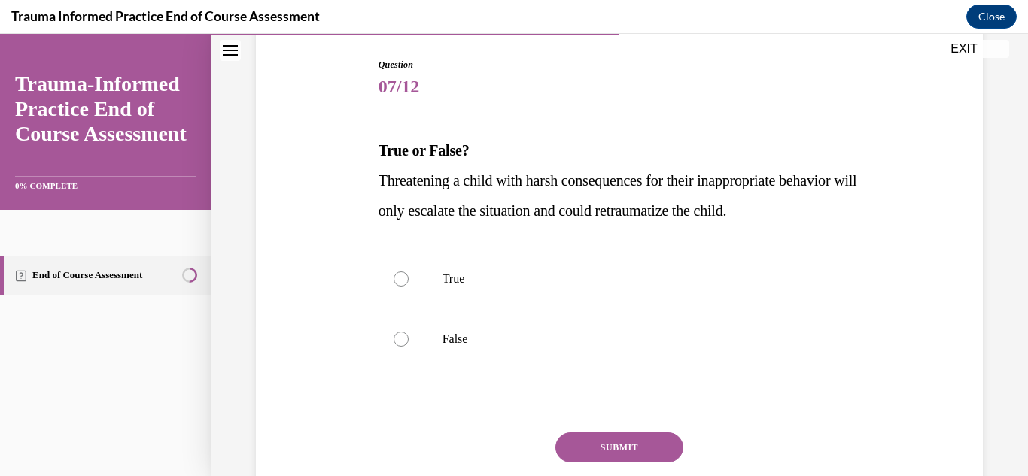
scroll to position [152, 0]
click at [451, 271] on p "True" at bounding box center [632, 278] width 381 height 15
click at [409, 271] on input "True" at bounding box center [400, 278] width 15 height 15
radio input "true"
click at [603, 438] on button "SUBMIT" at bounding box center [619, 447] width 128 height 30
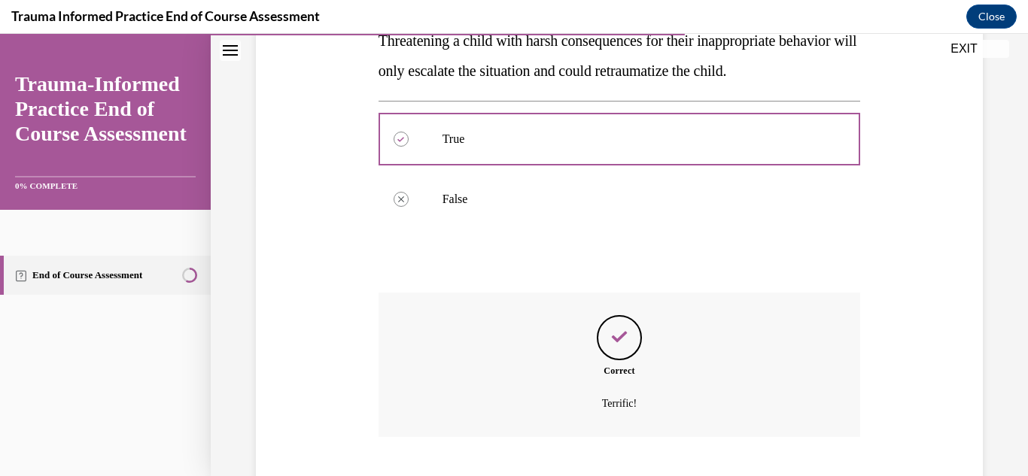
scroll to position [383, 0]
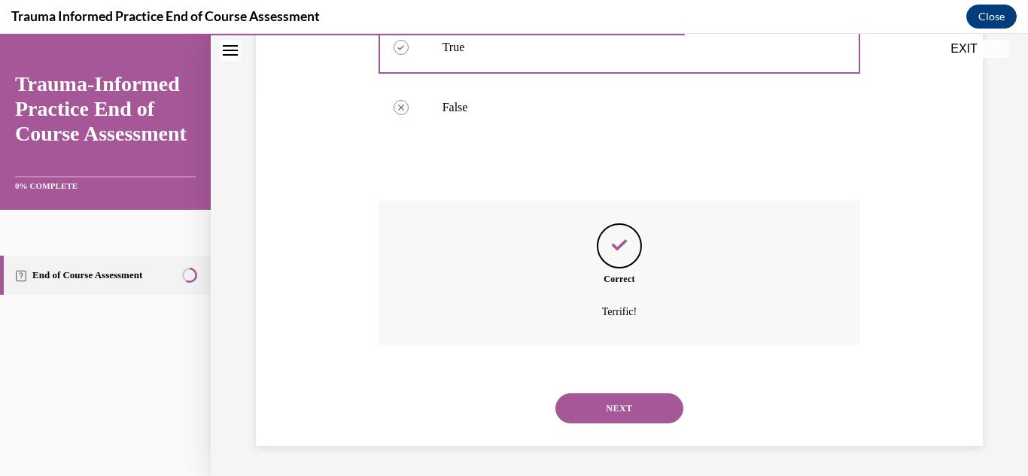
click at [615, 409] on button "NEXT" at bounding box center [619, 408] width 128 height 30
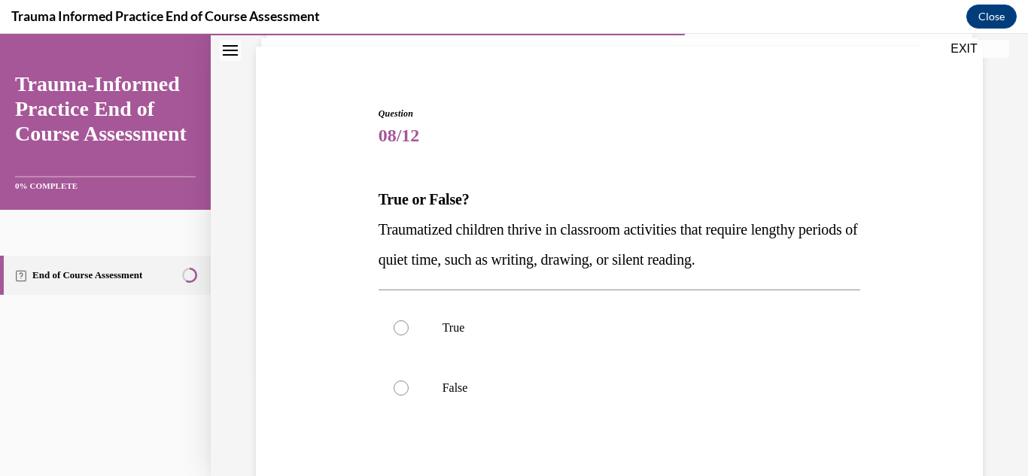
scroll to position [115, 0]
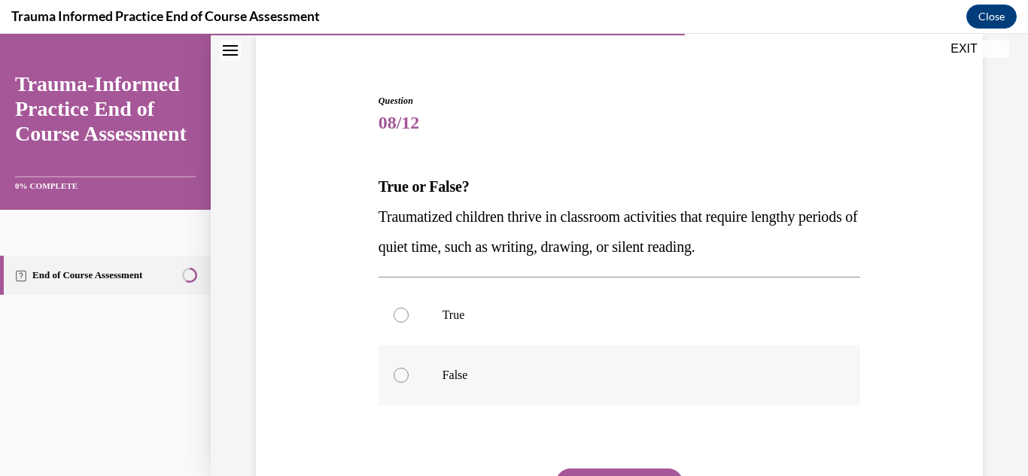
click at [418, 377] on label "False" at bounding box center [619, 375] width 482 height 60
click at [409, 377] on input "False" at bounding box center [400, 375] width 15 height 15
radio input "true"
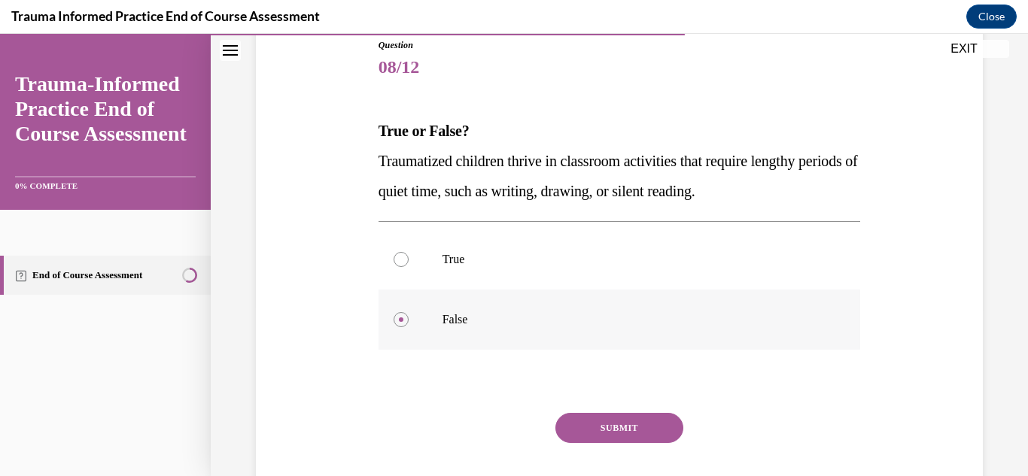
scroll to position [175, 0]
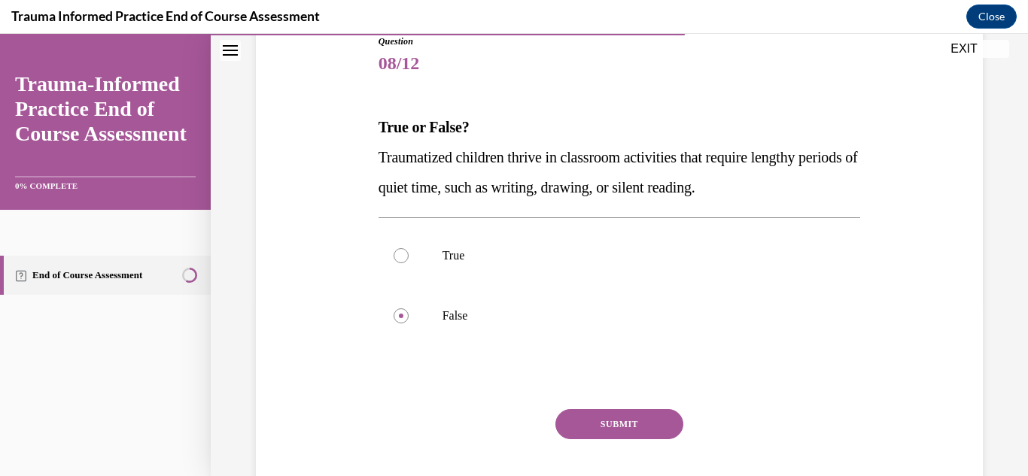
click at [618, 422] on button "SUBMIT" at bounding box center [619, 424] width 128 height 30
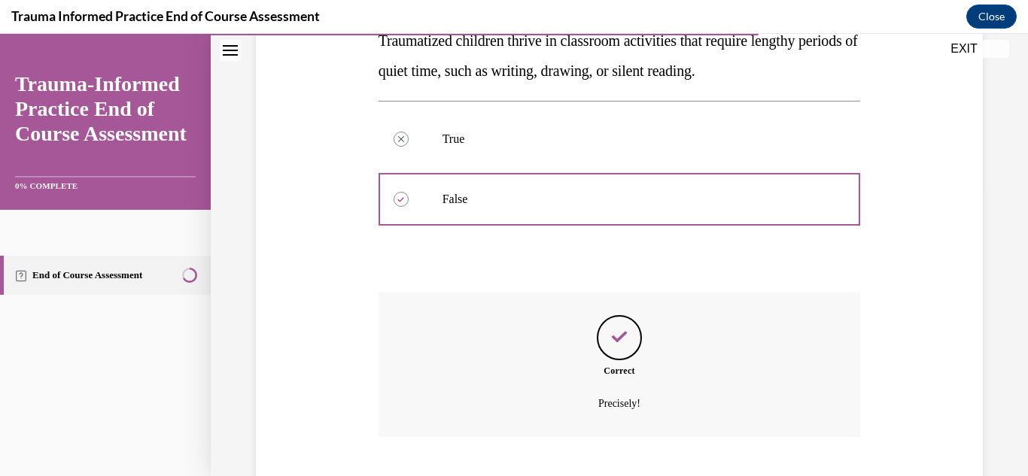
scroll to position [383, 0]
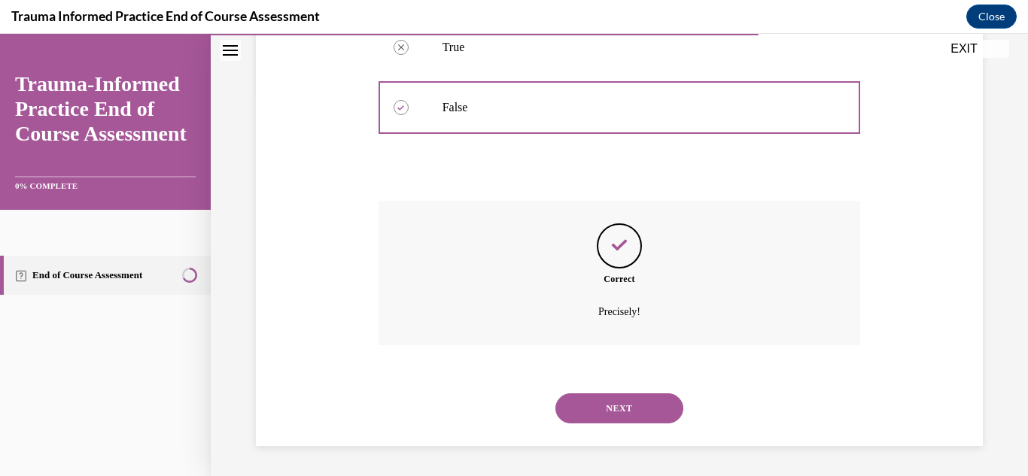
click at [624, 415] on button "NEXT" at bounding box center [619, 408] width 128 height 30
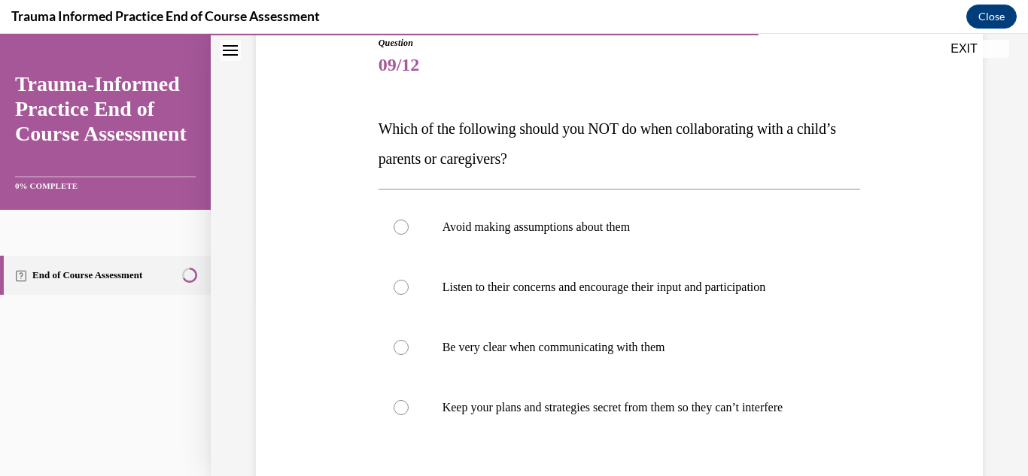
scroll to position [177, 0]
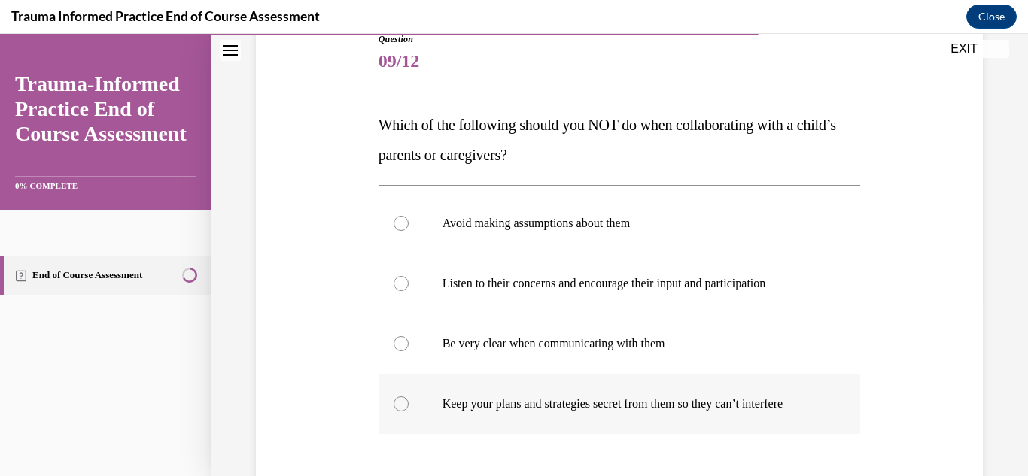
click at [497, 394] on label "Keep your plans and strategies secret from them so they can’t interfere" at bounding box center [619, 404] width 482 height 60
click at [409, 396] on input "Keep your plans and strategies secret from them so they can’t interfere" at bounding box center [400, 403] width 15 height 15
radio input "true"
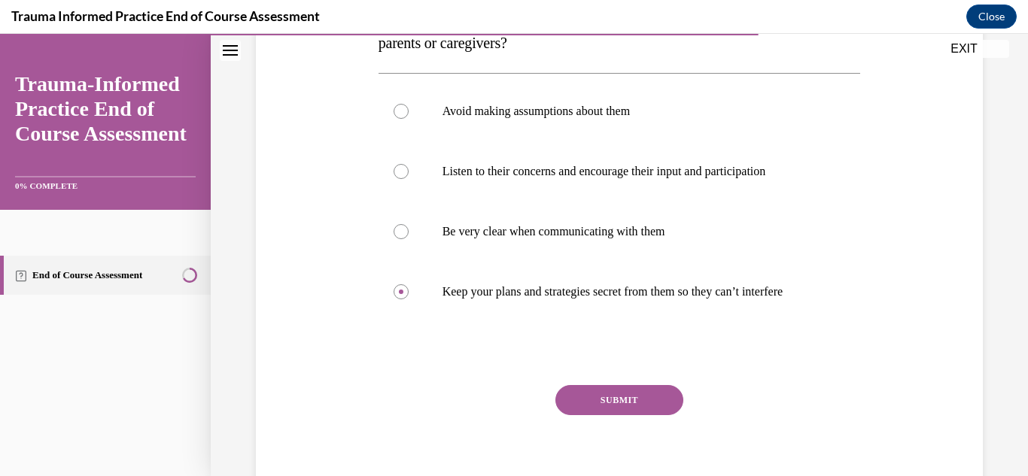
scroll to position [290, 0]
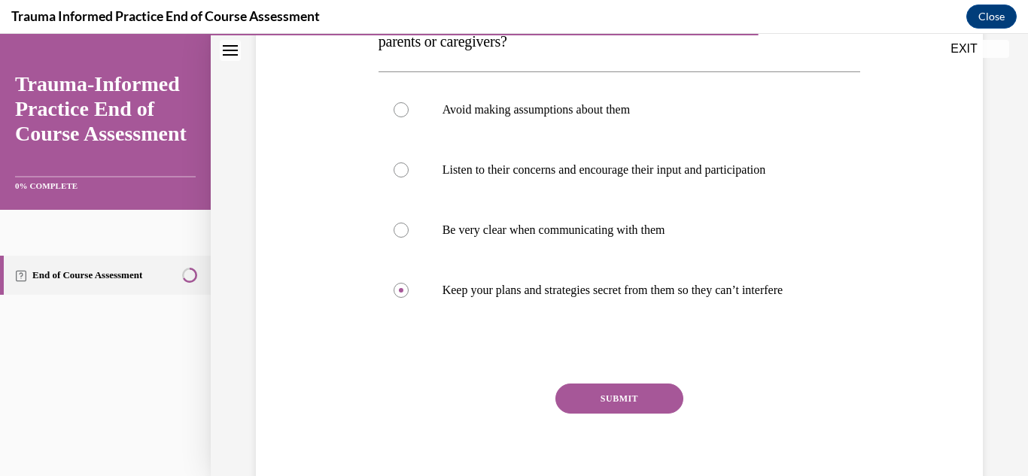
click at [629, 409] on button "SUBMIT" at bounding box center [619, 399] width 128 height 30
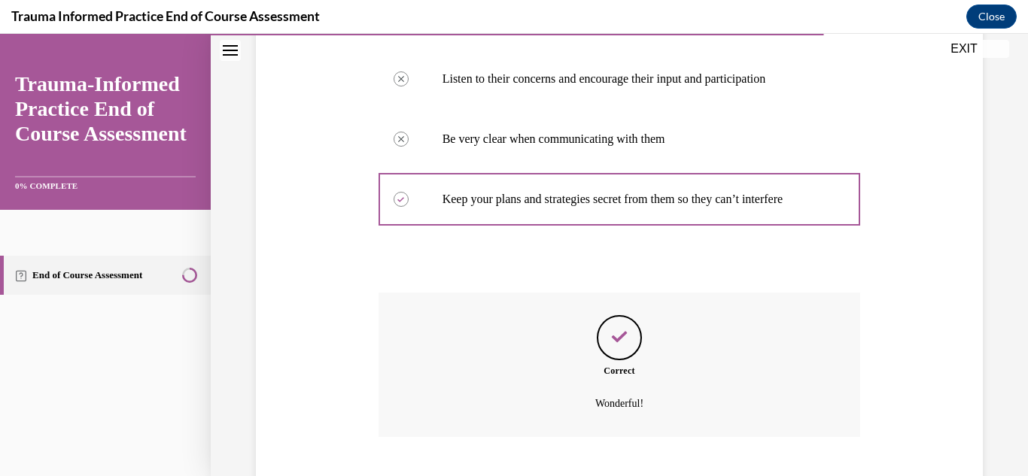
scroll to position [473, 0]
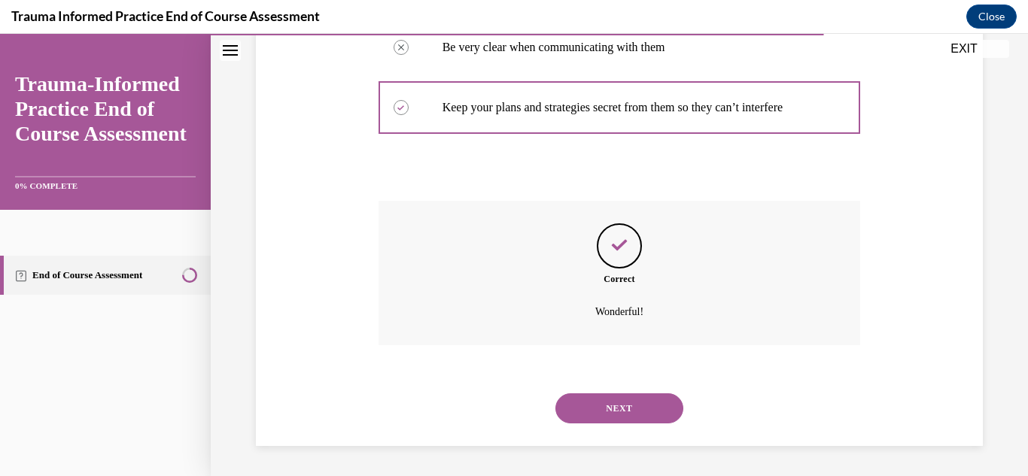
click at [629, 409] on button "NEXT" at bounding box center [619, 408] width 128 height 30
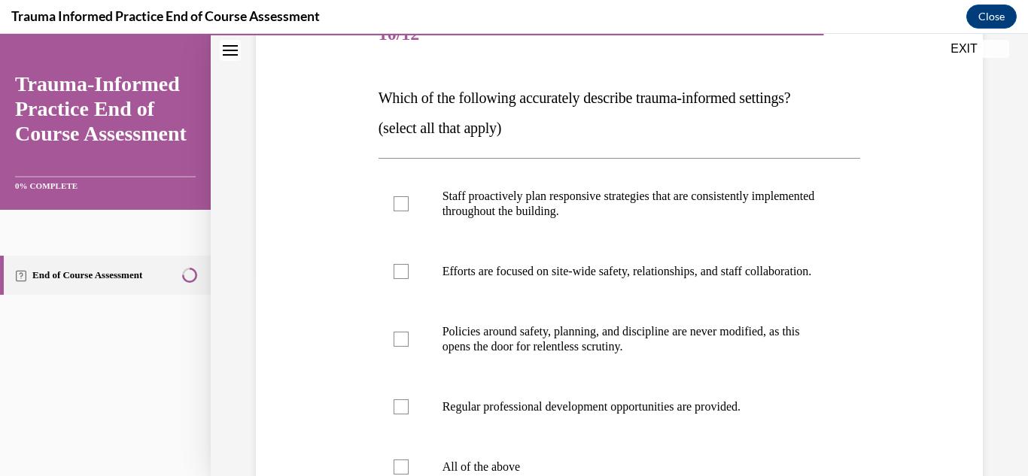
scroll to position [210, 0]
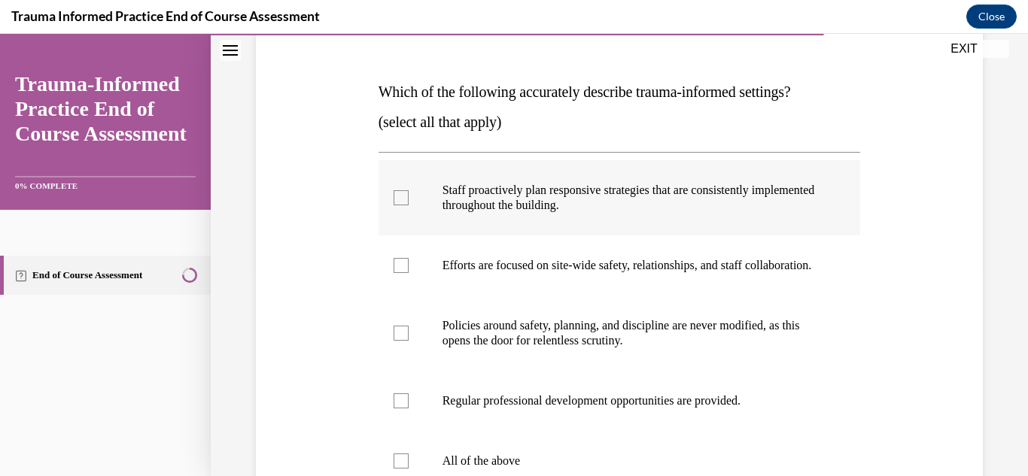
click at [612, 210] on p "Staff proactively plan responsive strategies that are consistently implemented …" at bounding box center [632, 198] width 381 height 30
click at [409, 205] on input "Staff proactively plan responsive strategies that are consistently implemented …" at bounding box center [400, 197] width 15 height 15
checkbox input "true"
click at [598, 261] on p "Efforts are focused on site-wide safety, relationships, and staff collaboration." at bounding box center [632, 265] width 381 height 15
click at [409, 261] on input "Efforts are focused on site-wide safety, relationships, and staff collaboration." at bounding box center [400, 265] width 15 height 15
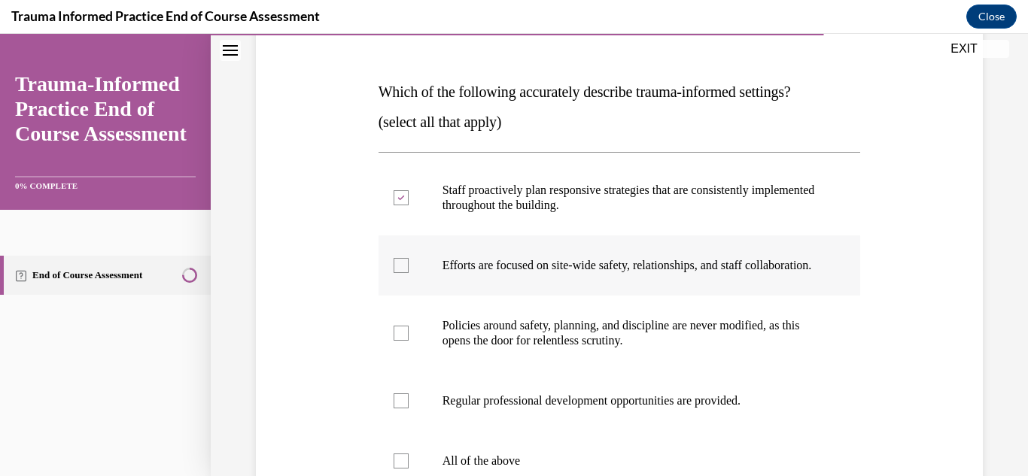
checkbox input "true"
click at [548, 409] on p "Regular professional development opportunities are provided." at bounding box center [632, 400] width 381 height 15
click at [409, 409] on input "Regular professional development opportunities are provided." at bounding box center [400, 400] width 15 height 15
checkbox input "true"
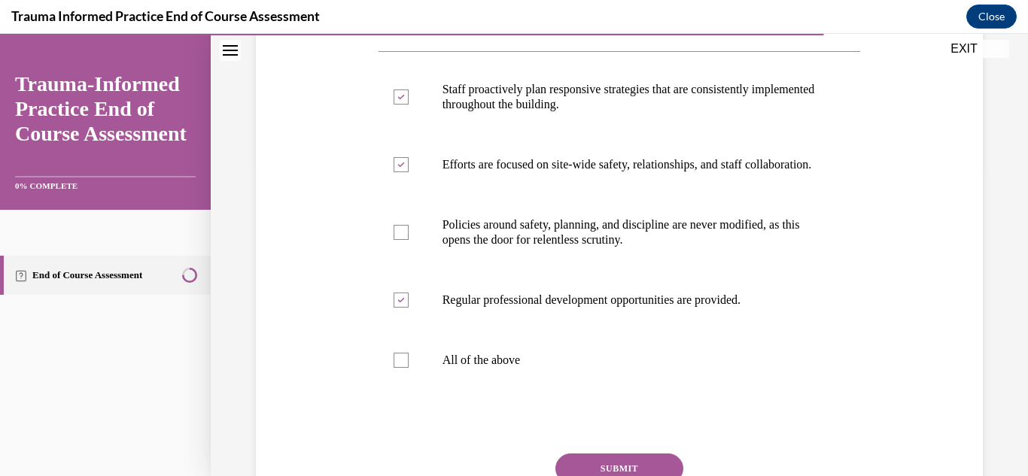
scroll to position [327, 0]
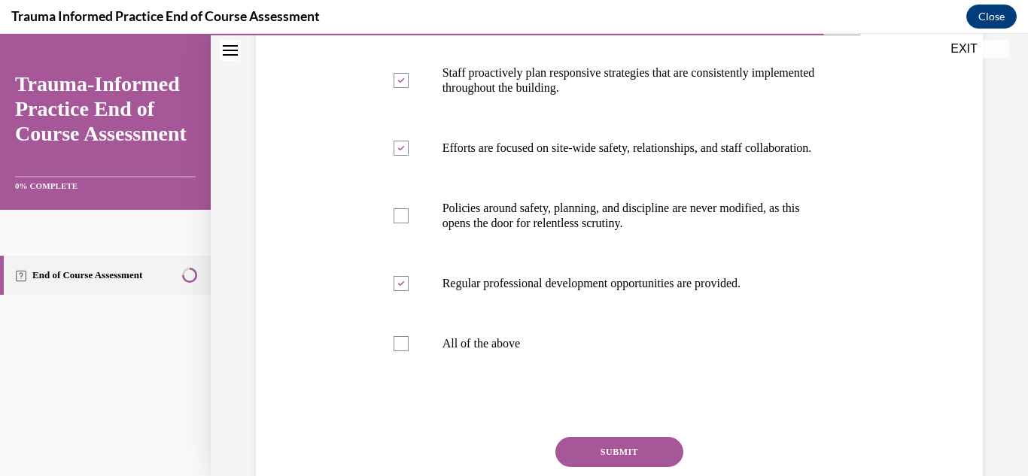
click at [597, 457] on button "SUBMIT" at bounding box center [619, 452] width 128 height 30
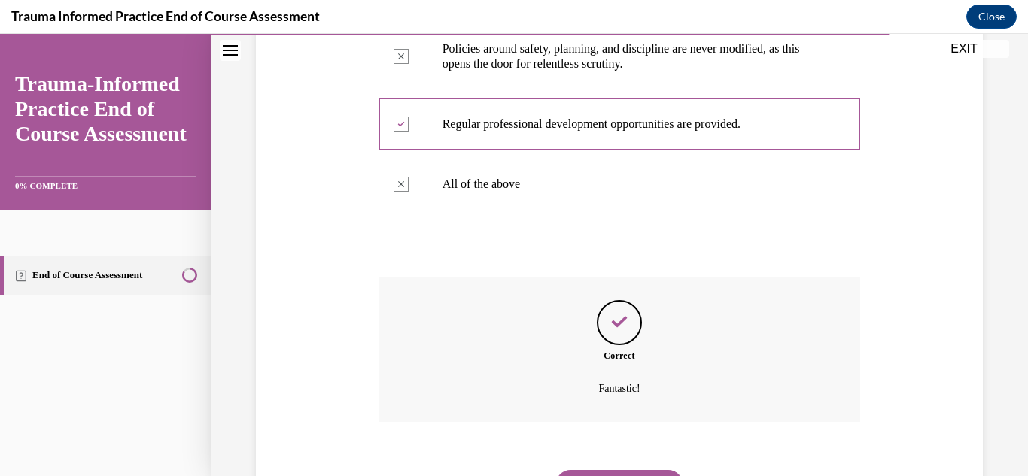
scroll to position [579, 0]
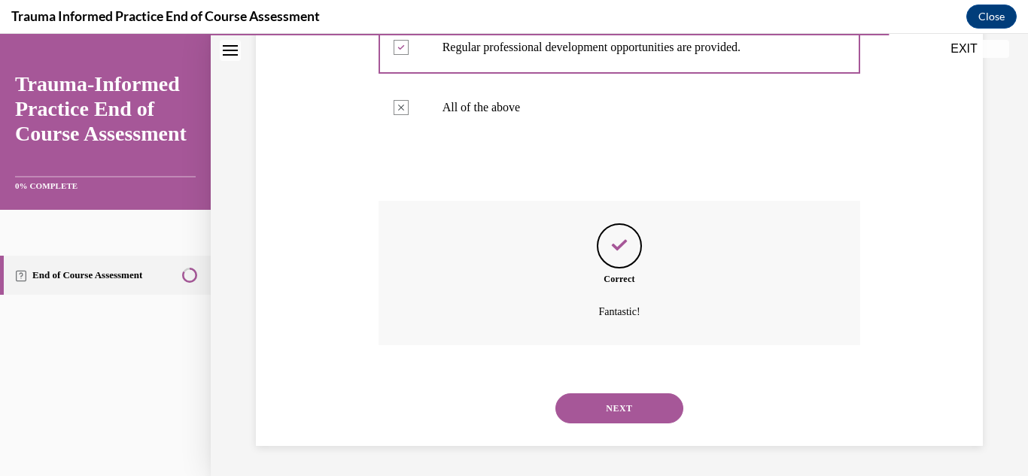
click at [599, 388] on div "NEXT" at bounding box center [619, 408] width 482 height 60
click at [597, 395] on button "NEXT" at bounding box center [619, 408] width 128 height 30
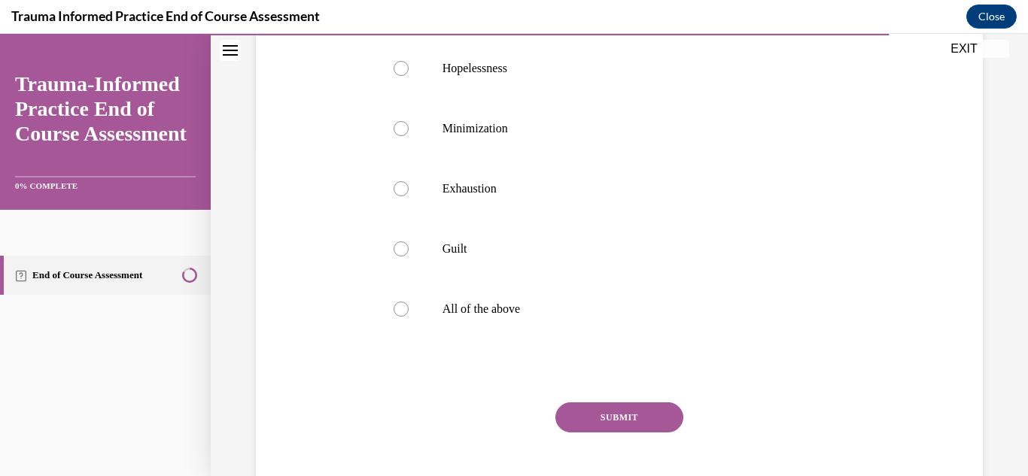
scroll to position [334, 0]
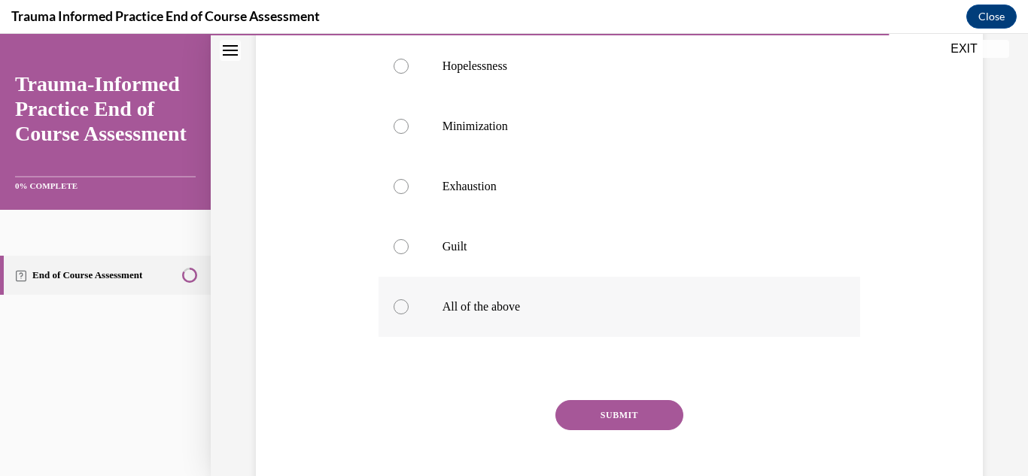
click at [486, 302] on p "All of the above" at bounding box center [632, 306] width 381 height 15
click at [409, 302] on input "All of the above" at bounding box center [400, 306] width 15 height 15
radio input "true"
click at [592, 409] on button "SUBMIT" at bounding box center [619, 415] width 128 height 30
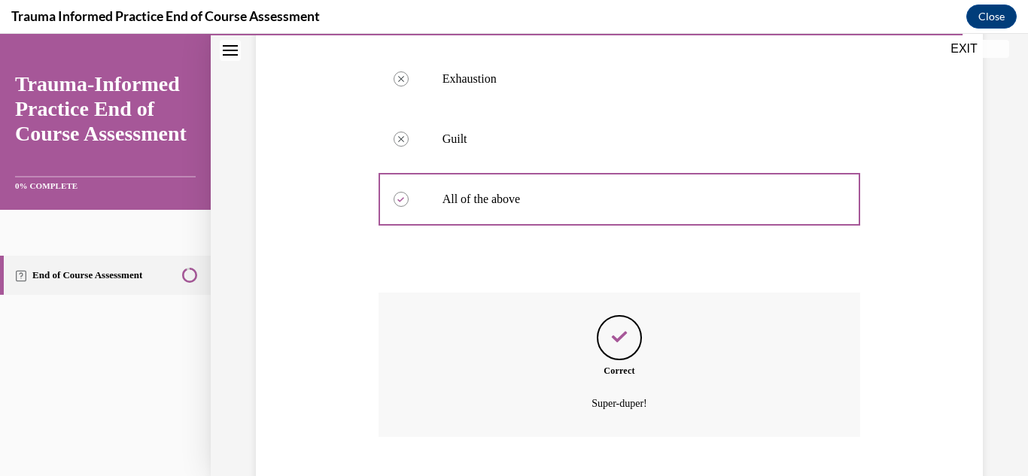
scroll to position [533, 0]
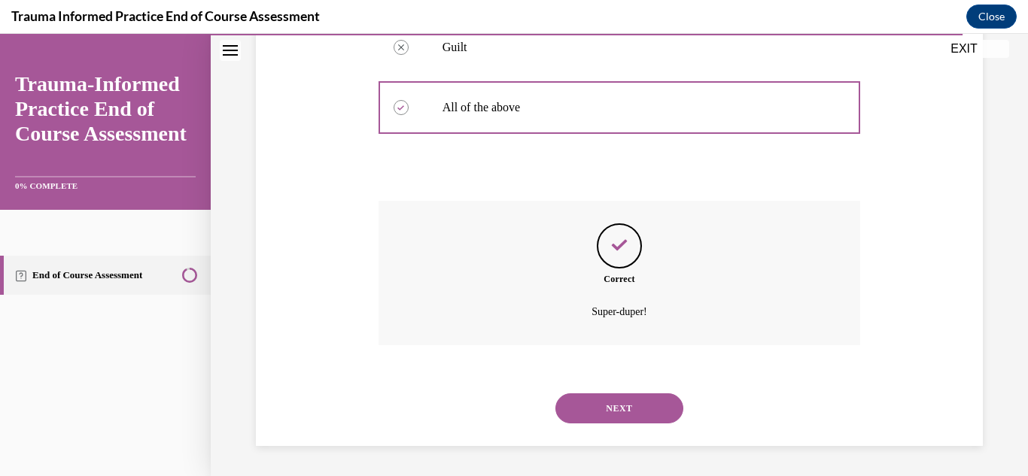
click at [614, 411] on button "NEXT" at bounding box center [619, 408] width 128 height 30
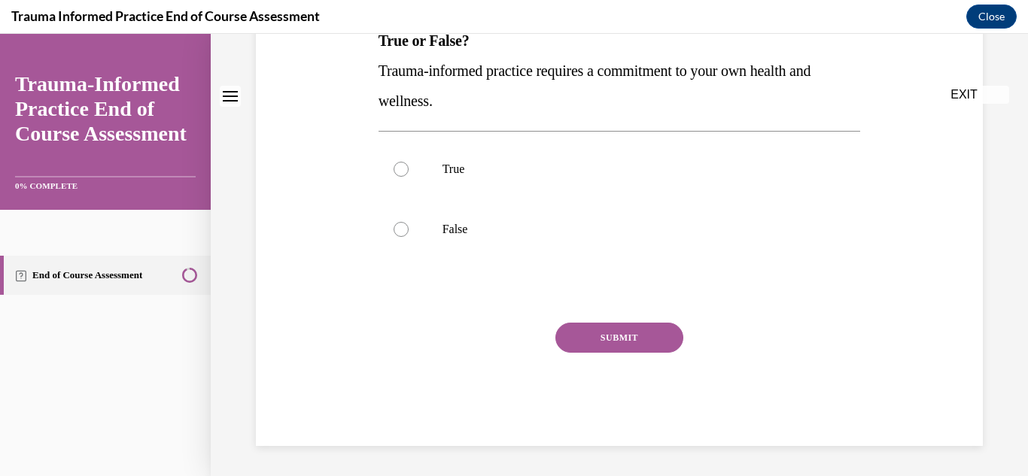
scroll to position [0, 0]
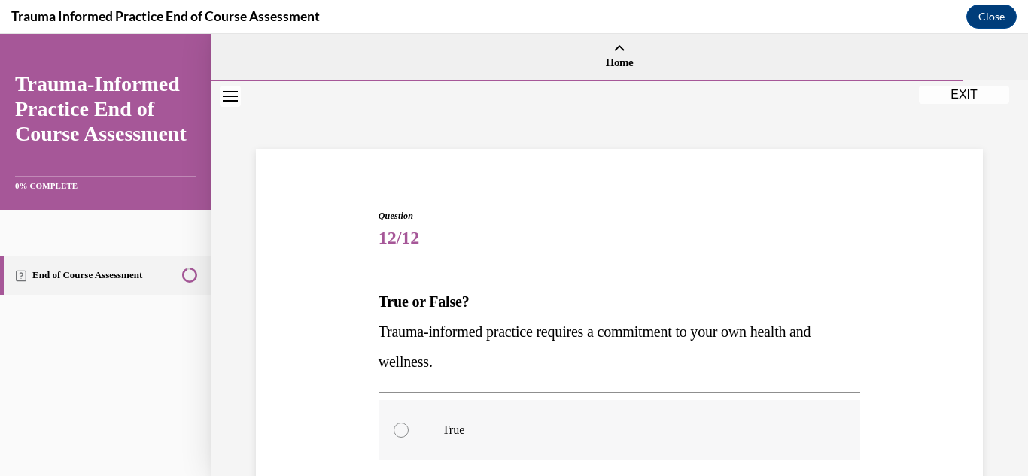
click at [406, 411] on label "True" at bounding box center [619, 430] width 482 height 60
click at [406, 423] on input "True" at bounding box center [400, 430] width 15 height 15
radio input "true"
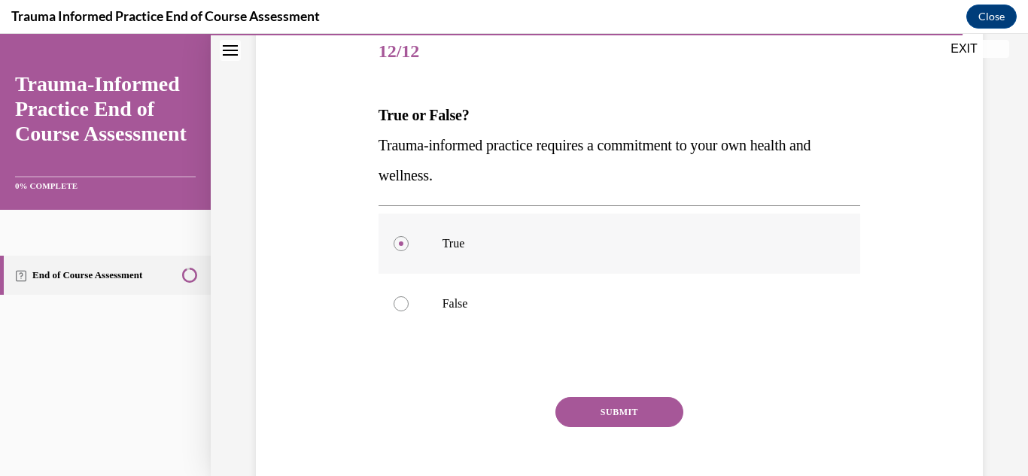
scroll to position [200, 0]
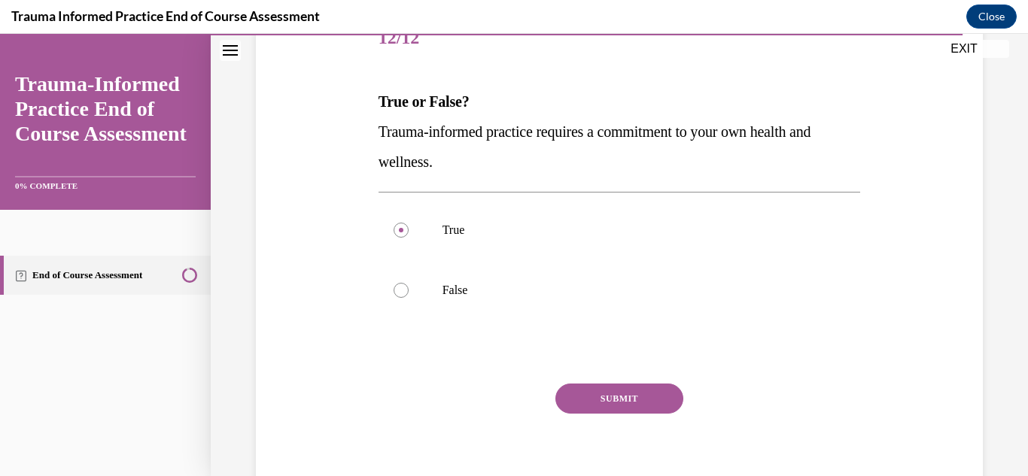
click at [591, 404] on button "SUBMIT" at bounding box center [619, 399] width 128 height 30
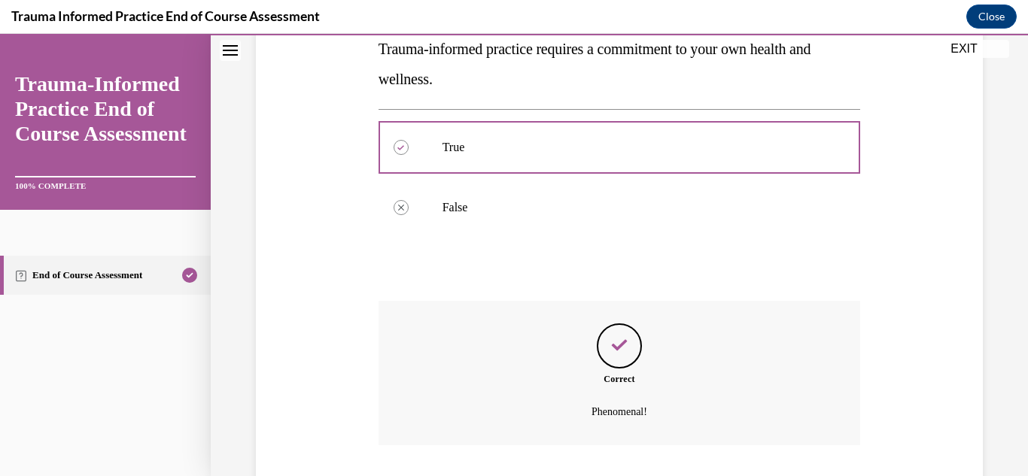
scroll to position [383, 0]
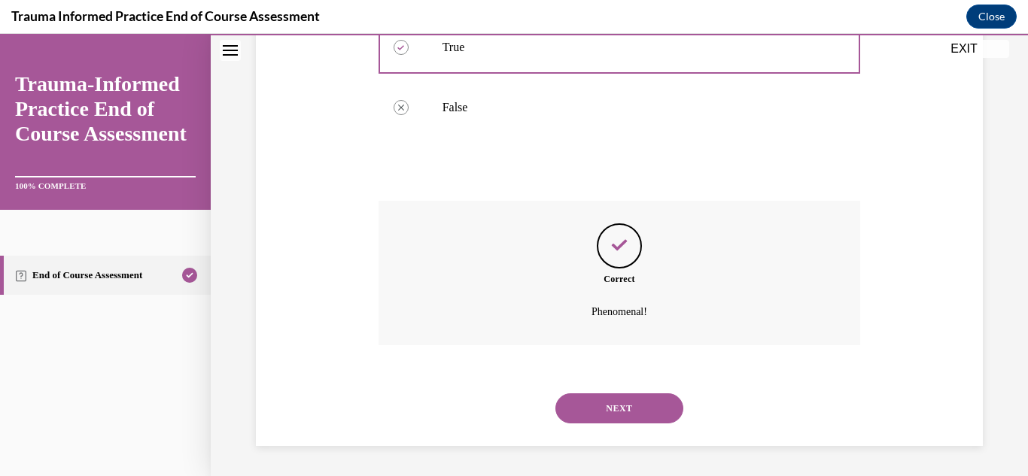
click at [591, 404] on button "NEXT" at bounding box center [619, 408] width 128 height 30
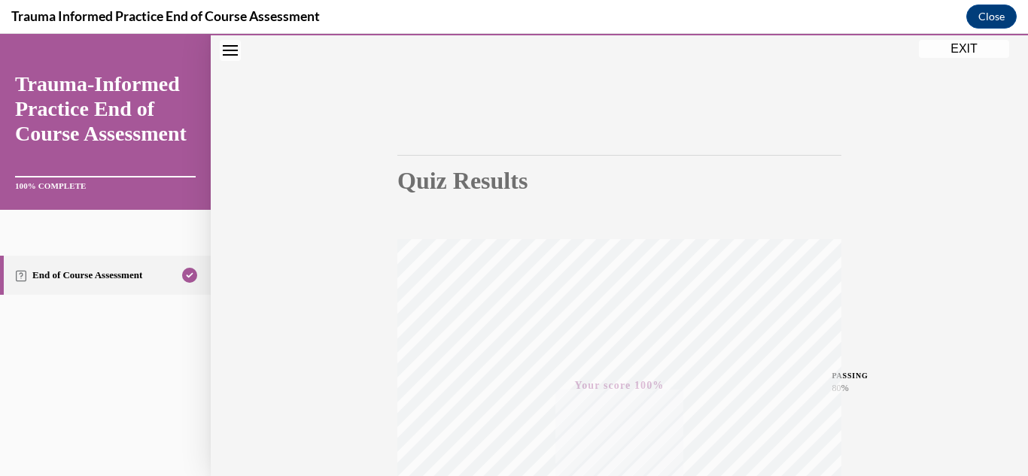
scroll to position [53, 0]
click at [976, 56] on button "EXIT" at bounding box center [964, 49] width 90 height 18
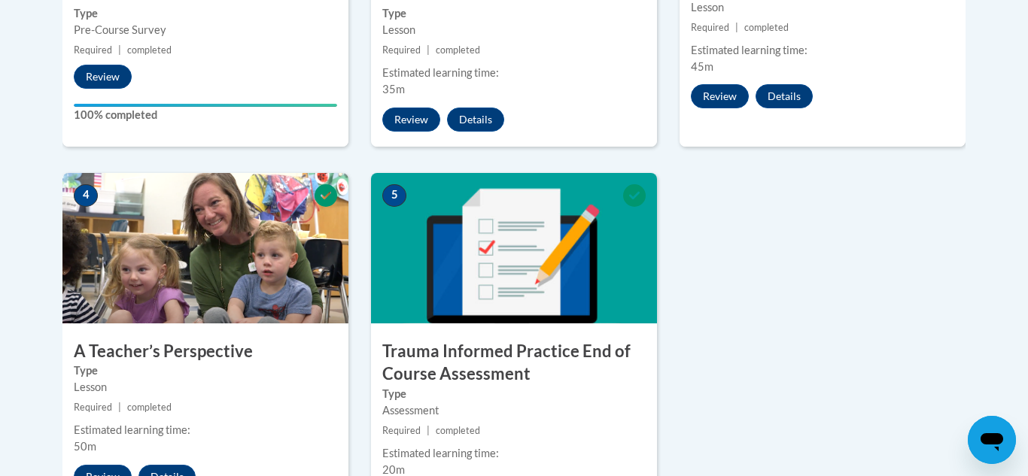
scroll to position [874, 0]
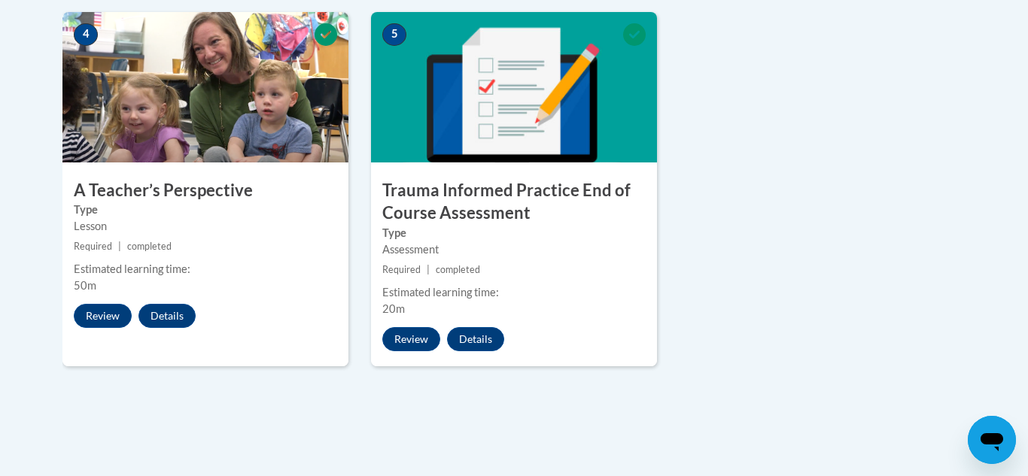
click at [526, 275] on small "Required | completed" at bounding box center [514, 270] width 286 height 17
click at [408, 341] on button "Review" at bounding box center [411, 339] width 58 height 24
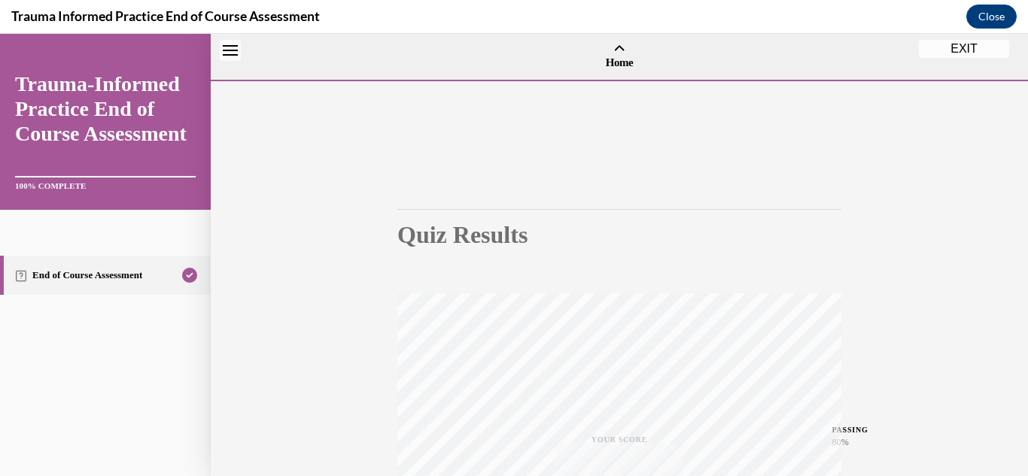
scroll to position [47, 0]
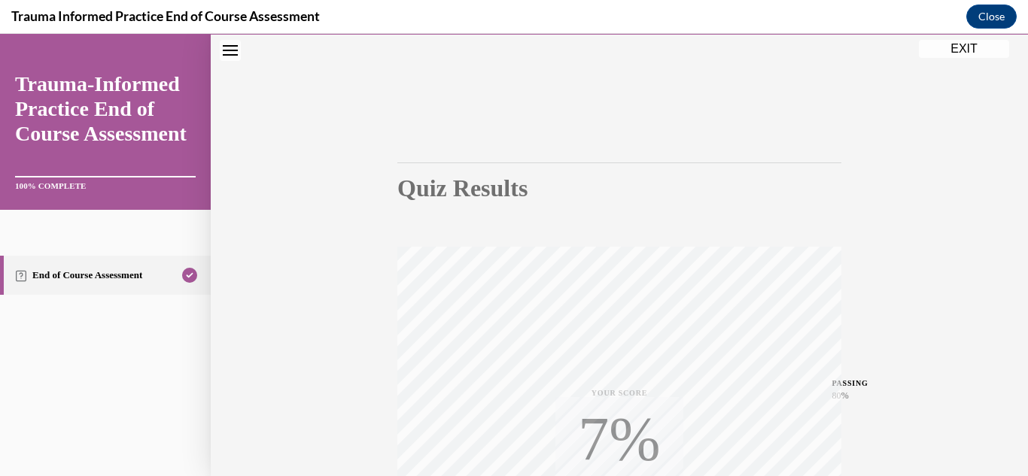
click at [810, 181] on h1 "Quiz Results" at bounding box center [619, 188] width 444 height 27
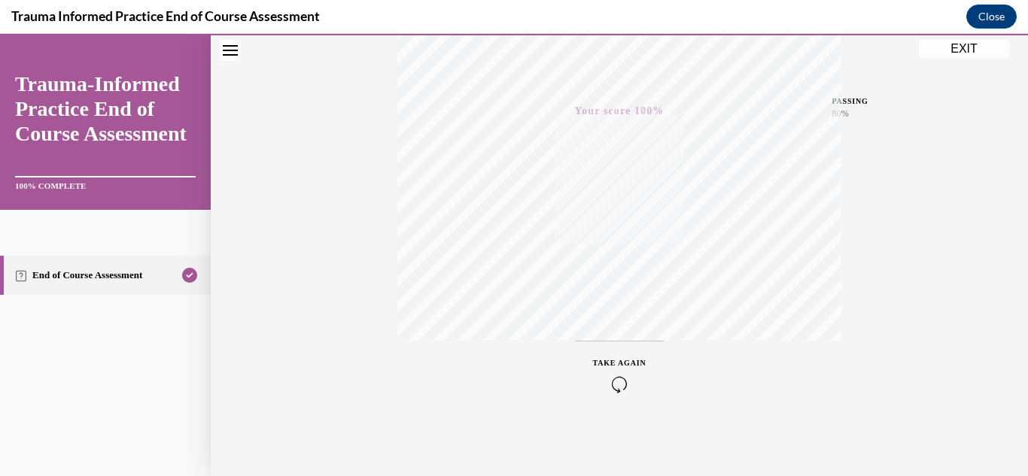
scroll to position [0, 0]
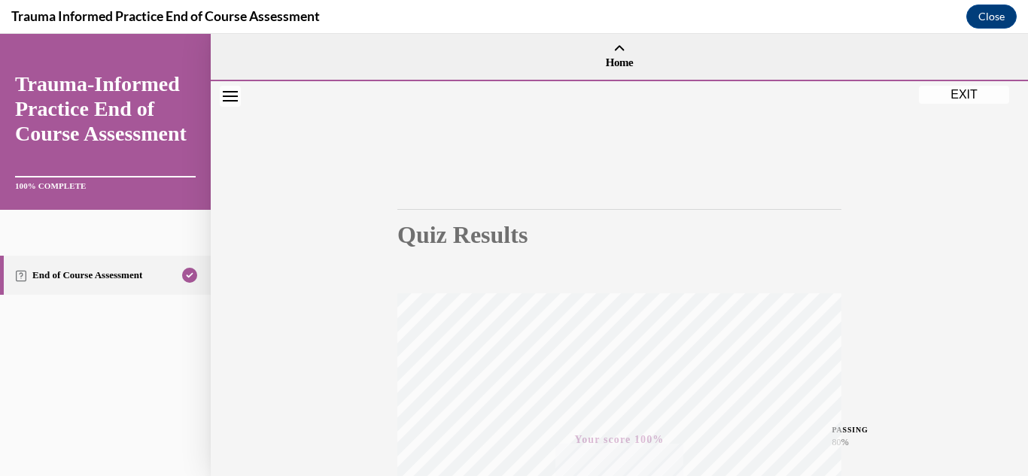
click at [991, 93] on button "EXIT" at bounding box center [964, 95] width 90 height 18
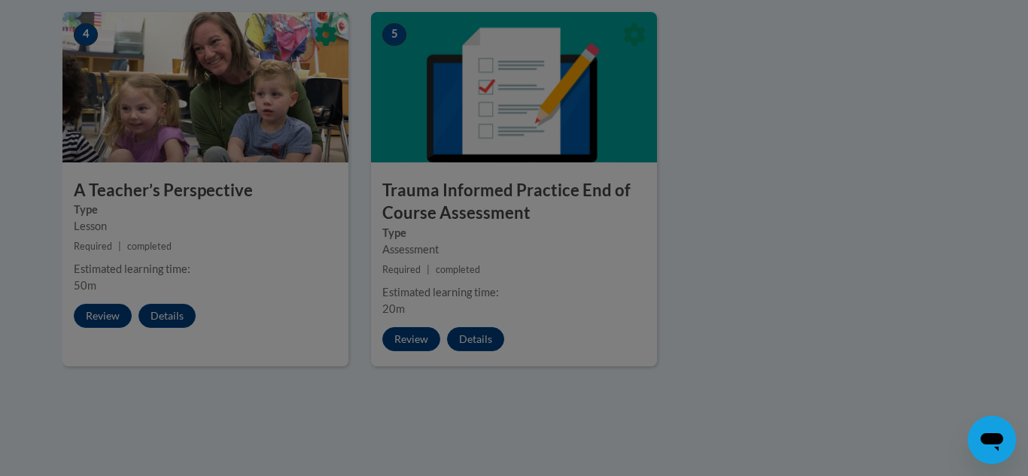
click at [466, 341] on div at bounding box center [514, 238] width 1028 height 476
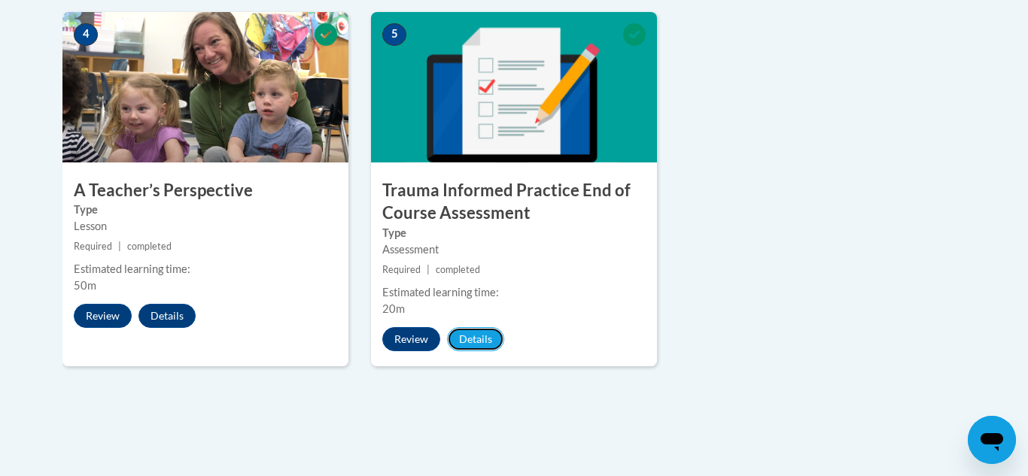
click at [466, 341] on button "Details" at bounding box center [475, 339] width 57 height 24
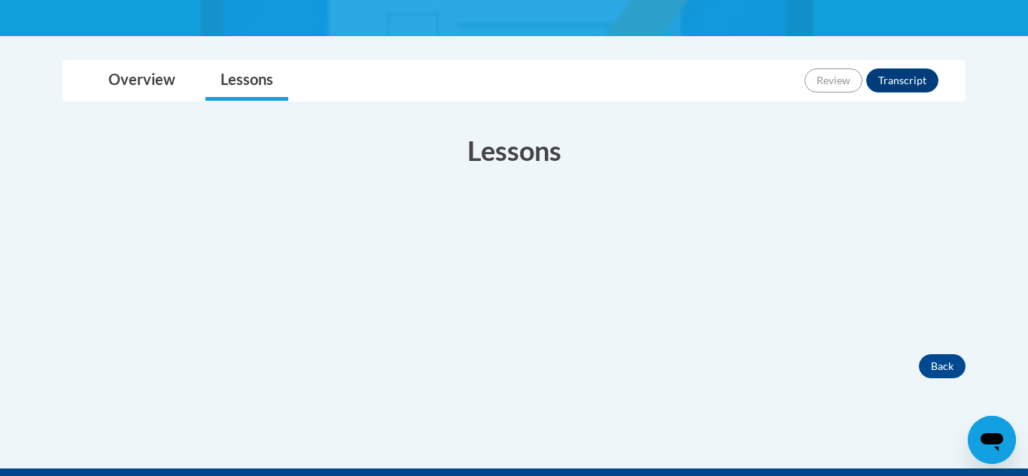
scroll to position [324, 0]
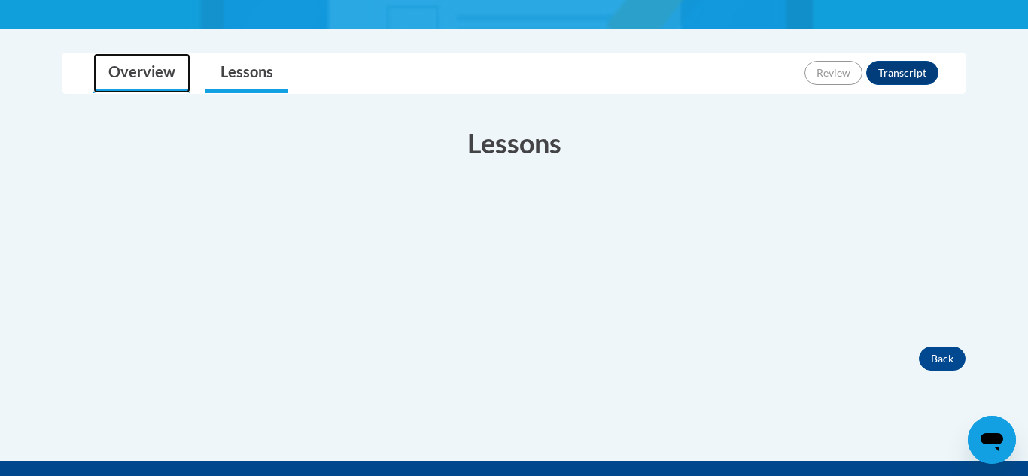
click at [135, 81] on link "Overview" at bounding box center [141, 73] width 97 height 40
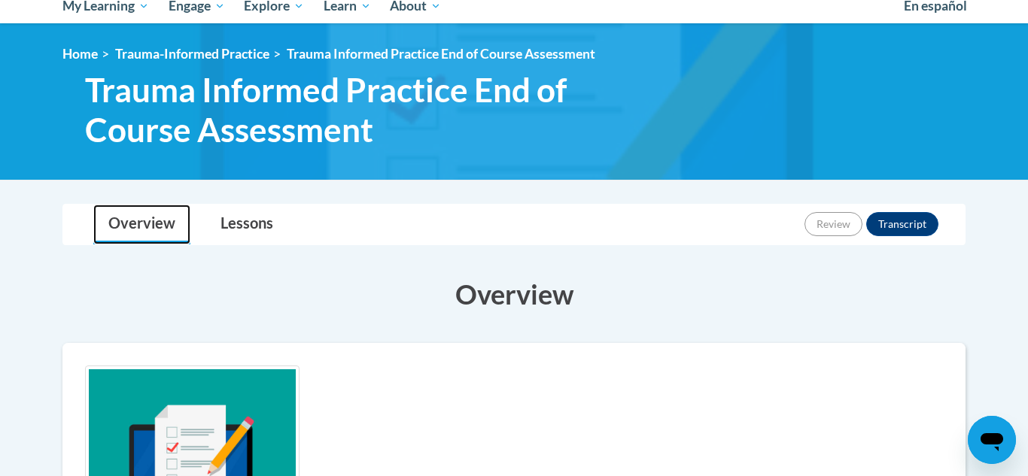
scroll to position [175, 0]
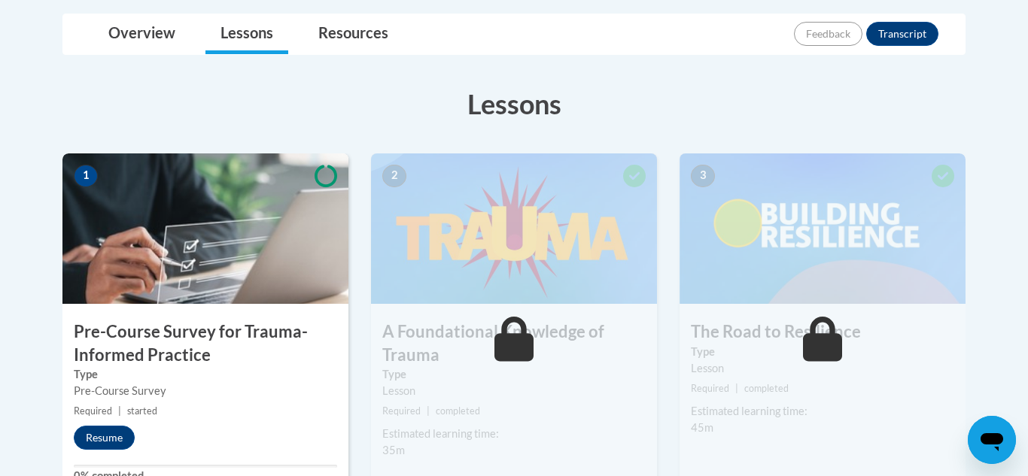
scroll to position [371, 0]
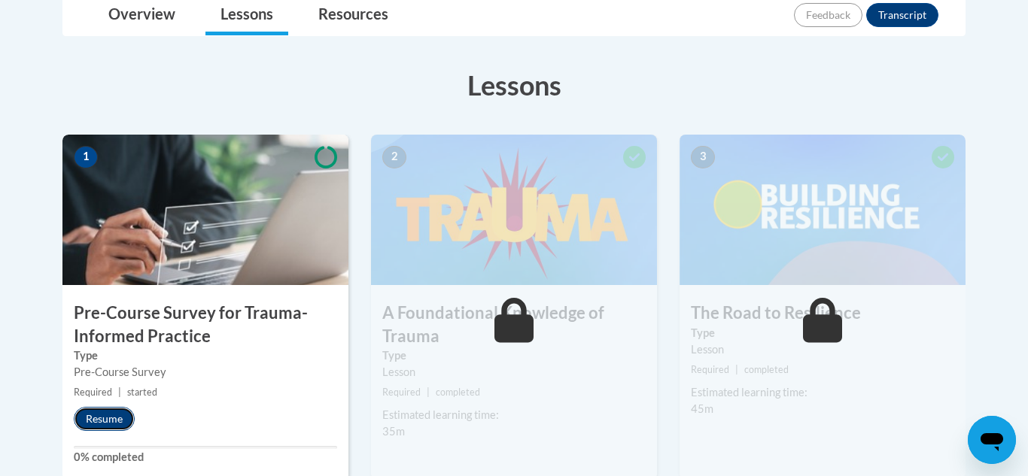
click at [103, 427] on button "Resume" at bounding box center [104, 419] width 61 height 24
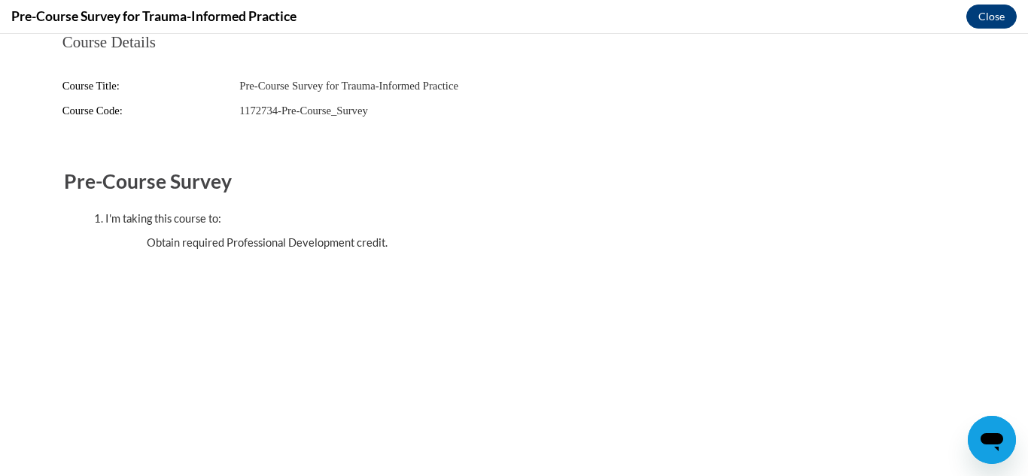
scroll to position [0, 0]
click at [992, 12] on button "Close" at bounding box center [991, 17] width 50 height 24
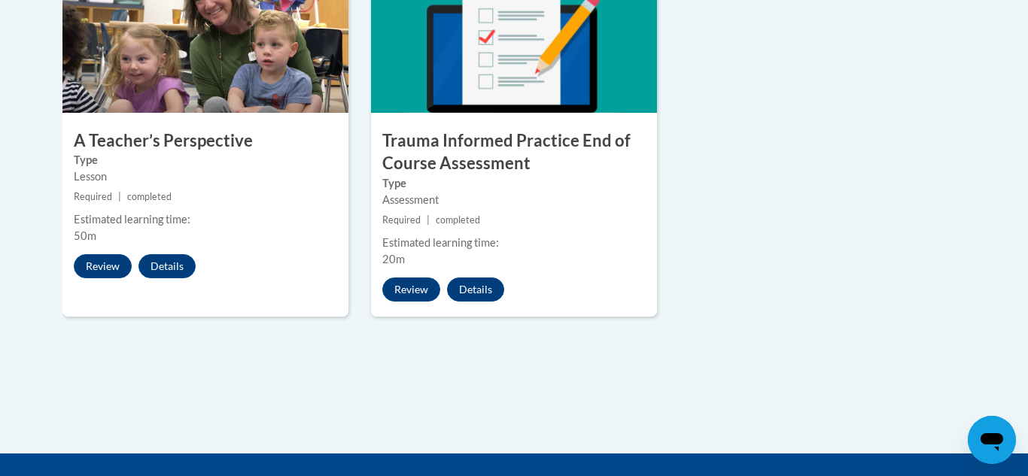
scroll to position [925, 0]
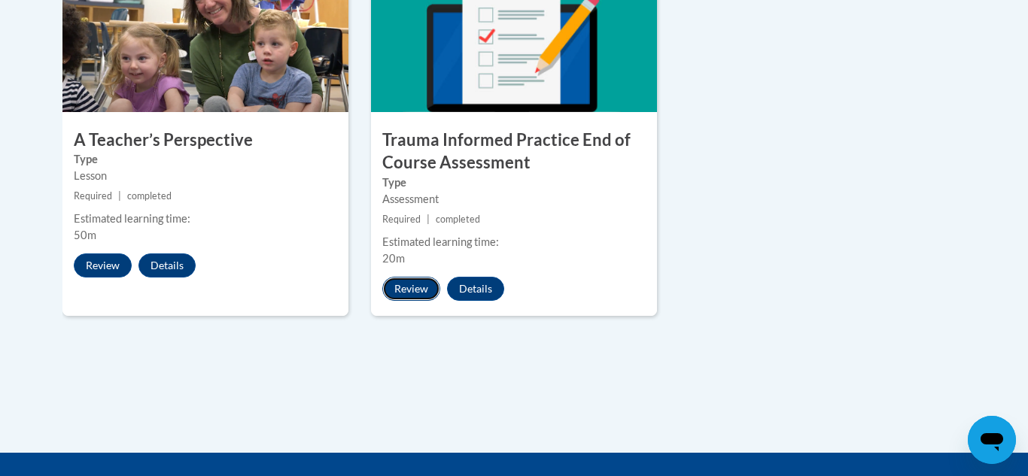
click at [412, 296] on button "Review" at bounding box center [411, 289] width 58 height 24
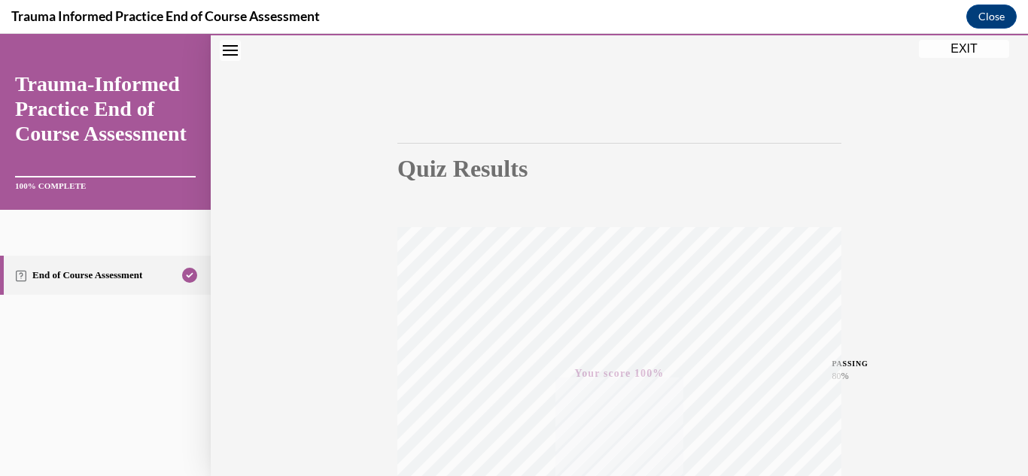
scroll to position [0, 0]
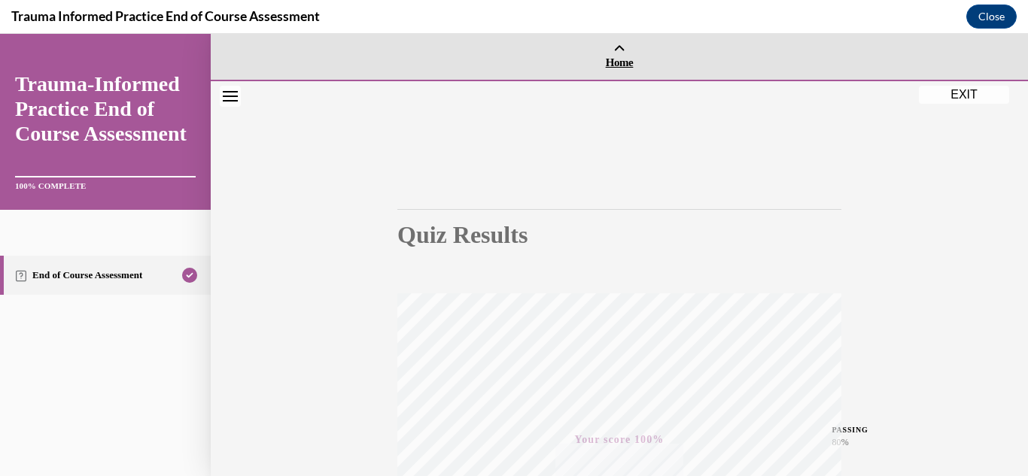
click at [606, 64] on span "Home" at bounding box center [618, 63] width 809 height 14
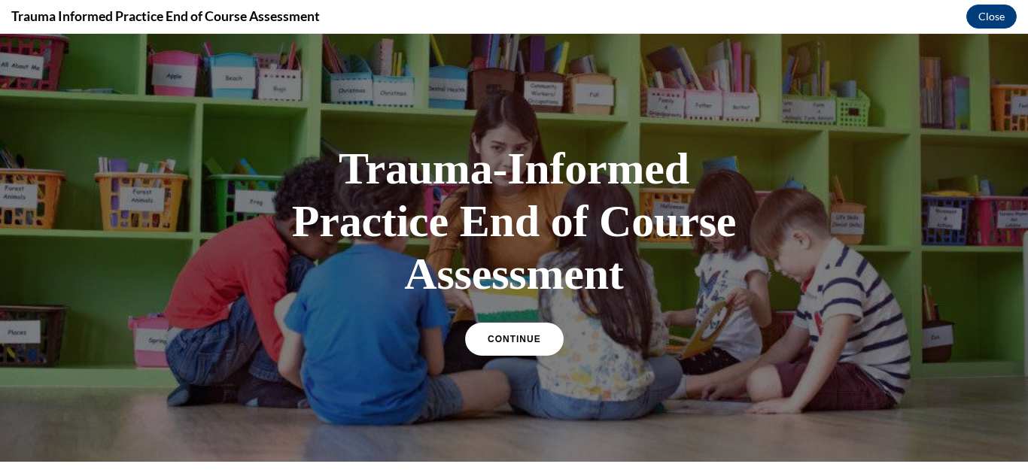
scroll to position [217, 0]
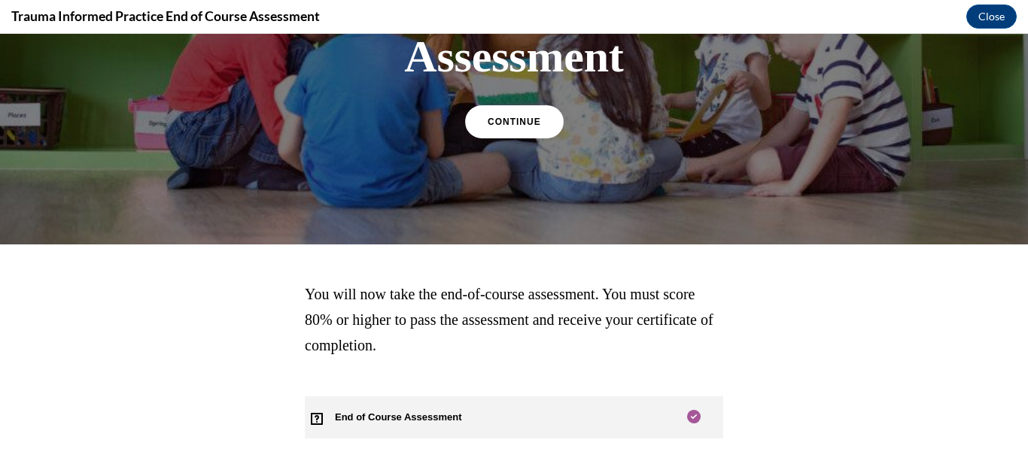
click at [514, 423] on link "End of Course Assessment" at bounding box center [514, 417] width 418 height 42
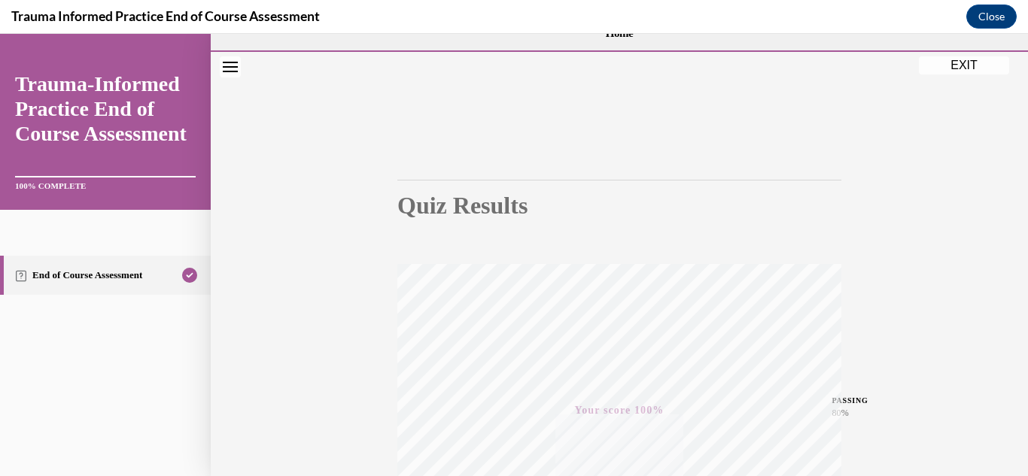
scroll to position [329, 0]
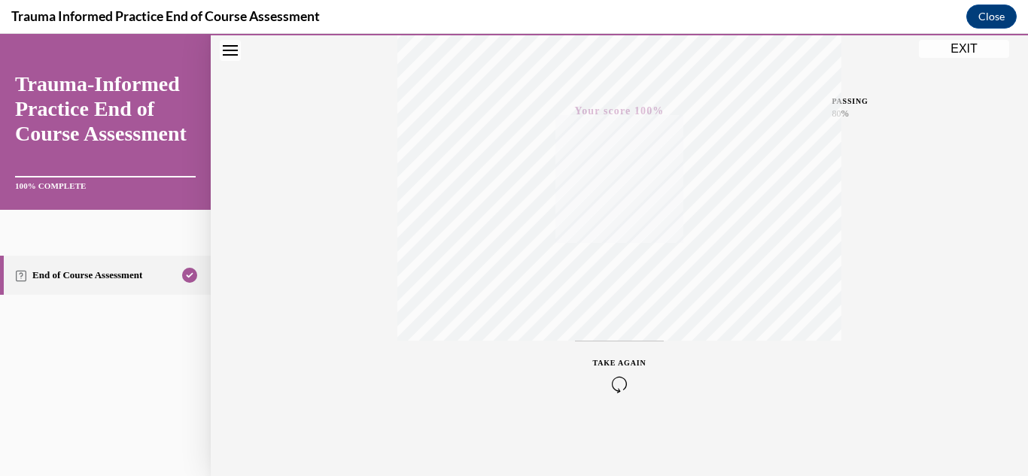
click at [955, 48] on button "EXIT" at bounding box center [964, 49] width 90 height 18
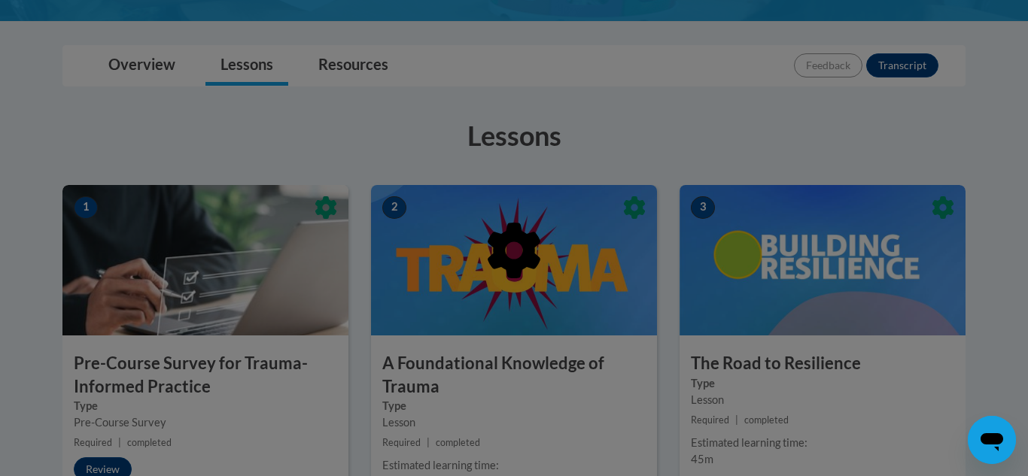
scroll to position [321, 0]
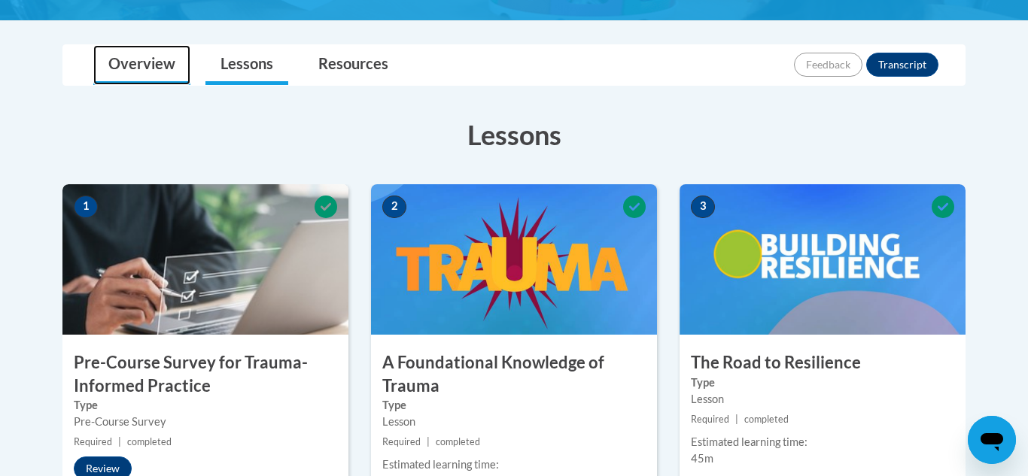
click at [170, 65] on link "Overview" at bounding box center [141, 65] width 97 height 40
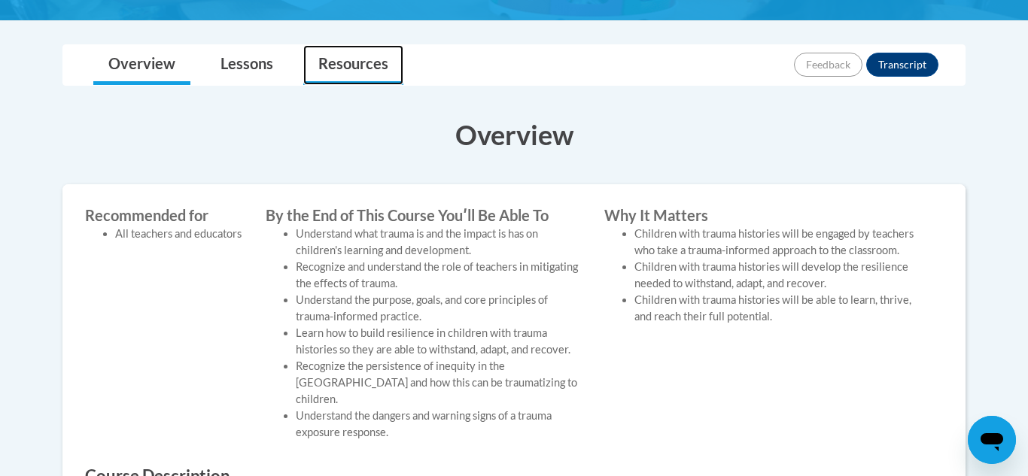
click at [370, 64] on link "Resources" at bounding box center [353, 65] width 100 height 40
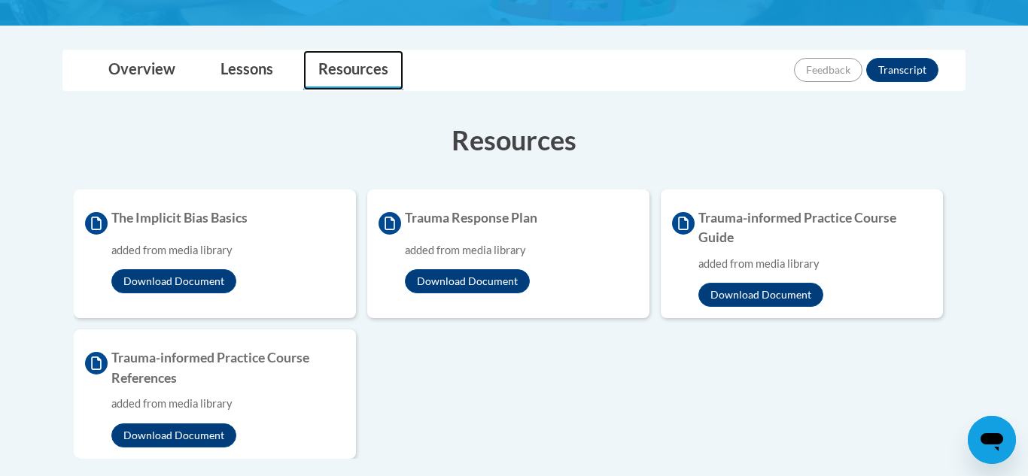
scroll to position [314, 0]
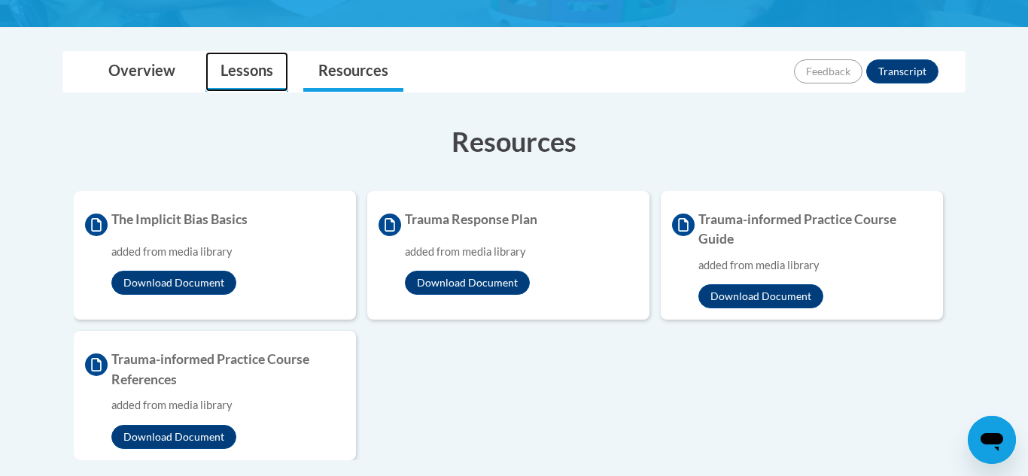
click at [251, 73] on link "Lessons" at bounding box center [246, 72] width 83 height 40
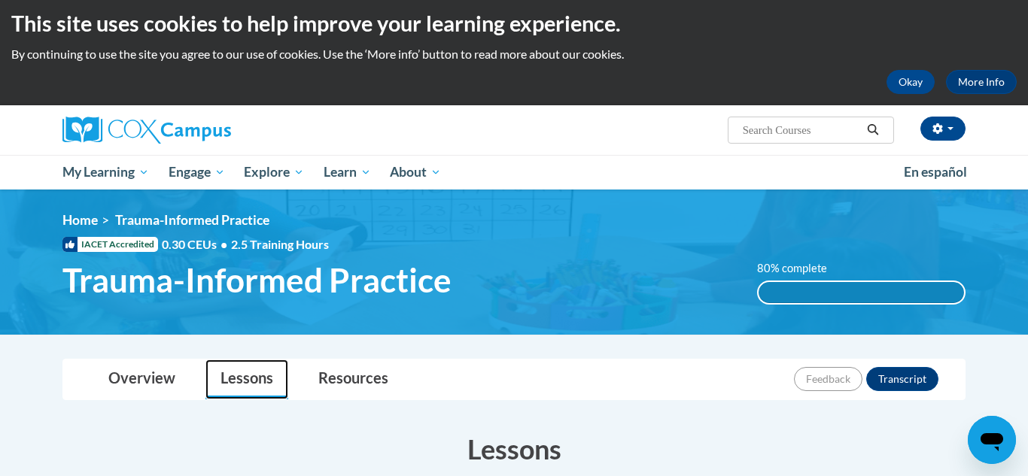
scroll to position [0, 0]
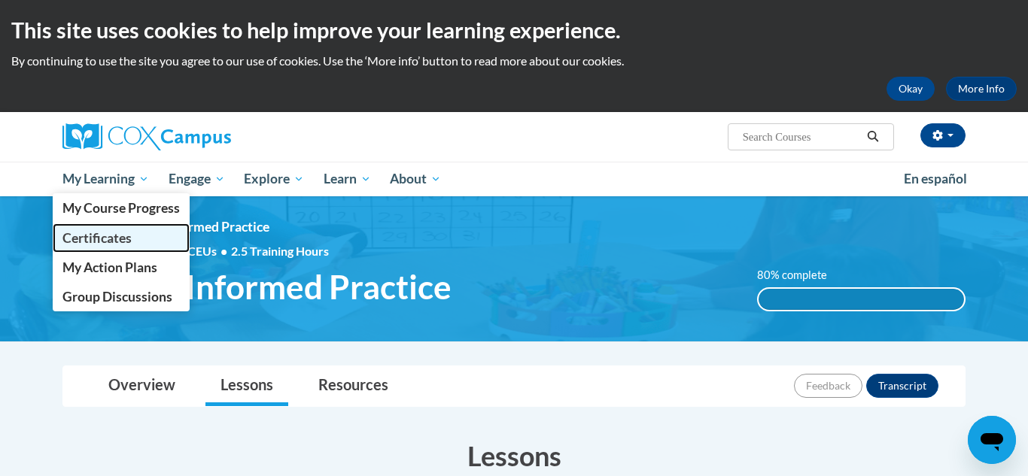
click at [110, 238] on span "Certificates" at bounding box center [96, 238] width 69 height 16
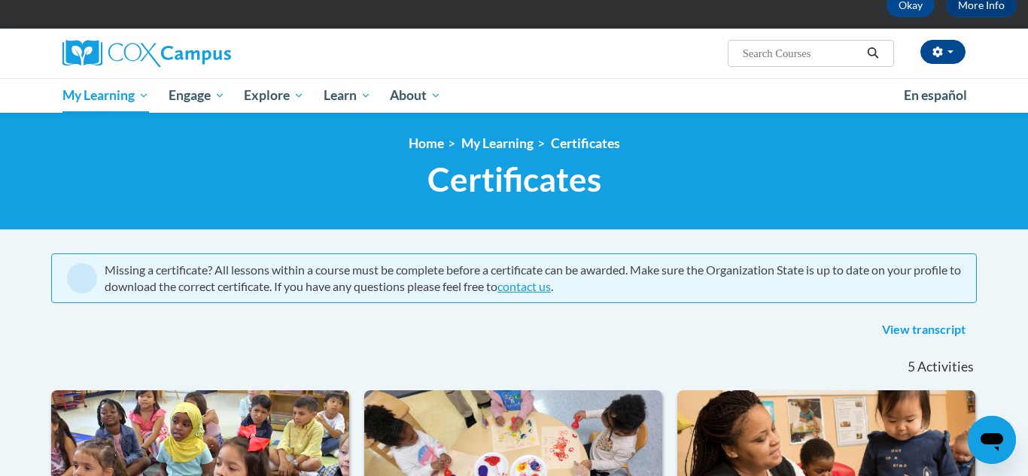
scroll to position [6, 0]
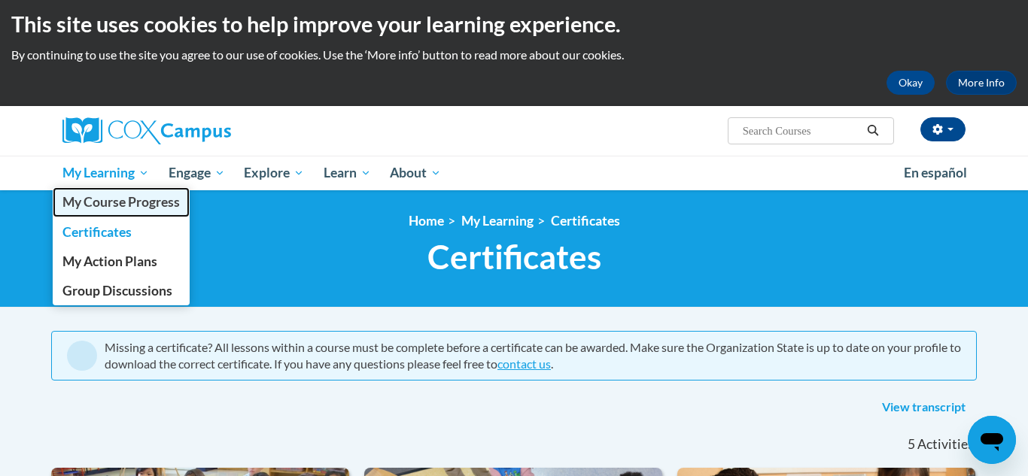
click at [111, 211] on link "My Course Progress" at bounding box center [121, 201] width 137 height 29
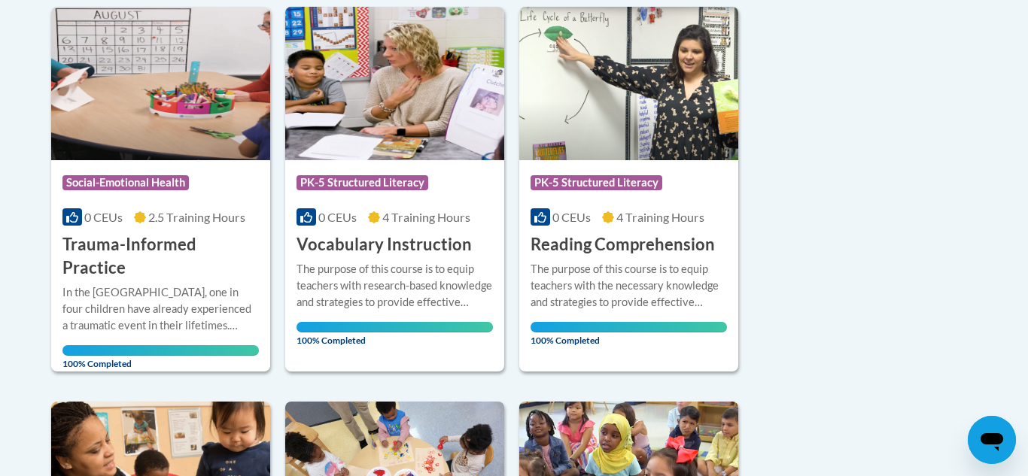
scroll to position [380, 0]
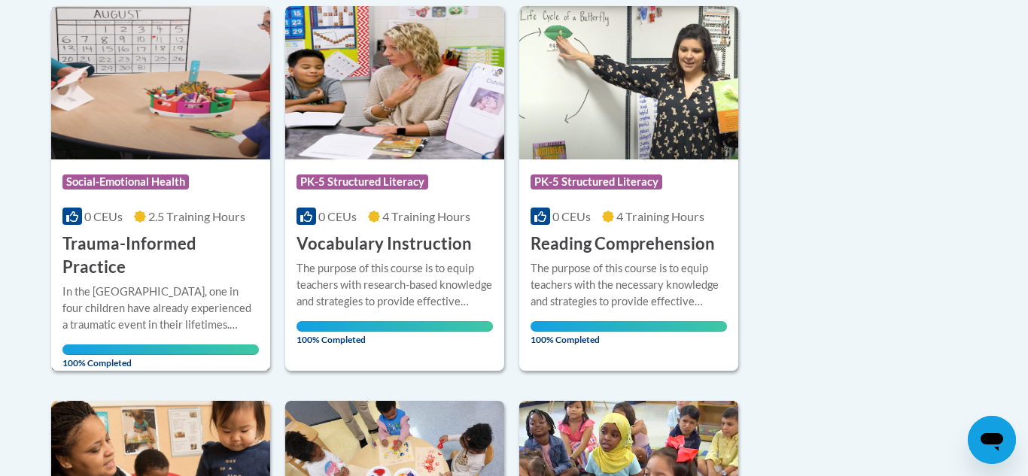
click at [226, 181] on div "Course Category: Social-Emotional Health" at bounding box center [160, 184] width 196 height 34
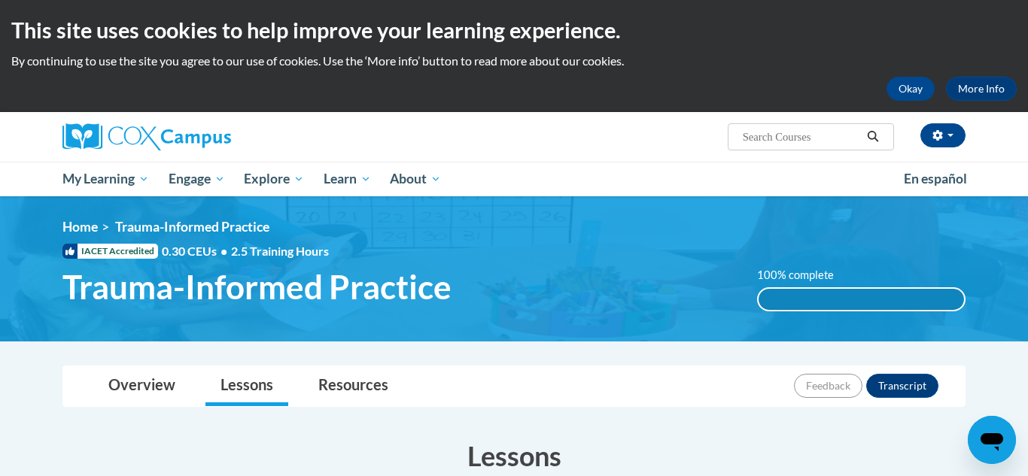
click at [909, 399] on div "Feedback Transcript" at bounding box center [868, 385] width 148 height 39
click at [906, 390] on button "Transcript" at bounding box center [902, 386] width 72 height 24
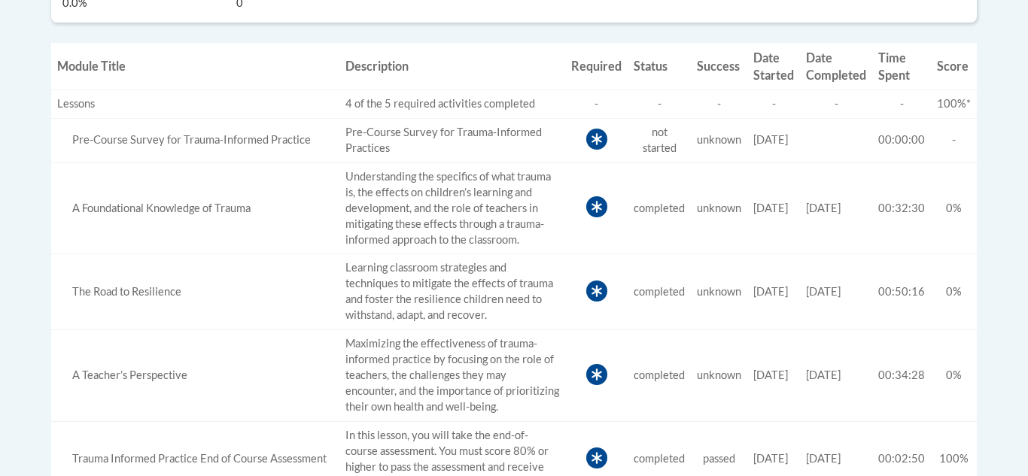
scroll to position [624, 0]
click at [448, 139] on td "Pre-Course Survey for Trauma-Informed Practices" at bounding box center [452, 141] width 226 height 44
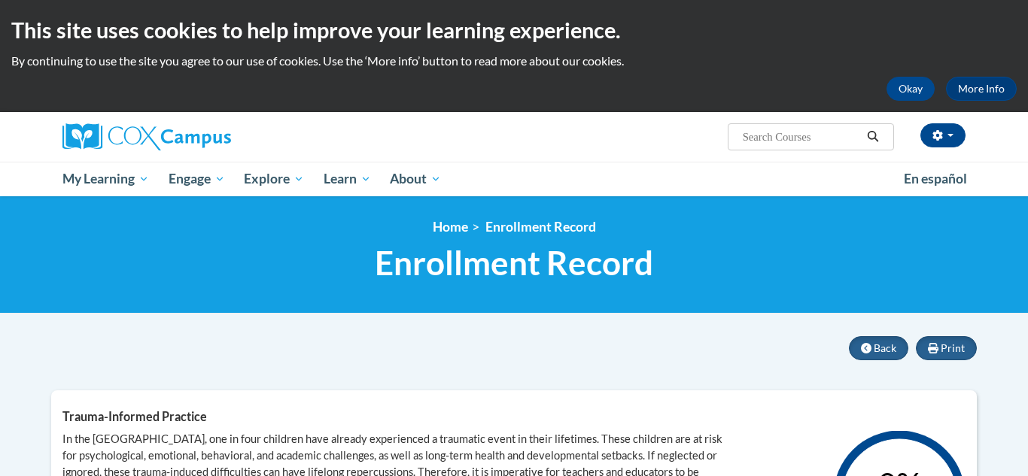
scroll to position [2, 0]
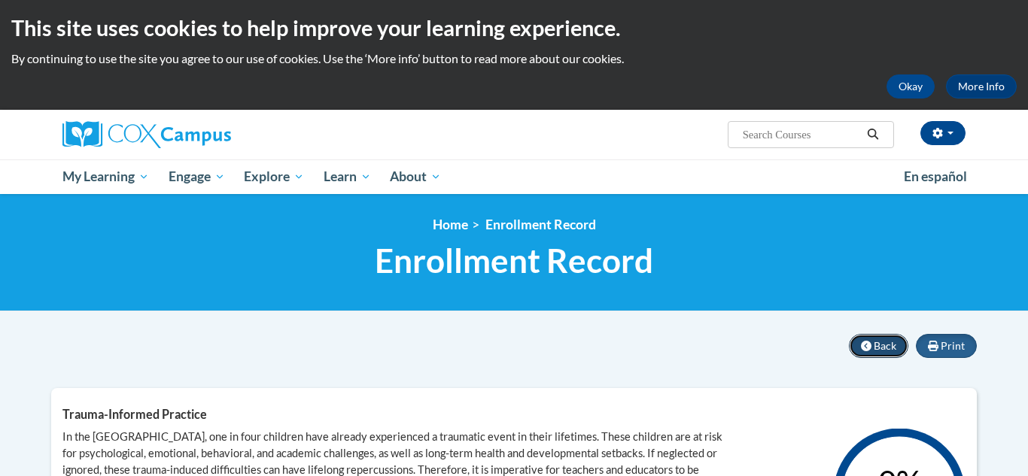
click at [876, 357] on button "Back" at bounding box center [878, 346] width 59 height 24
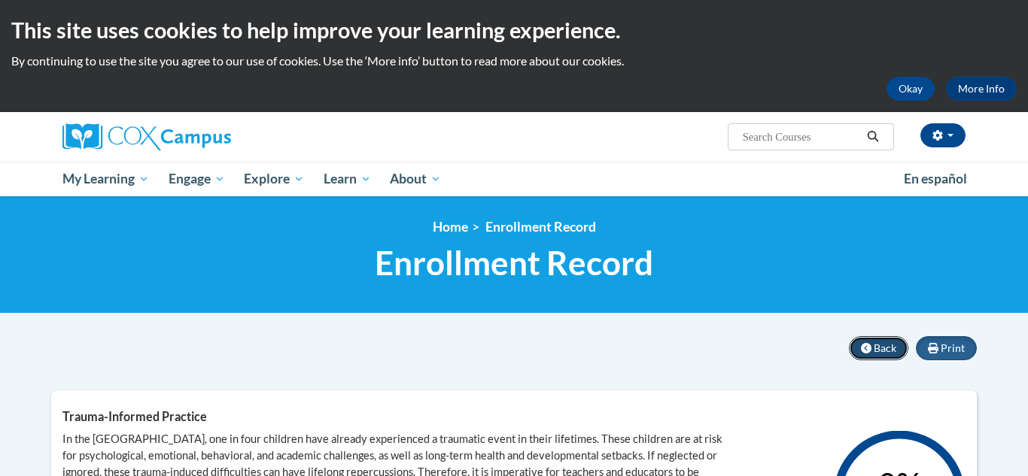
click at [879, 346] on span "Back" at bounding box center [884, 348] width 23 height 13
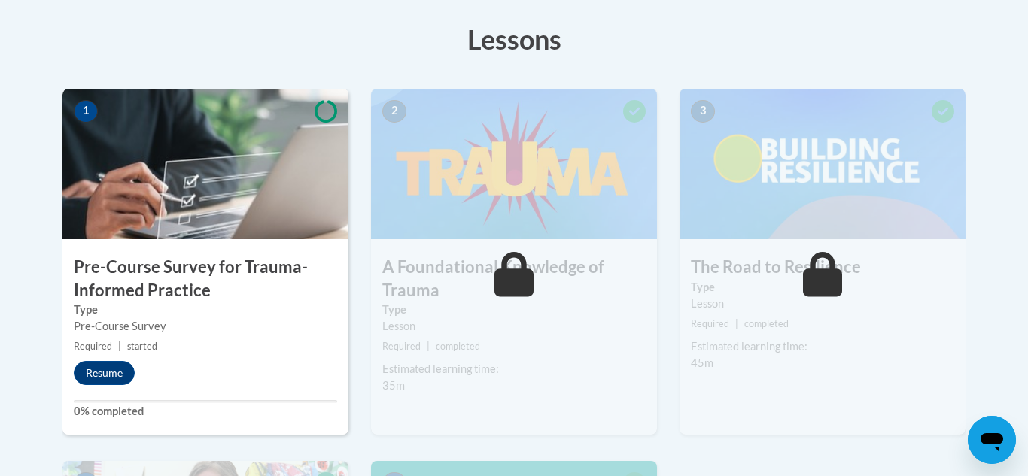
scroll to position [426, 0]
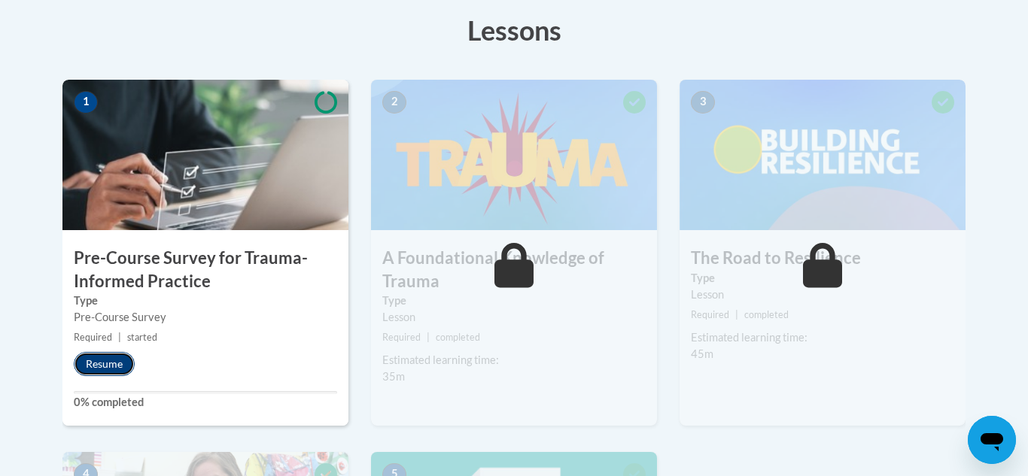
click at [89, 366] on button "Resume" at bounding box center [104, 364] width 61 height 24
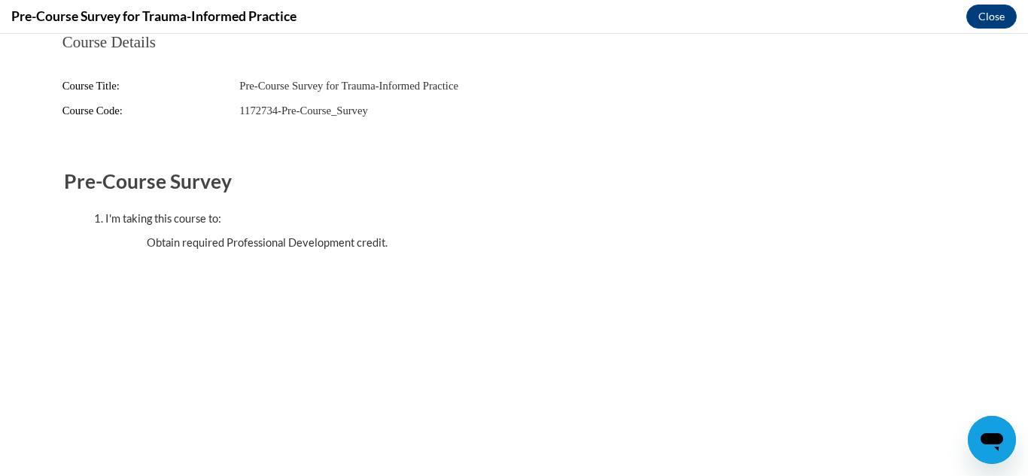
scroll to position [0, 0]
click at [998, 16] on button "Close" at bounding box center [991, 17] width 50 height 24
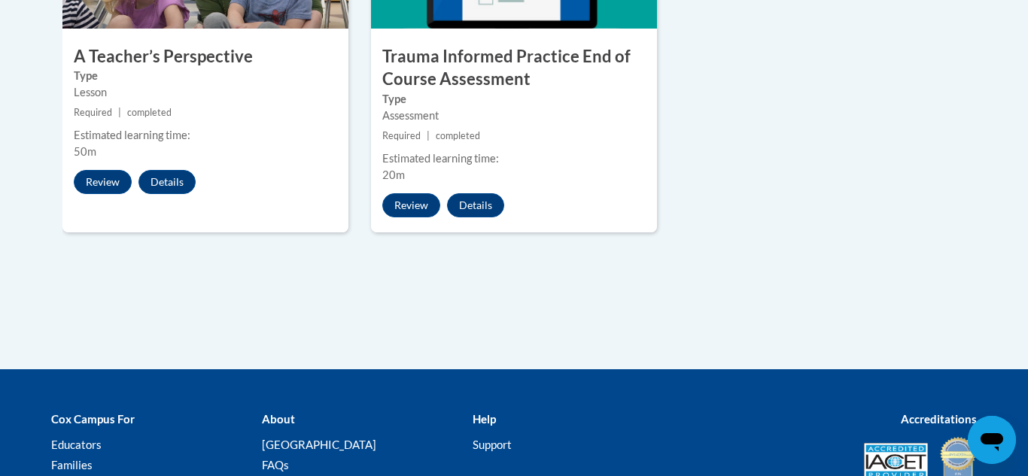
scroll to position [1009, 0]
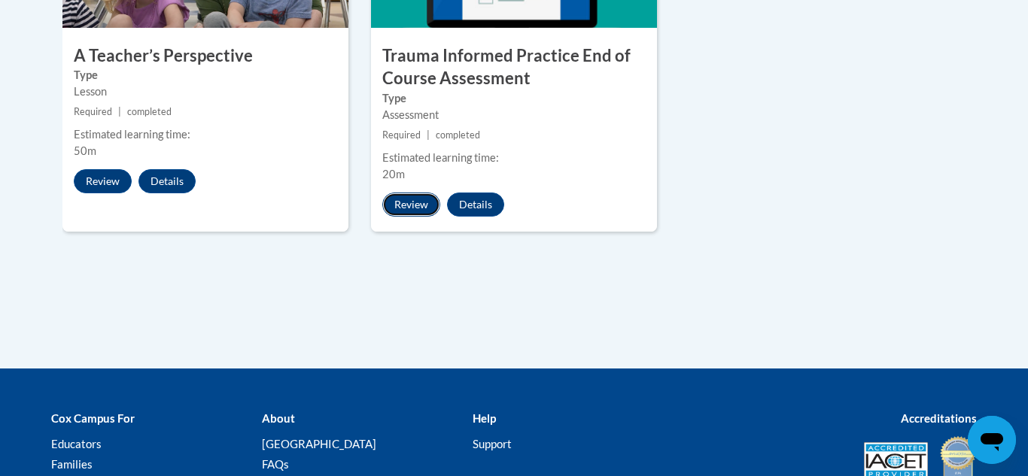
click at [412, 199] on button "Review" at bounding box center [411, 205] width 58 height 24
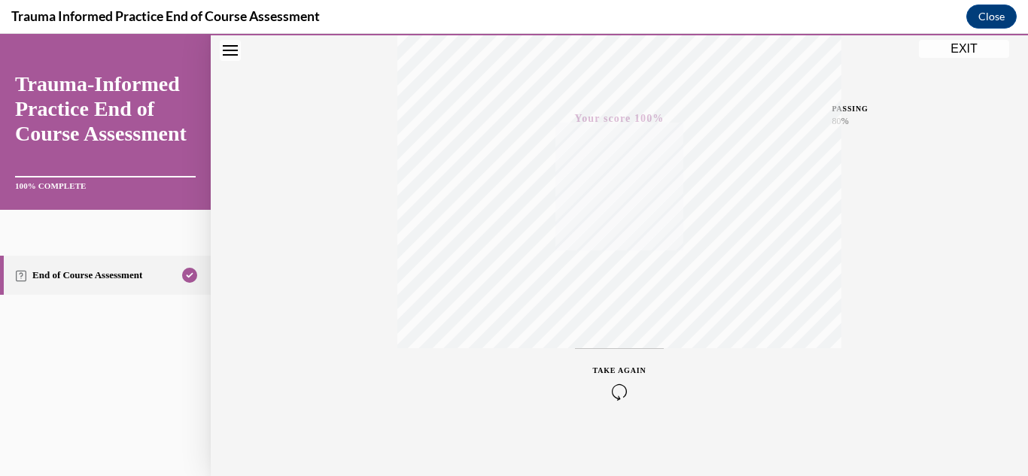
scroll to position [329, 0]
click at [958, 52] on button "EXIT" at bounding box center [964, 49] width 90 height 18
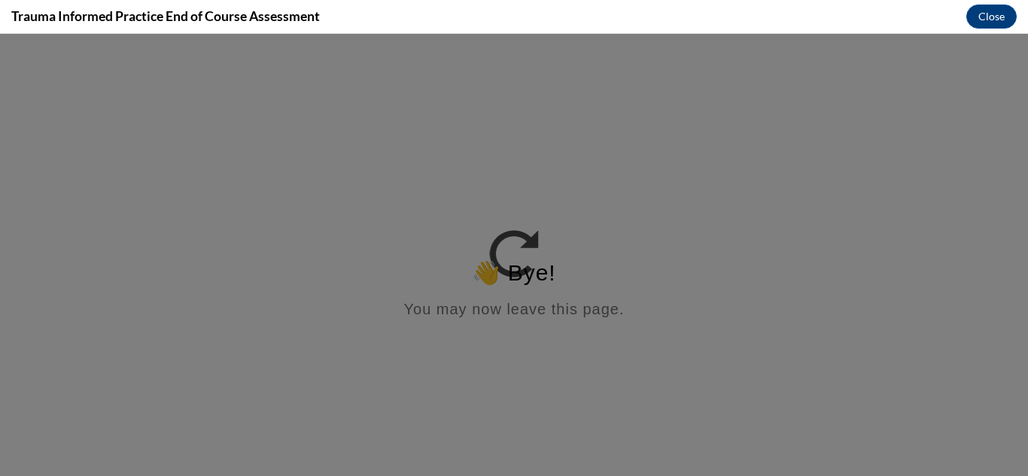
scroll to position [0, 0]
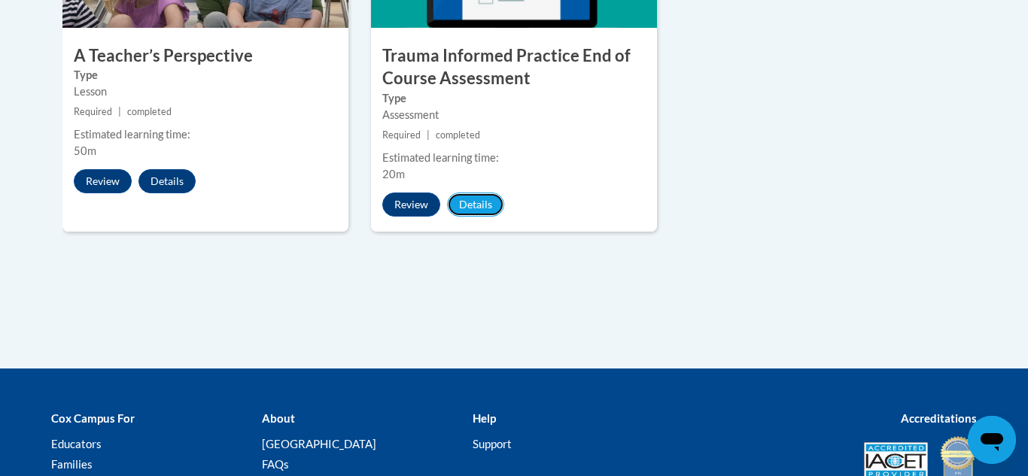
click at [482, 203] on button "Details" at bounding box center [475, 205] width 57 height 24
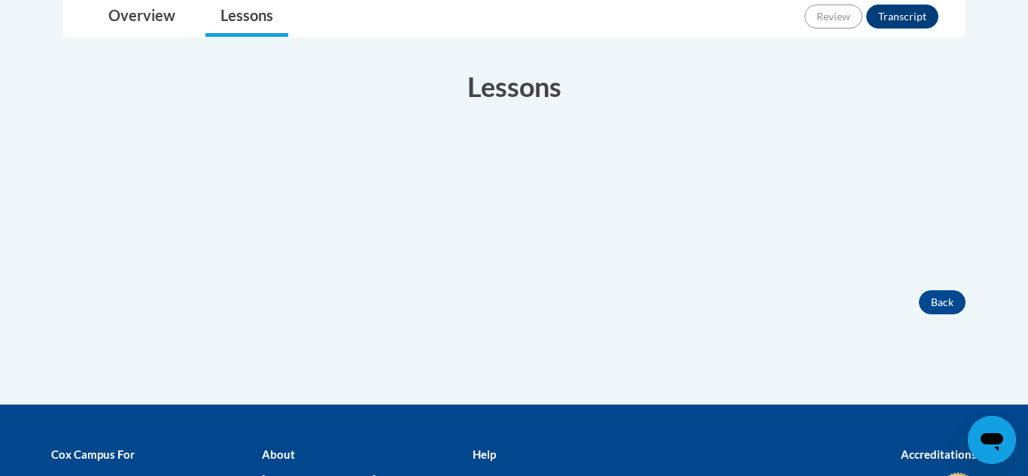
scroll to position [71, 0]
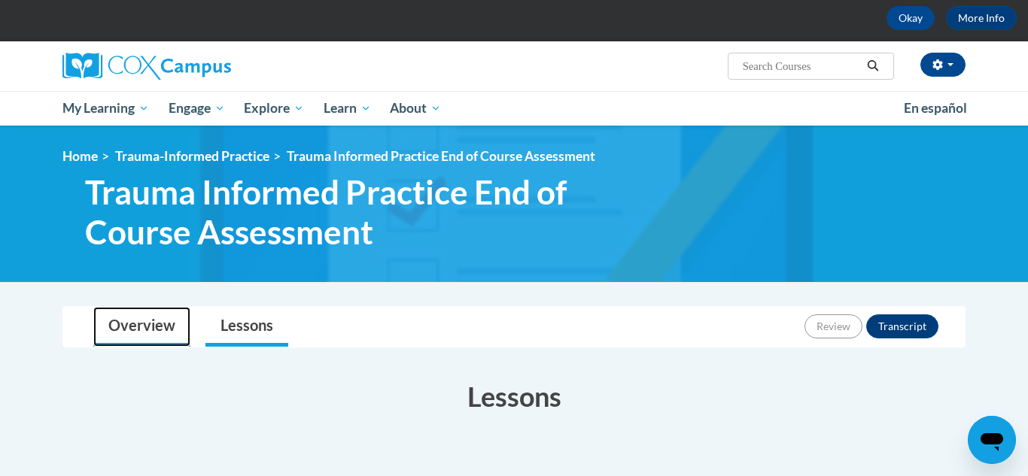
click at [159, 330] on link "Overview" at bounding box center [141, 327] width 97 height 40
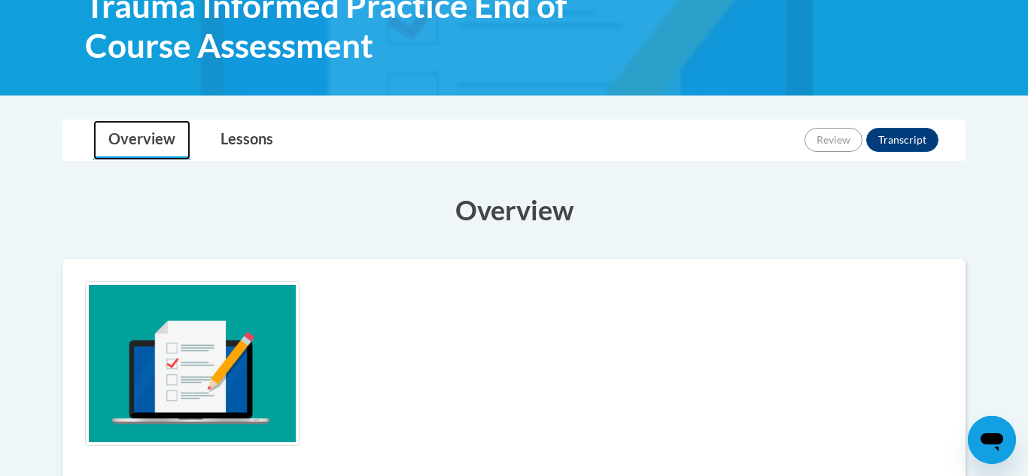
scroll to position [244, 0]
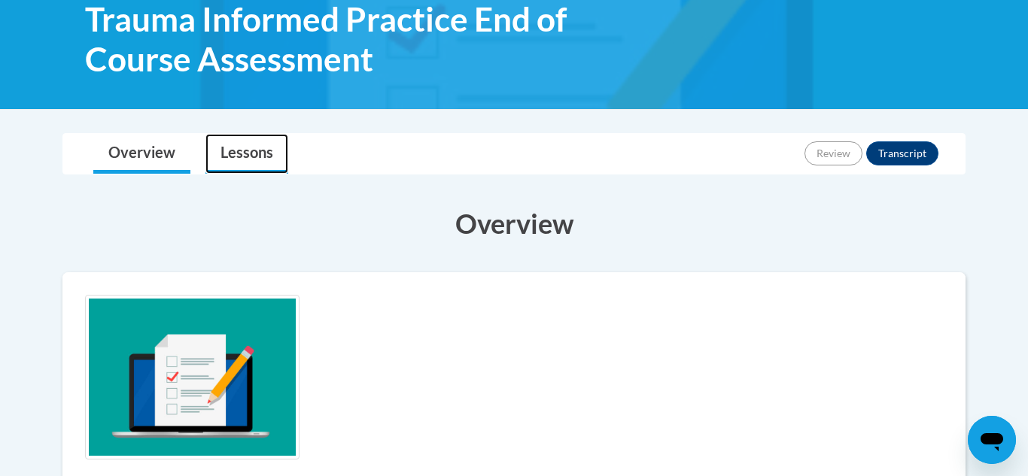
click at [249, 166] on link "Lessons" at bounding box center [246, 154] width 83 height 40
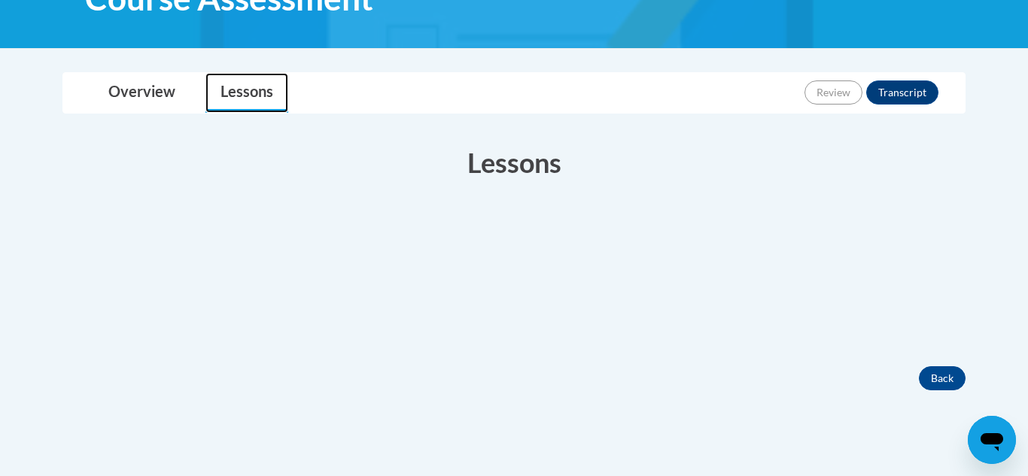
scroll to position [311, 0]
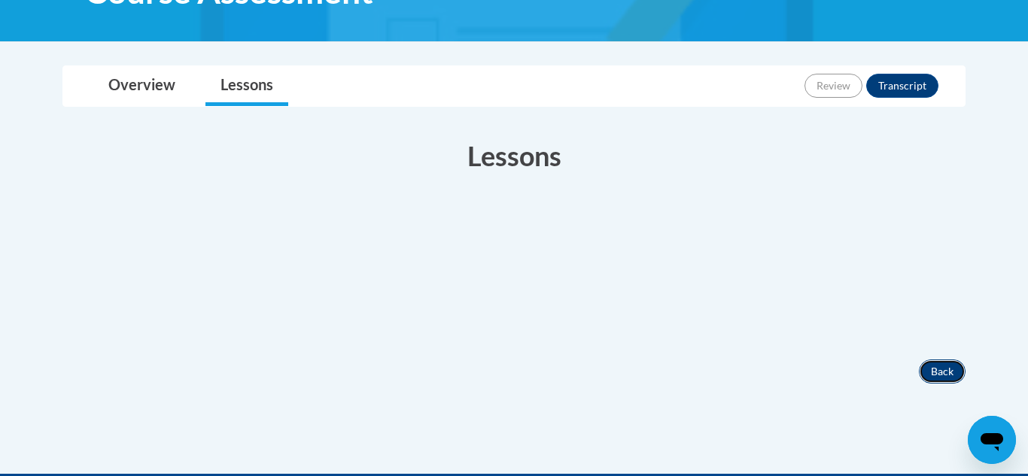
click at [940, 371] on button "Back" at bounding box center [942, 372] width 47 height 24
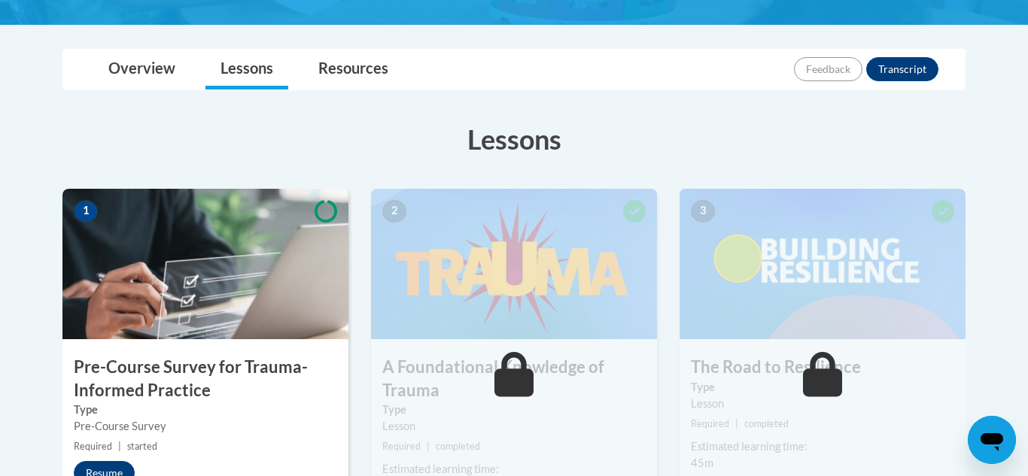
scroll to position [319, 0]
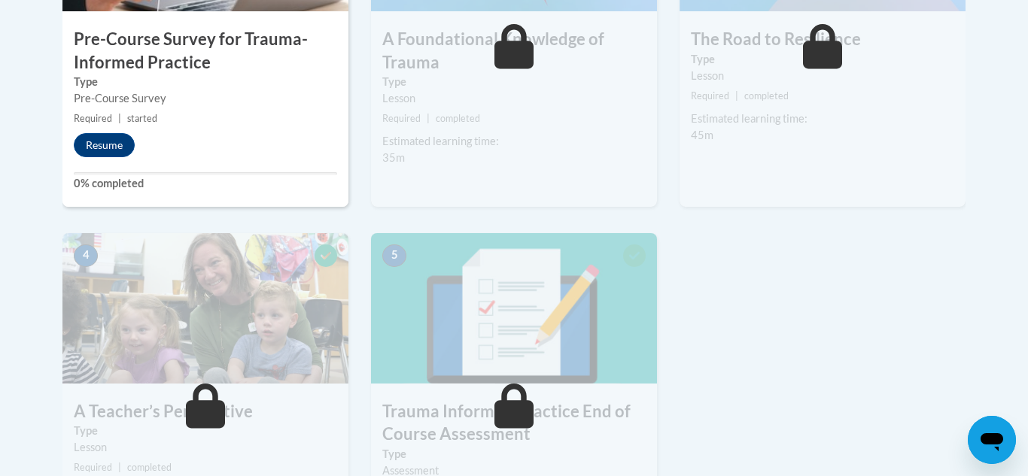
scroll to position [630, 0]
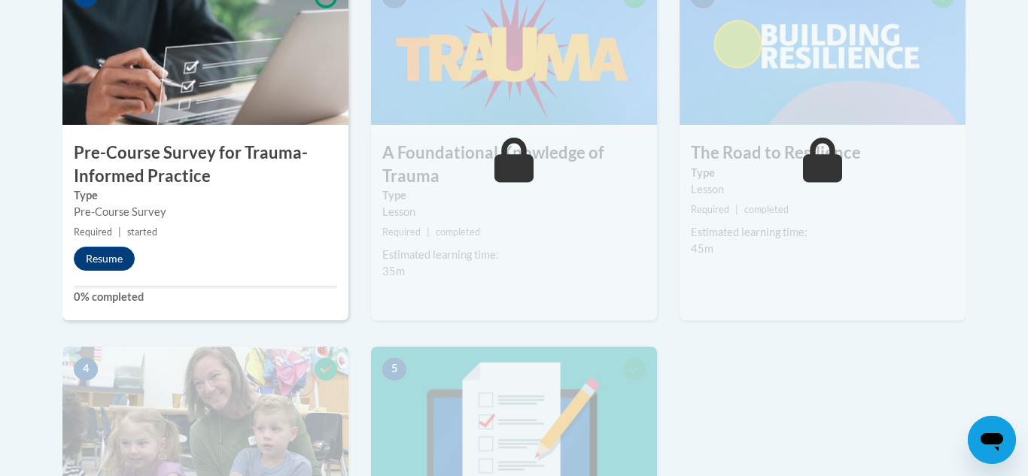
scroll to position [531, 0]
click at [100, 263] on button "Resume" at bounding box center [104, 259] width 61 height 24
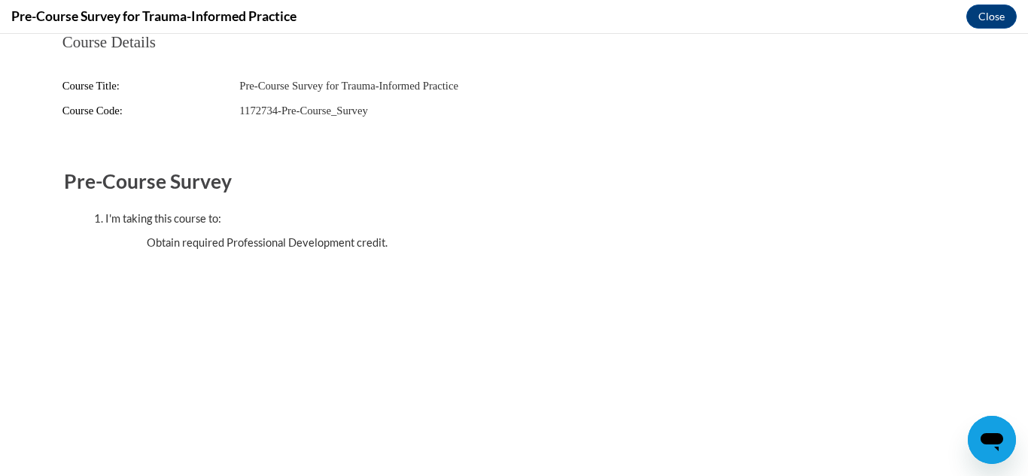
scroll to position [0, 0]
click at [980, 12] on button "Close" at bounding box center [991, 17] width 50 height 24
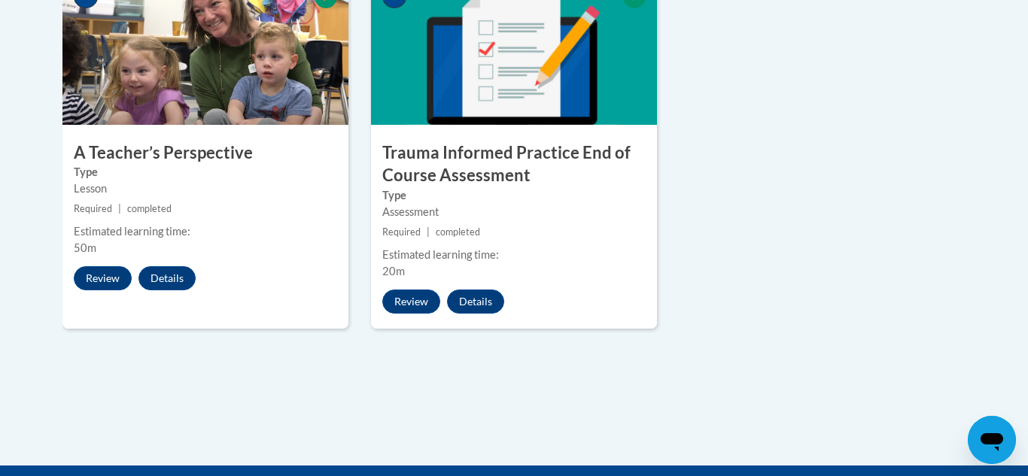
scroll to position [932, 0]
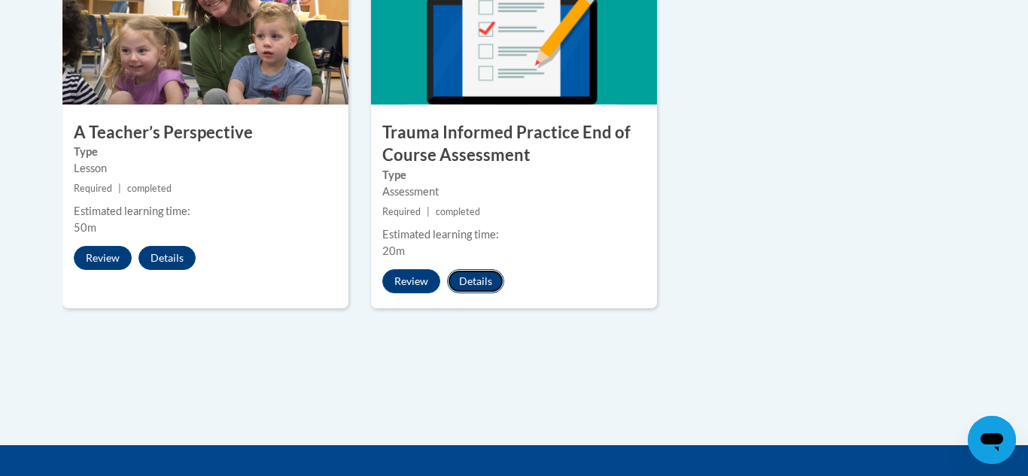
click at [467, 290] on button "Details" at bounding box center [475, 281] width 57 height 24
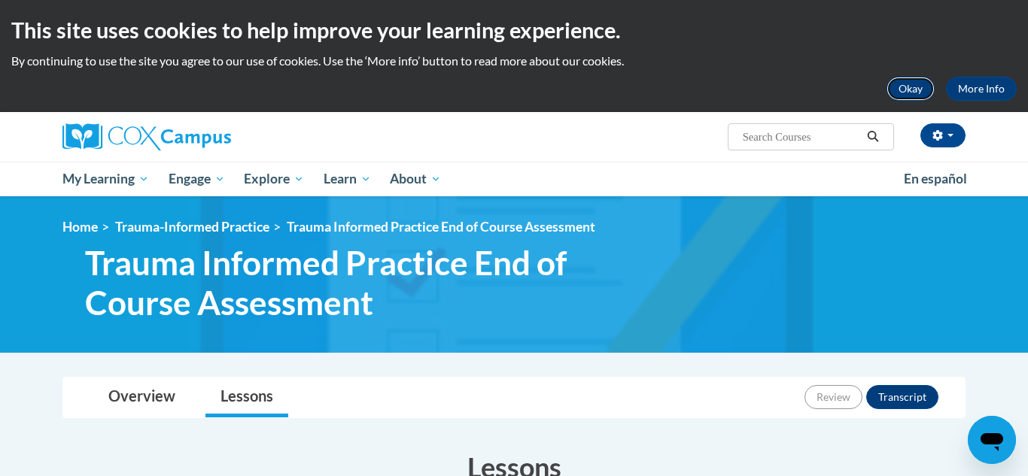
click at [906, 81] on button "Okay" at bounding box center [910, 89] width 48 height 24
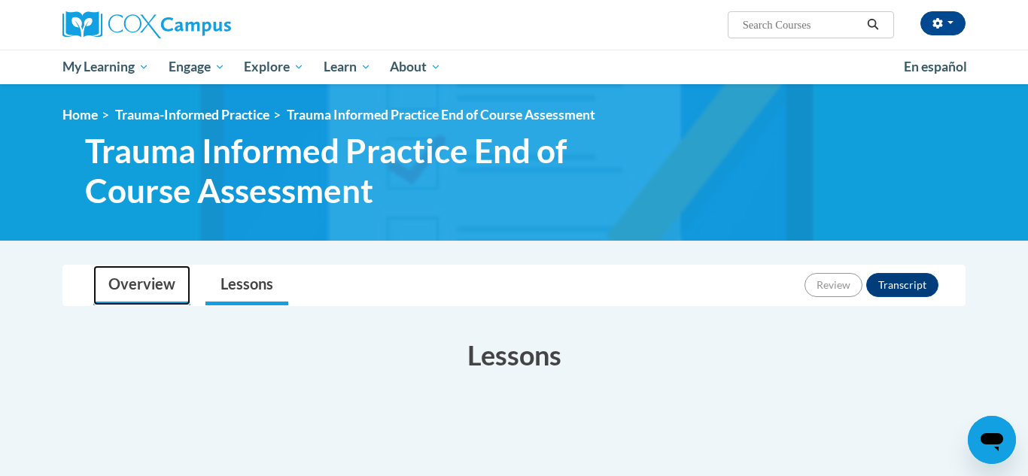
click at [140, 299] on link "Overview" at bounding box center [141, 286] width 97 height 40
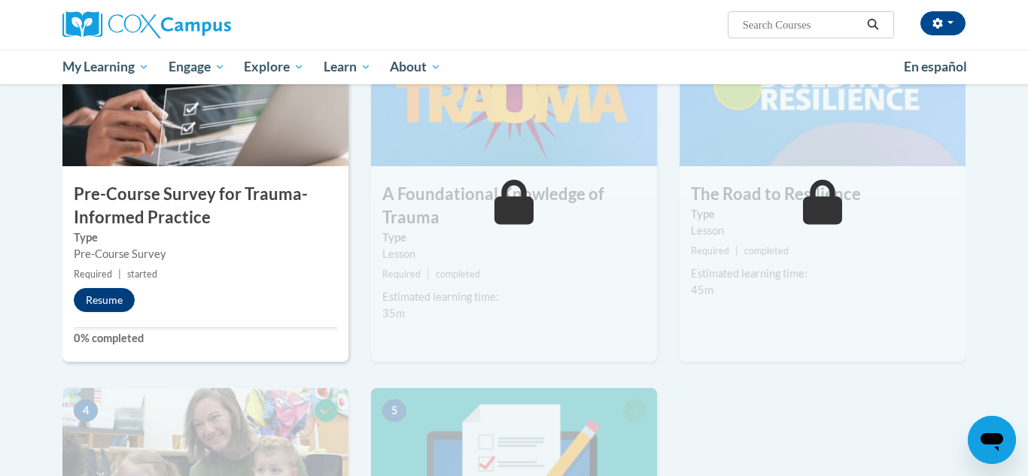
scroll to position [378, 0]
